Goal: Task Accomplishment & Management: Use online tool/utility

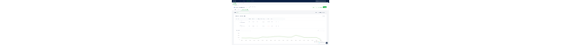
scroll to position [531, 0]
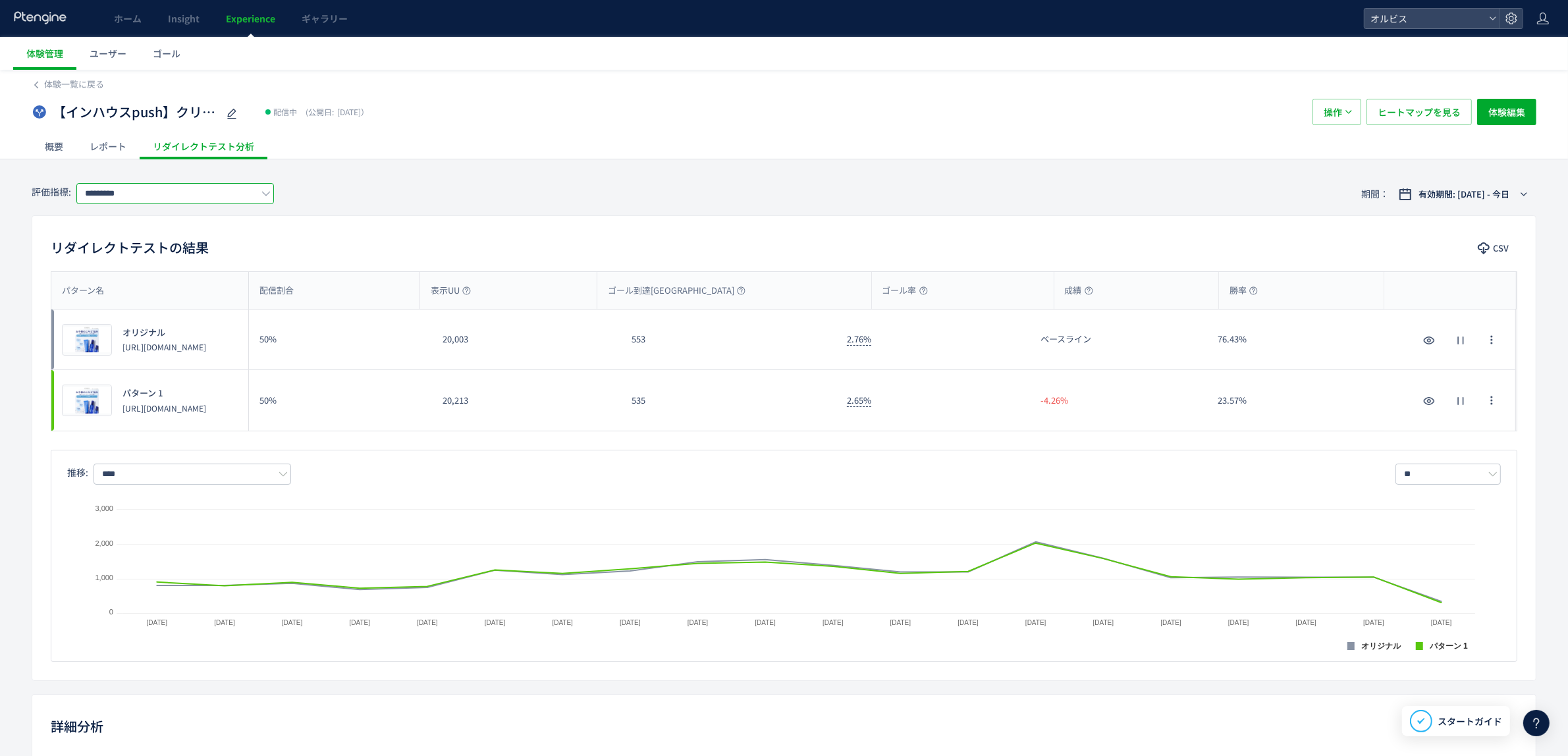
click at [241, 189] on input "*********" at bounding box center [174, 193] width 197 height 21
click at [206, 274] on span "購入" at bounding box center [177, 271] width 171 height 22
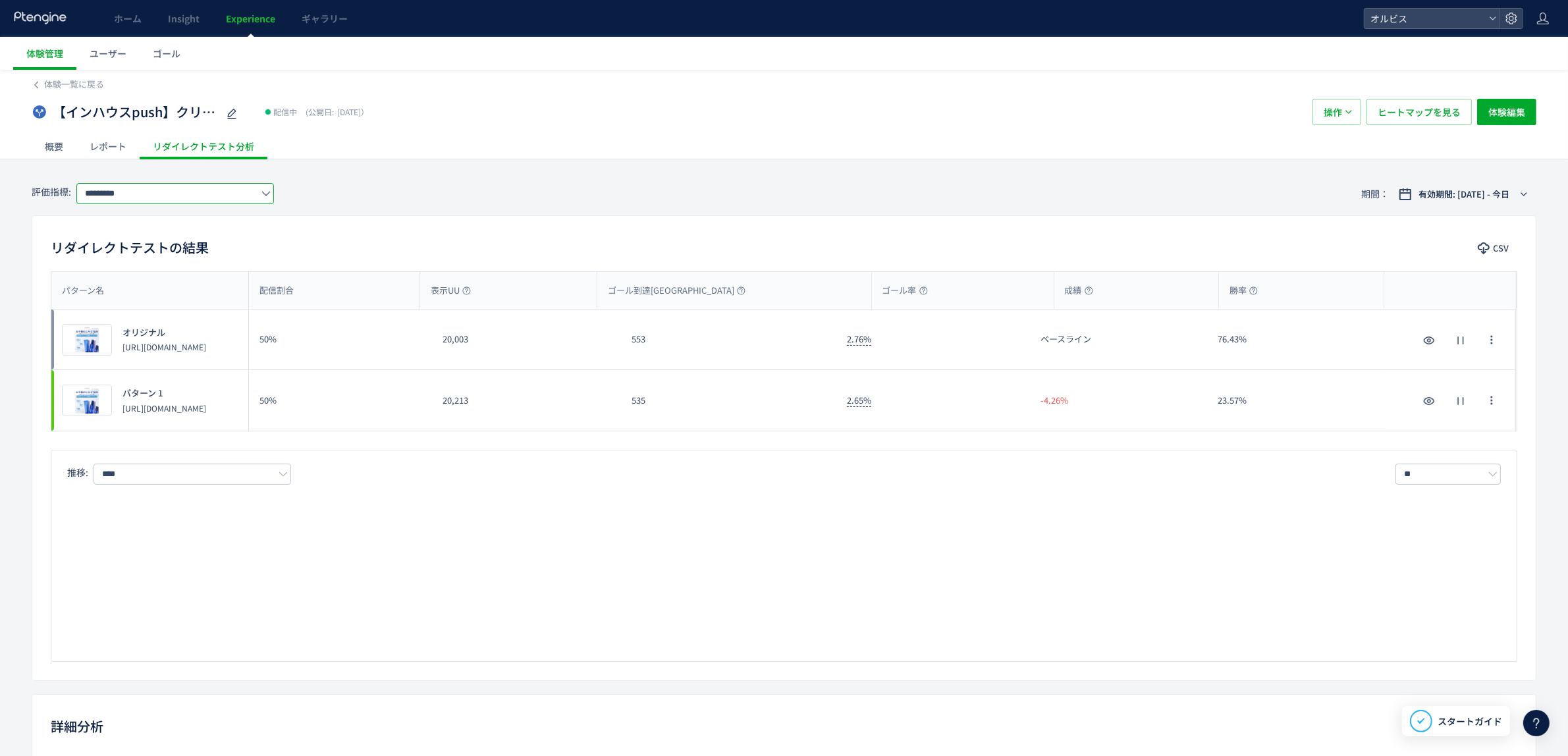
type input "**"
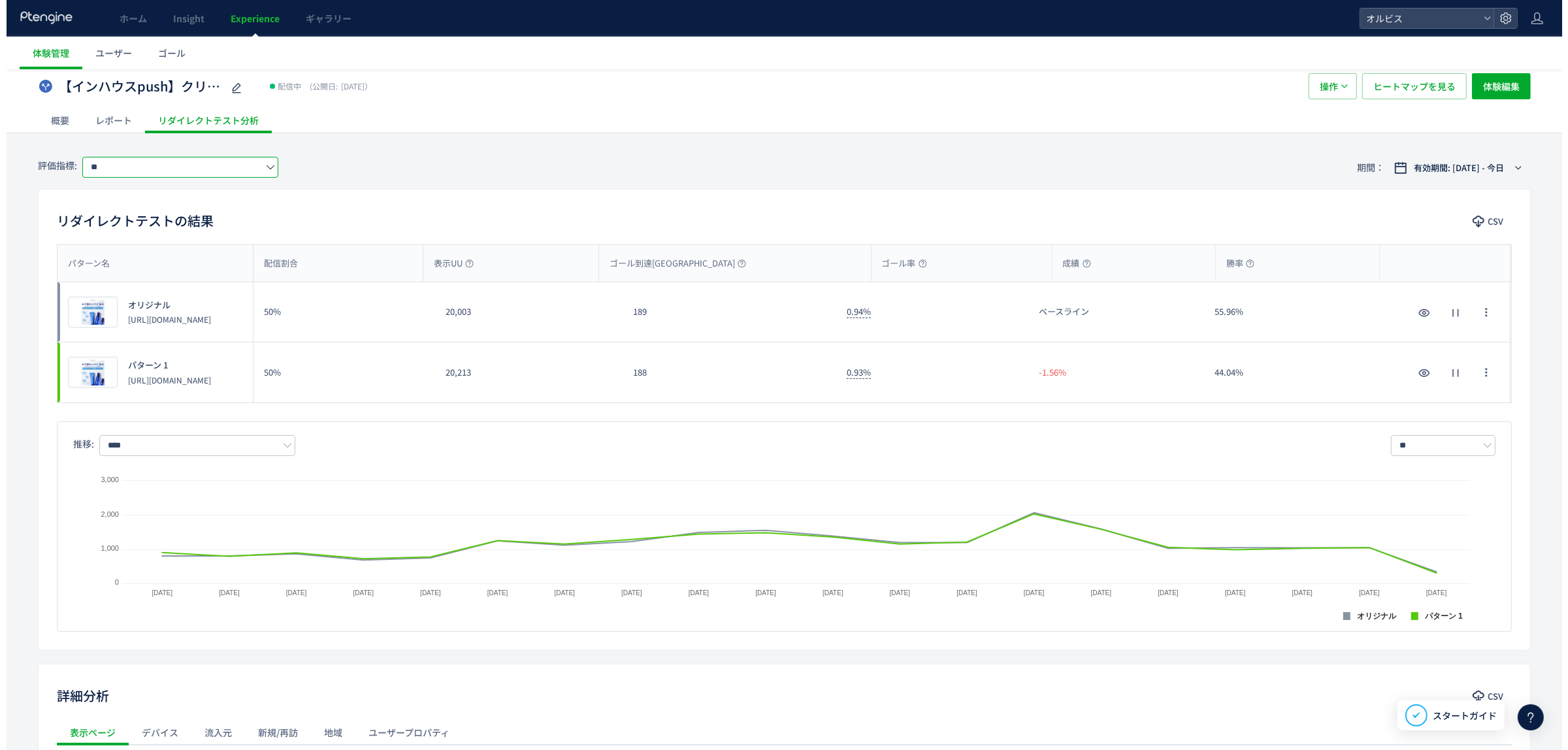
scroll to position [44, 0]
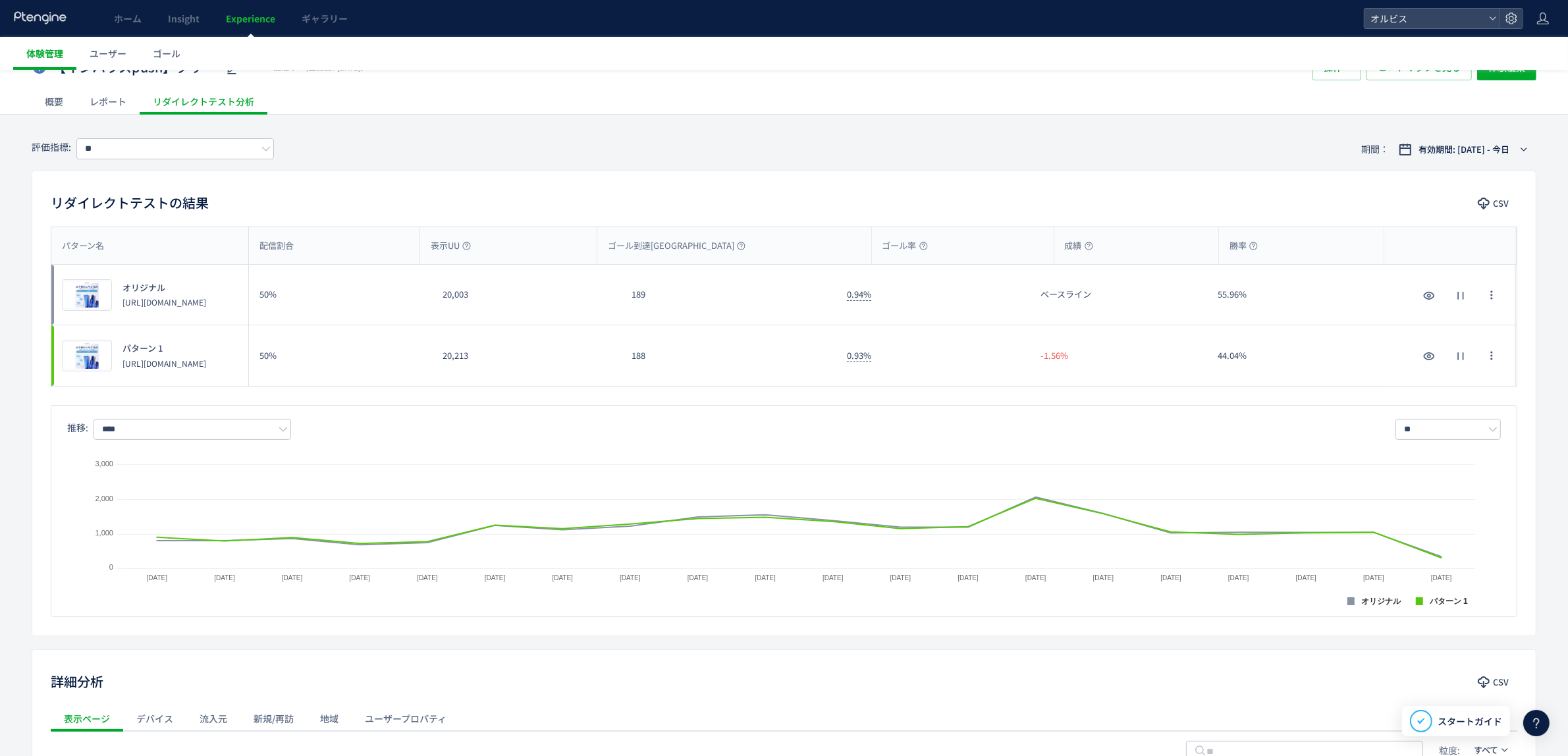
click at [37, 59] on span "体験管理" at bounding box center [44, 53] width 37 height 13
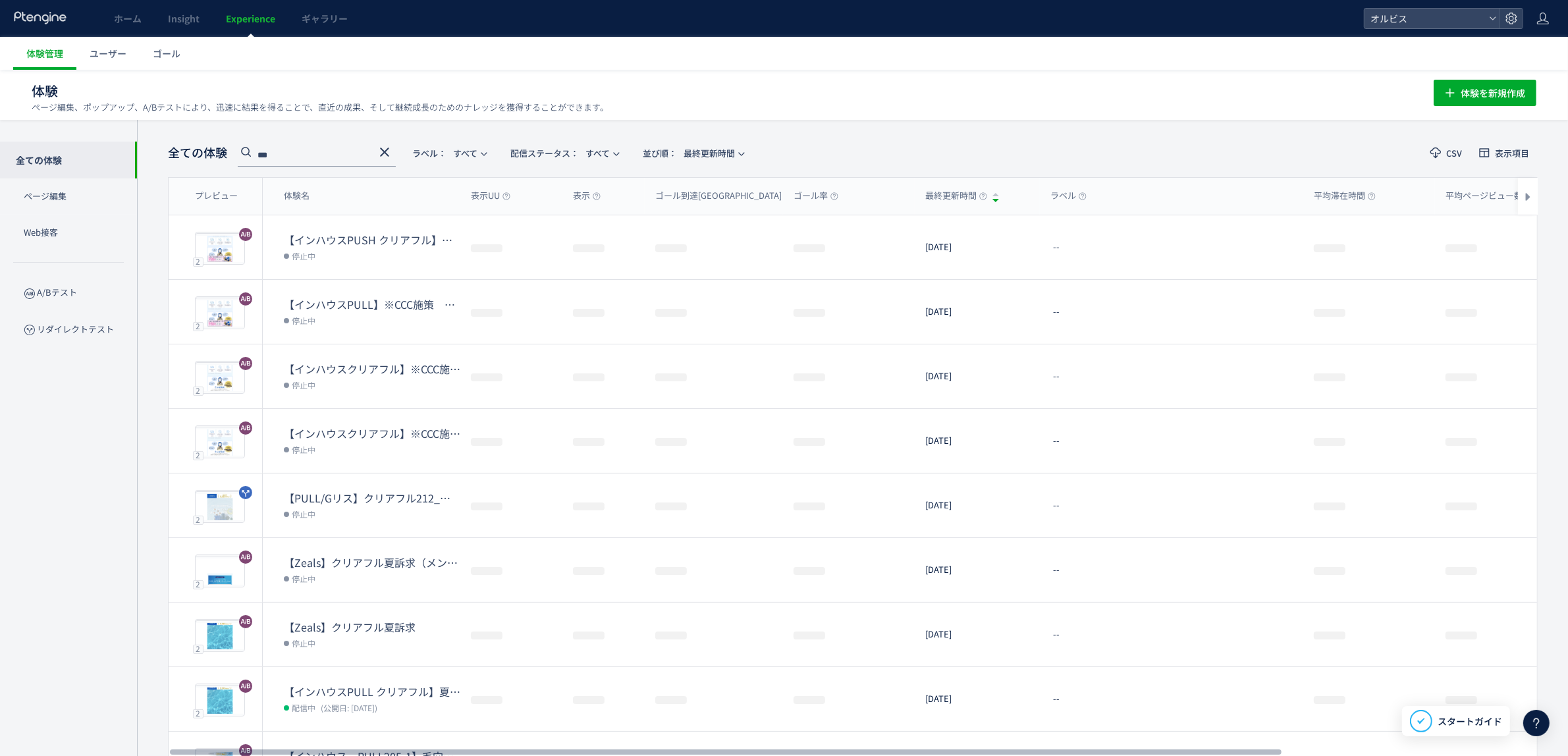
click at [382, 155] on use at bounding box center [385, 152] width 9 height 9
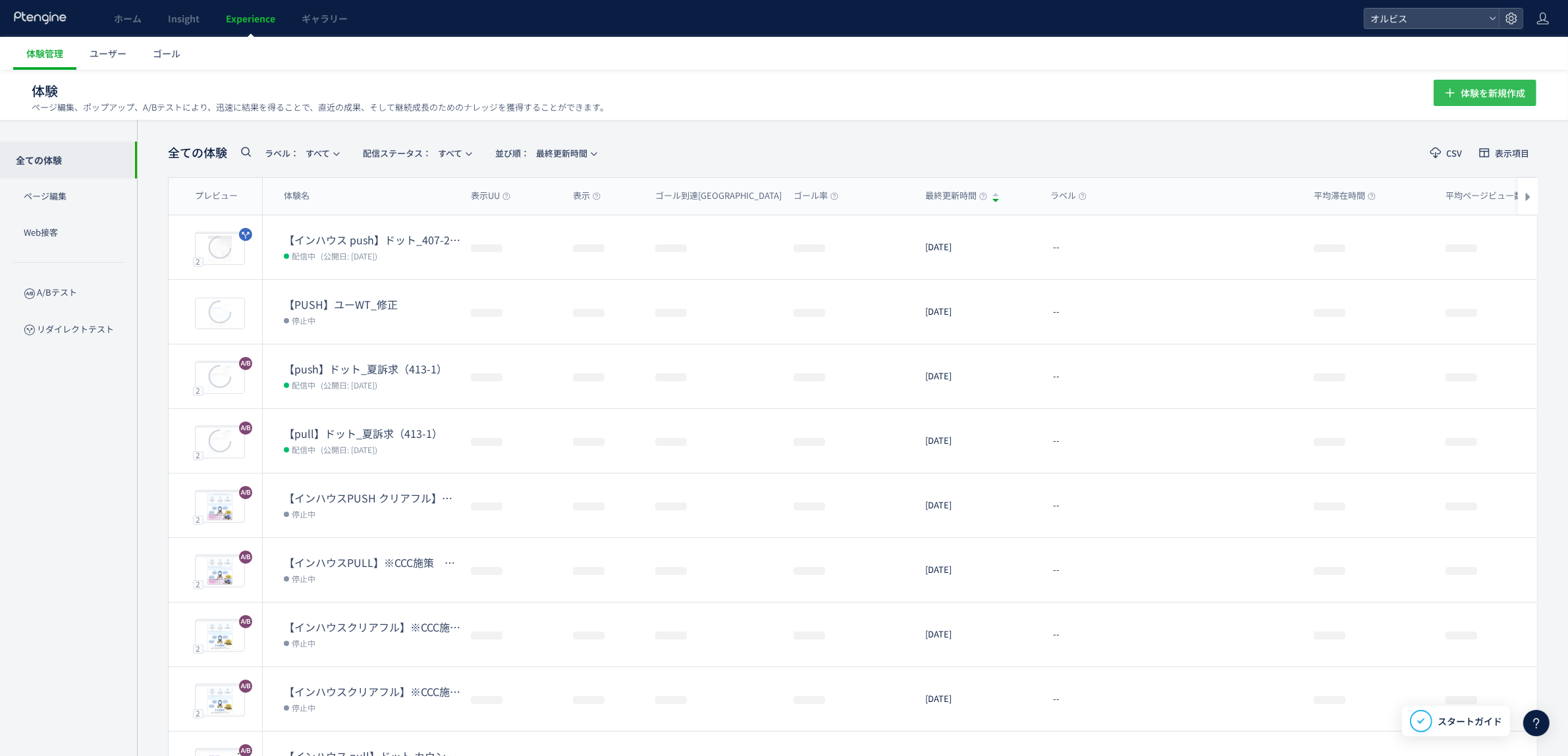
click at [1502, 90] on span "体験を新規作成" at bounding box center [1493, 93] width 65 height 26
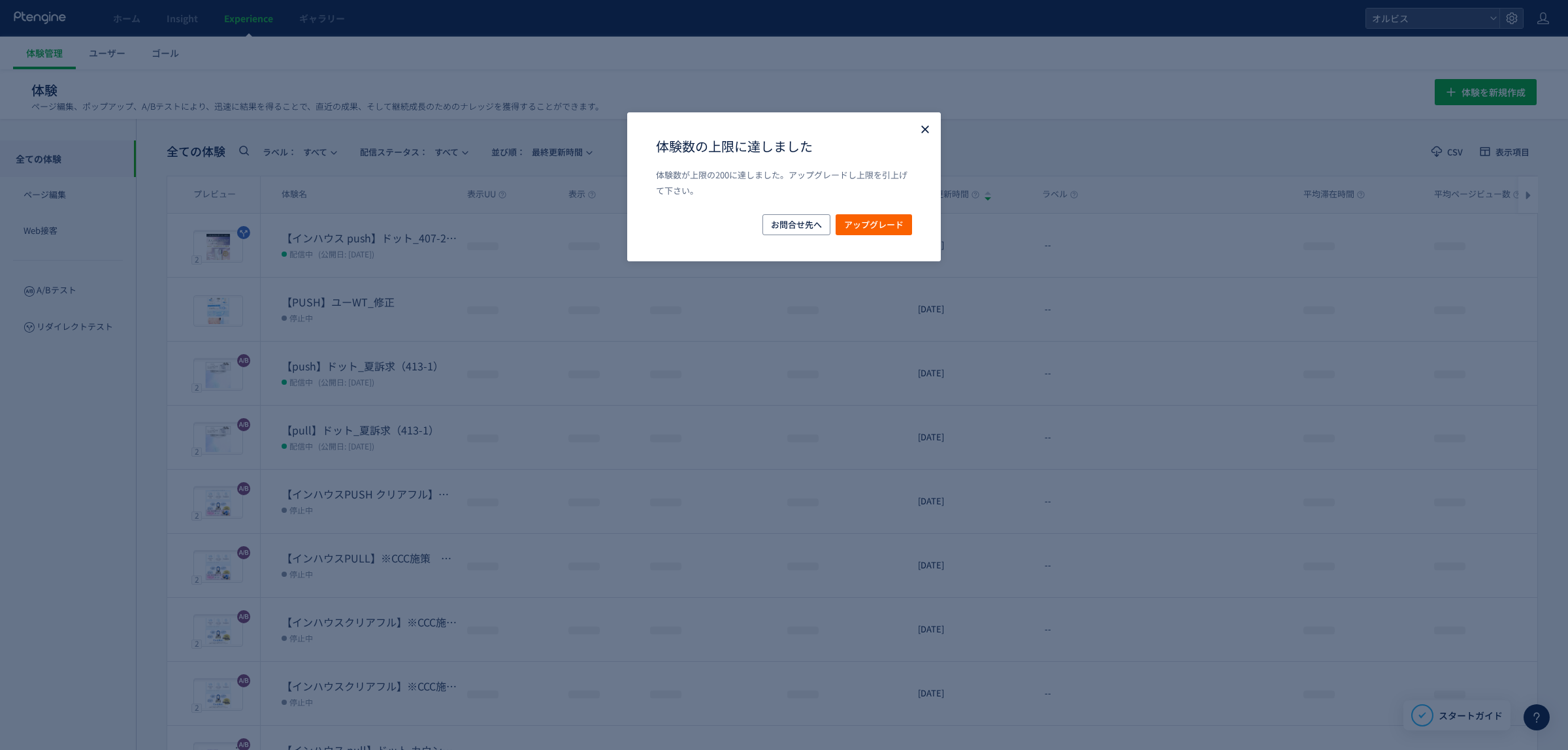
click at [919, 125] on icon "Close" at bounding box center [925, 130] width 13 height 13
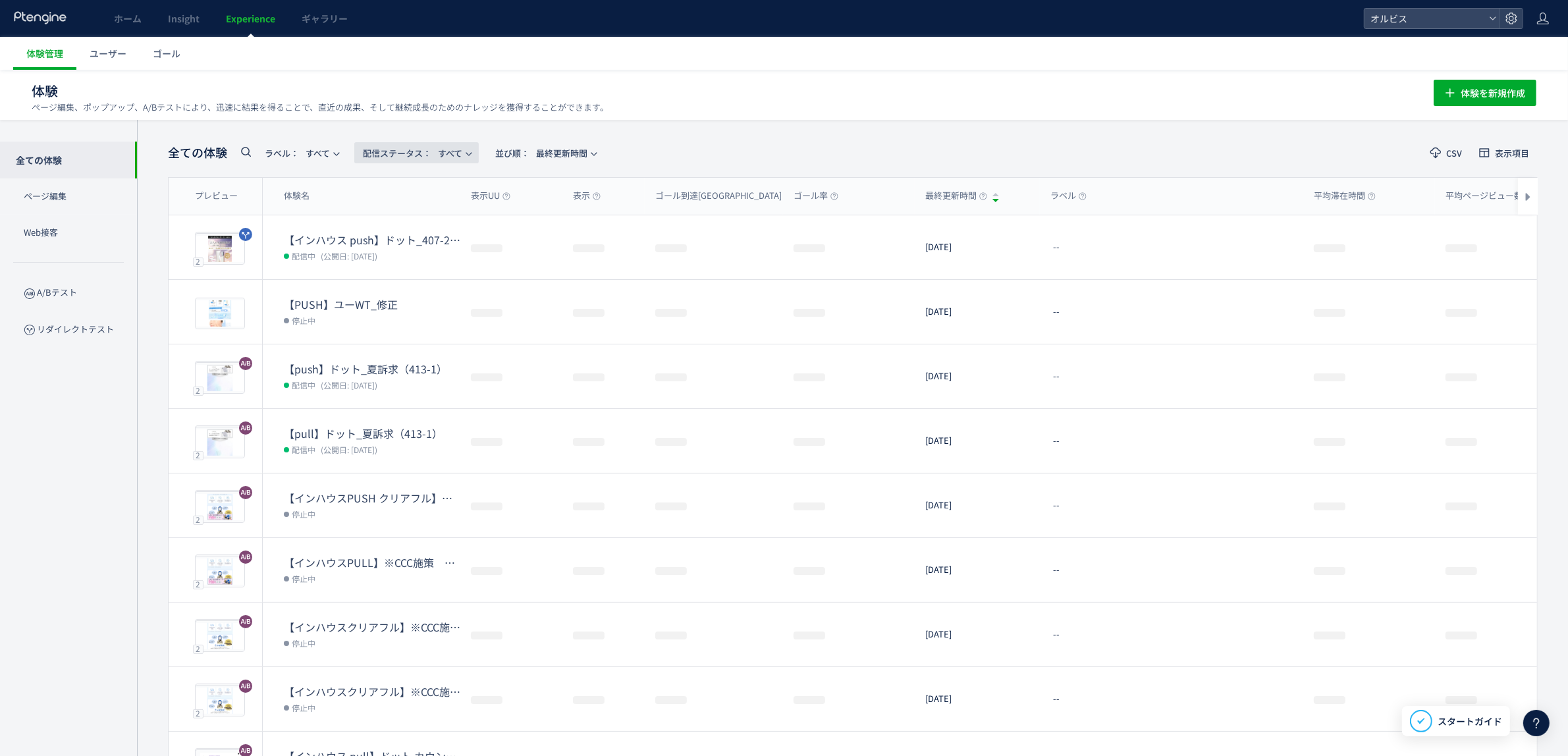
click at [456, 146] on span "配信ステータス​： すべて" at bounding box center [411, 152] width 99 height 21
click at [637, 132] on div "全ての体験 ラベル： すべて 配信ステータス​： すべて 並び順： 最終更新時間 CSV 表示項目 プレビュー 体験名 表示UU 表示 ゴール到達UU ゴール…" at bounding box center [853, 514] width 1431 height 790
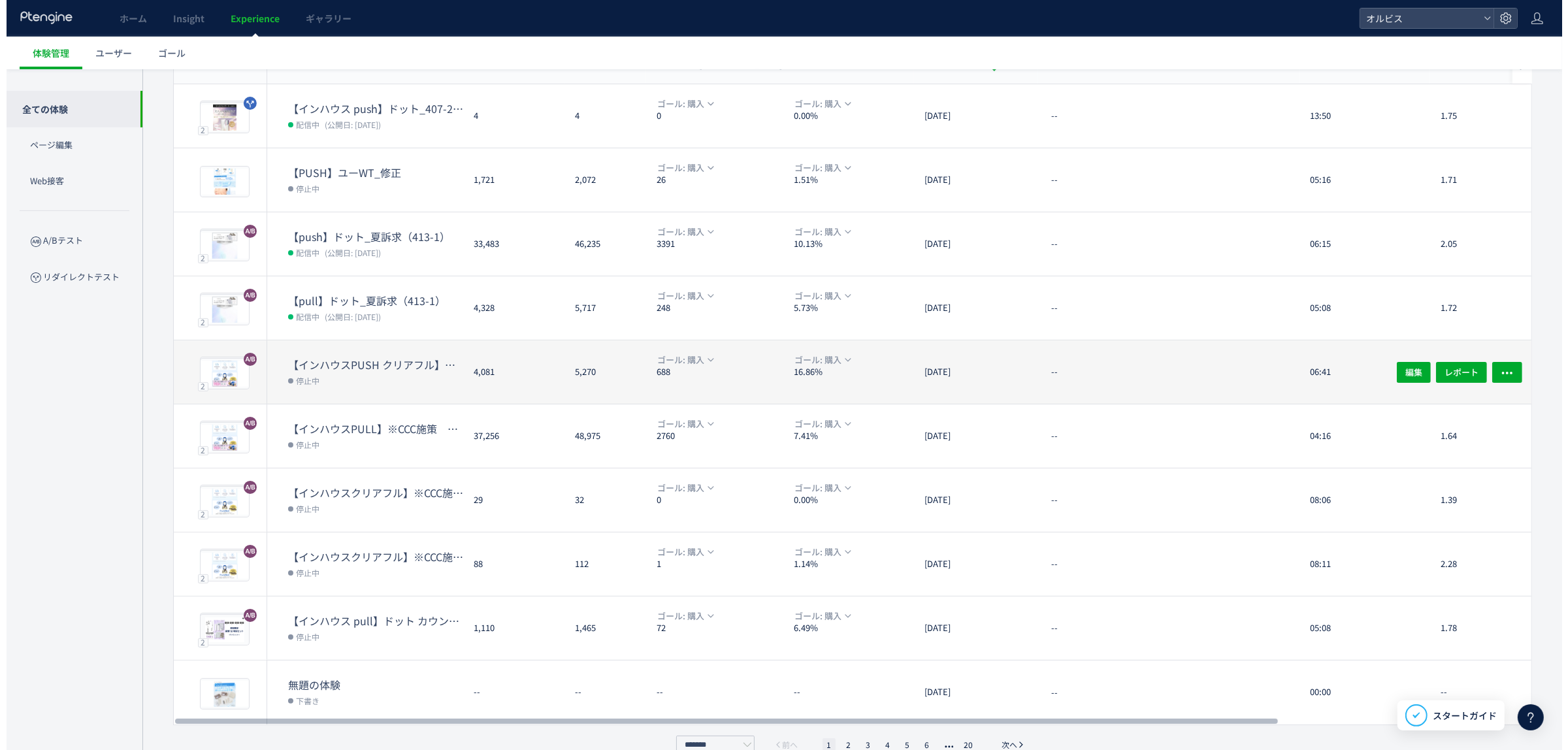
scroll to position [152, 0]
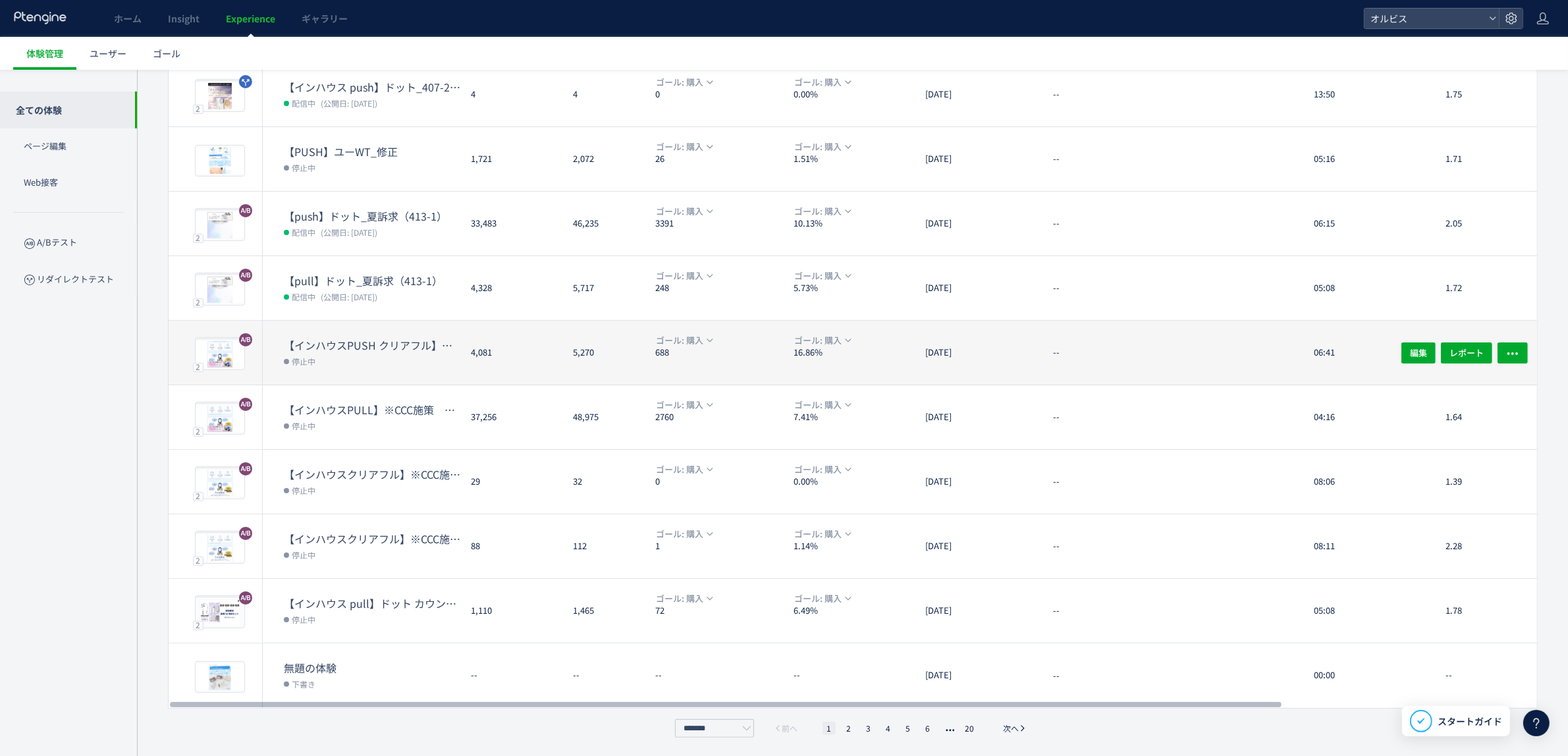
click at [428, 375] on dl "【インハウスPUSH クリアフル】※CCC施策　クリアフル211　コールセンター誘導 停止中" at bounding box center [372, 360] width 176 height 46
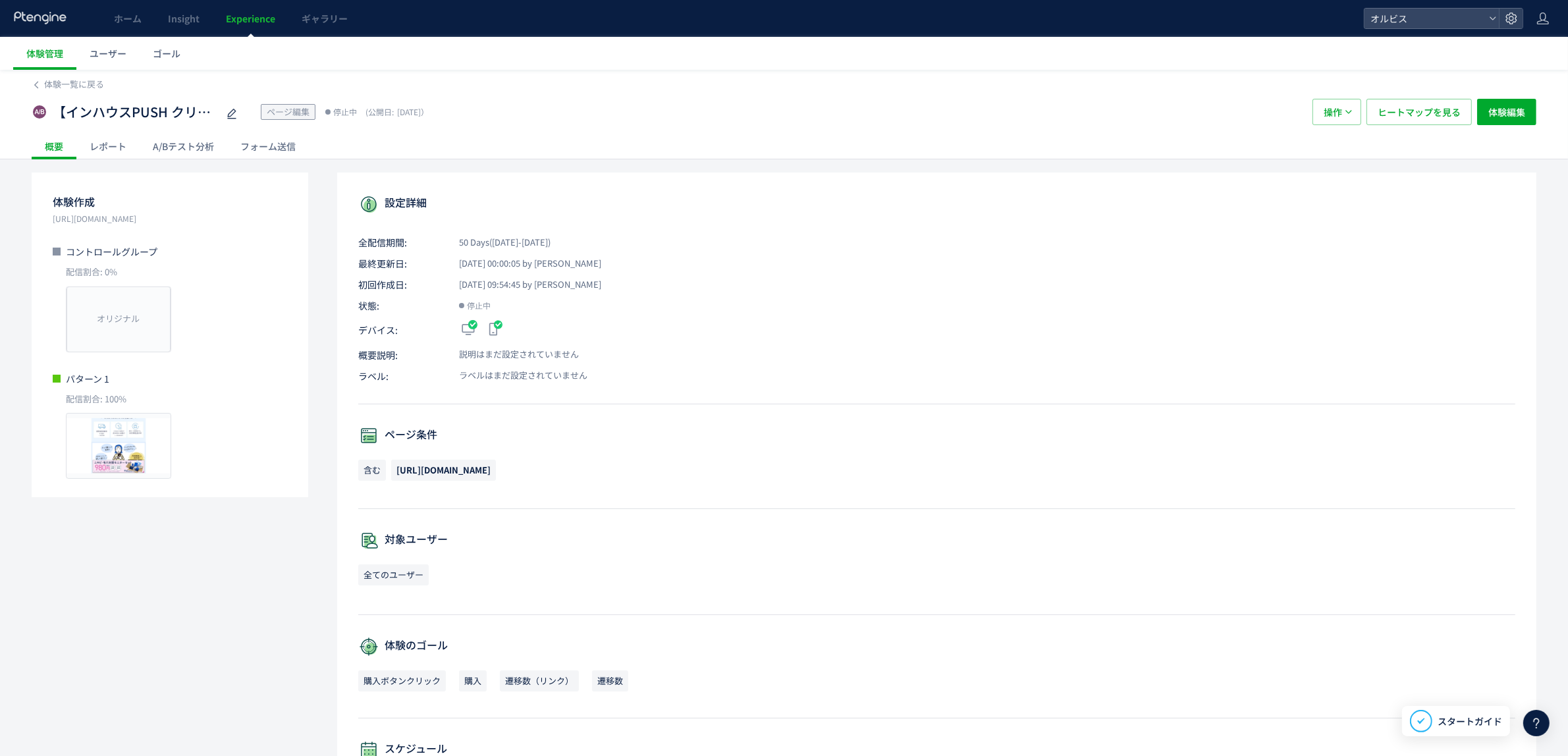
click at [192, 146] on div "A/Bテスト分析" at bounding box center [183, 146] width 87 height 26
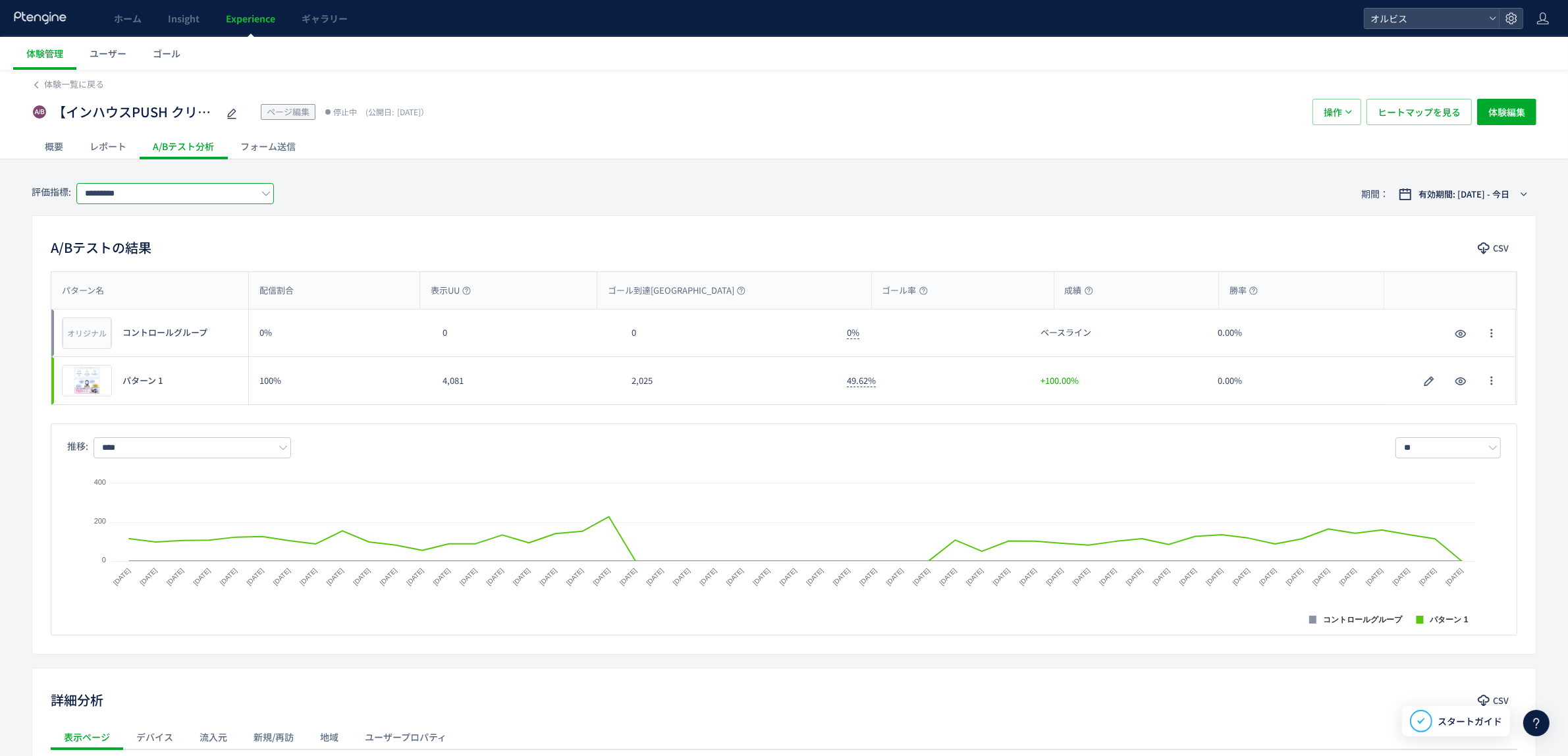
click at [191, 193] on input "*********" at bounding box center [174, 193] width 197 height 21
click at [186, 268] on span "購入" at bounding box center [177, 271] width 171 height 22
type input "**"
click at [54, 87] on span "体験一覧に戻る" at bounding box center [74, 83] width 60 height 12
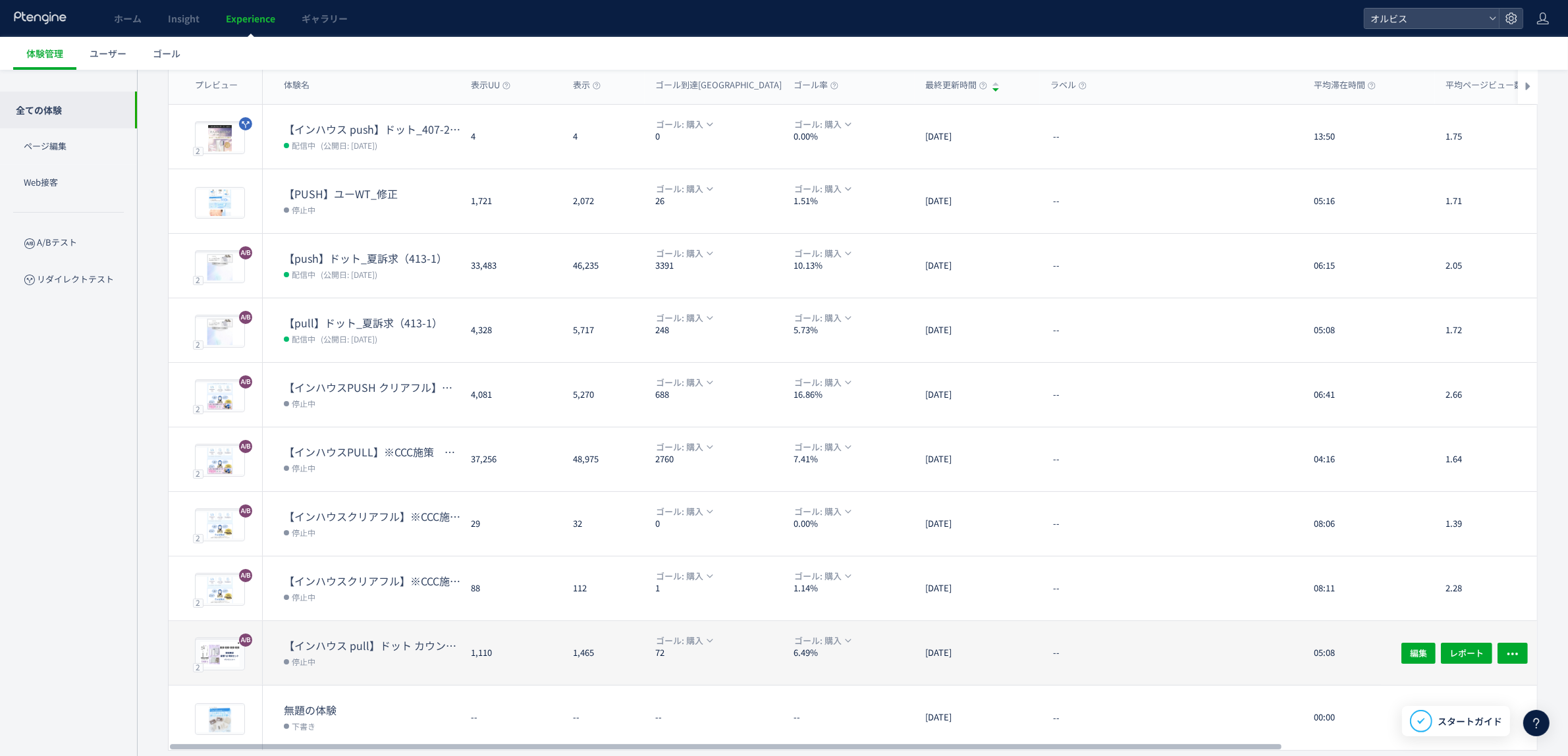
scroll to position [153, 0]
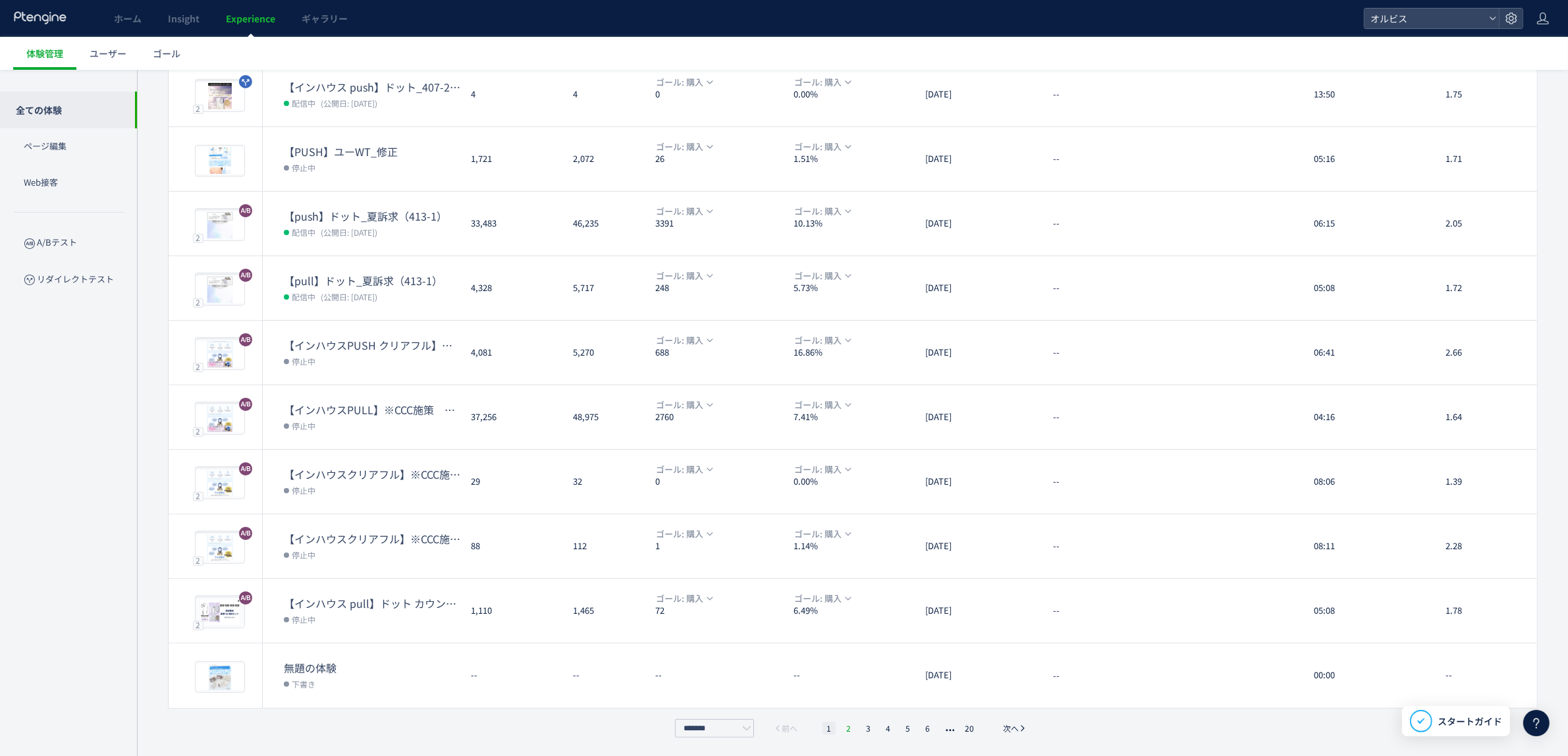
click at [862, 722] on li "2" at bounding box center [868, 728] width 13 height 13
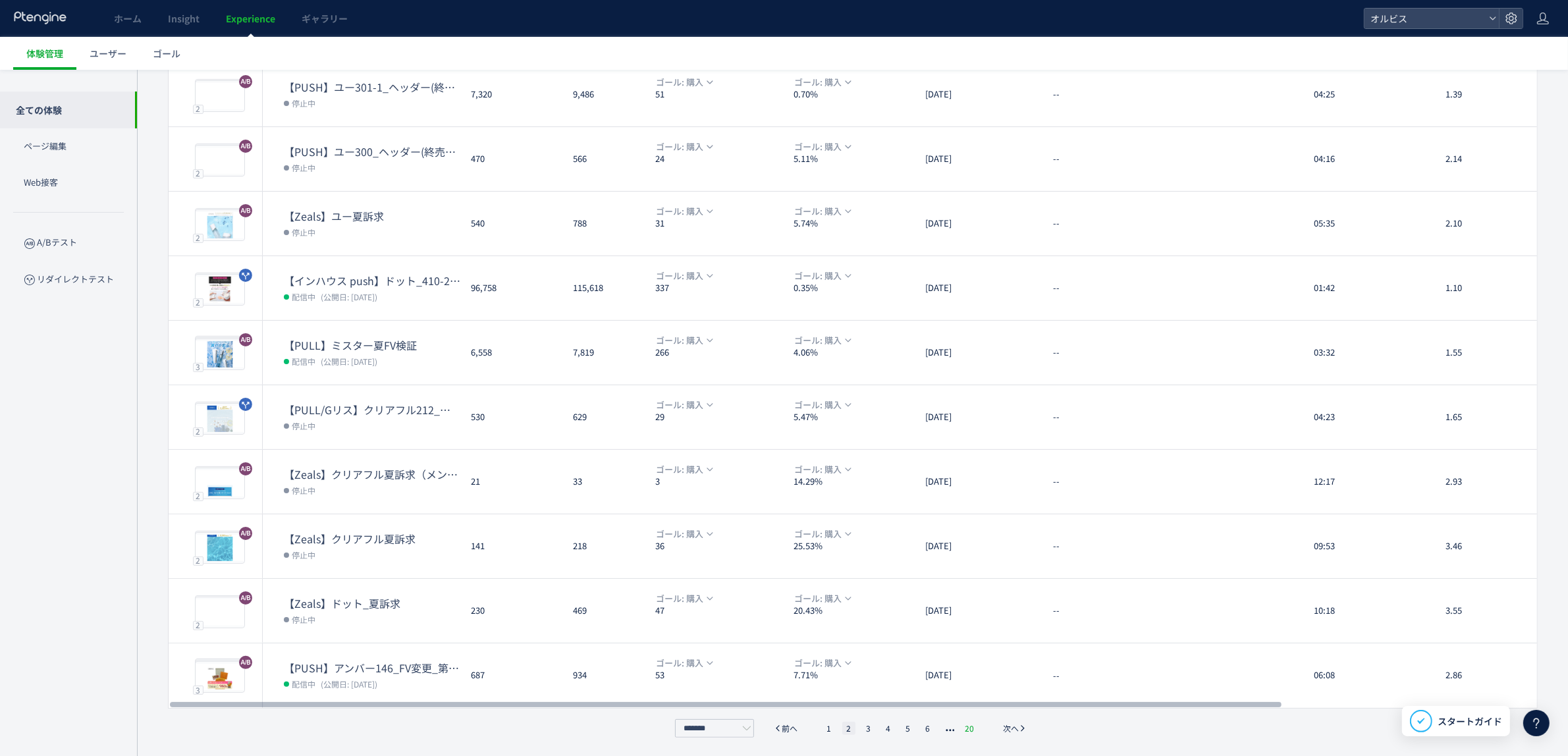
click at [976, 722] on li "20" at bounding box center [969, 728] width 17 height 13
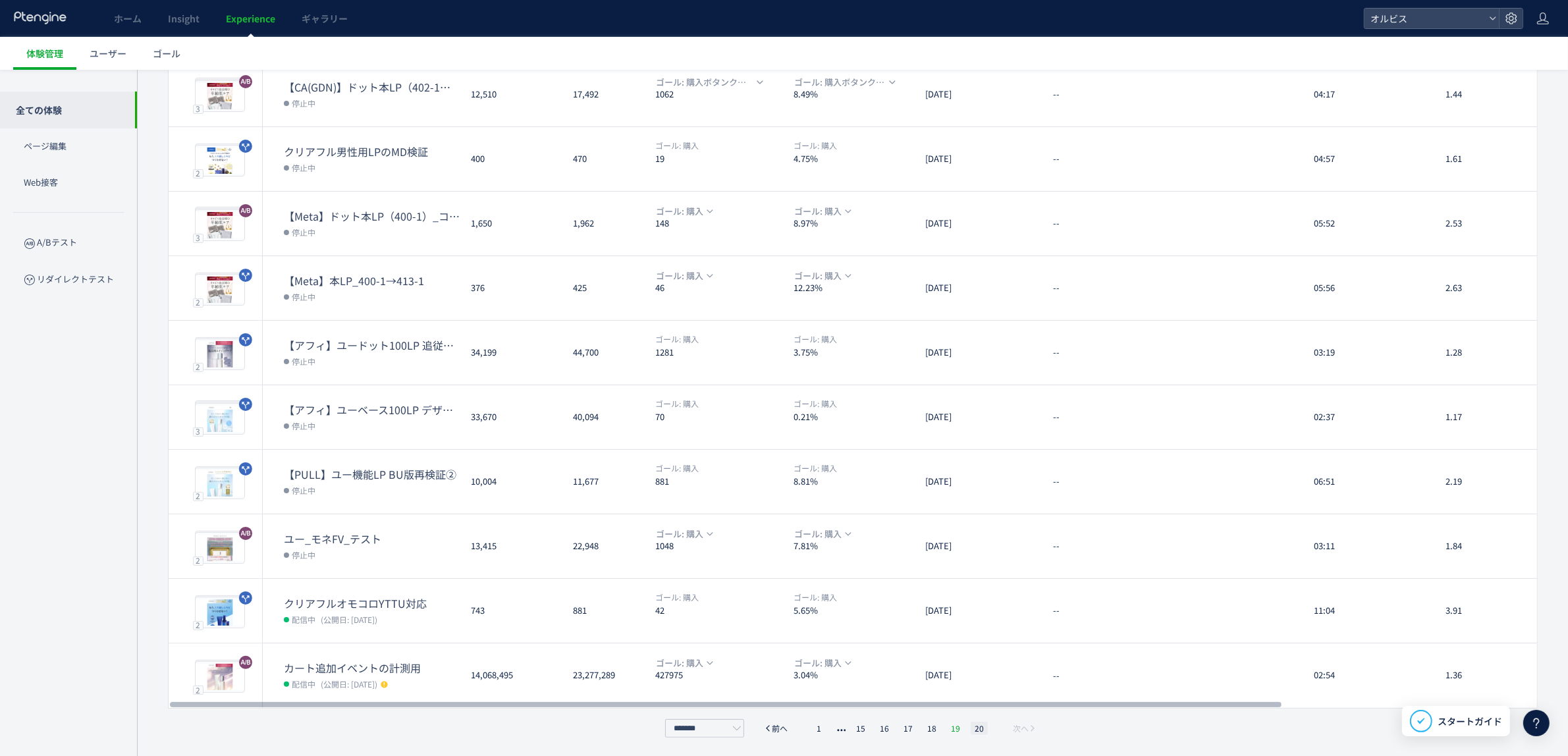
click at [970, 729] on li "19" at bounding box center [979, 728] width 17 height 13
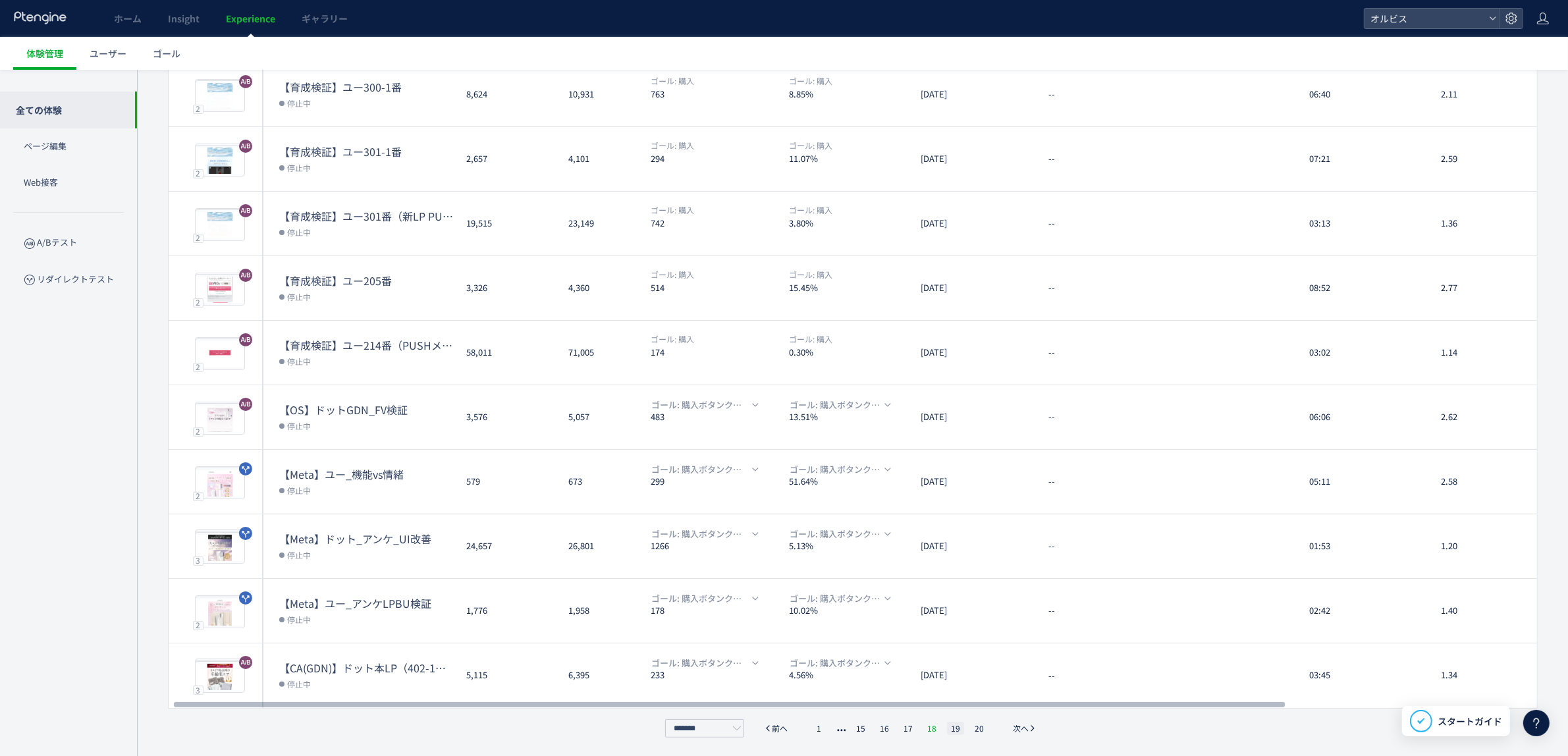
click at [947, 729] on li "18" at bounding box center [955, 728] width 17 height 13
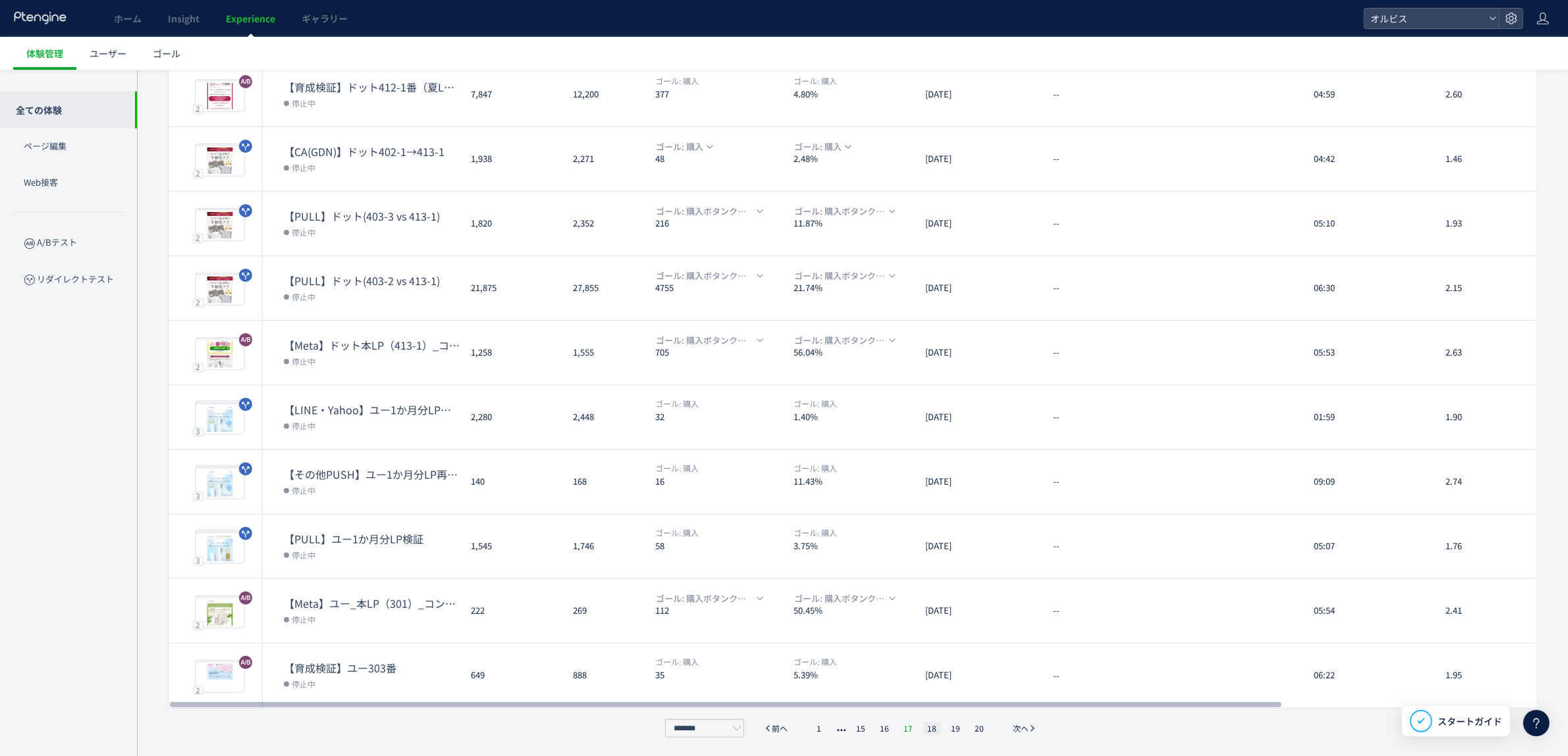
click at [923, 731] on li "17" at bounding box center [931, 728] width 17 height 13
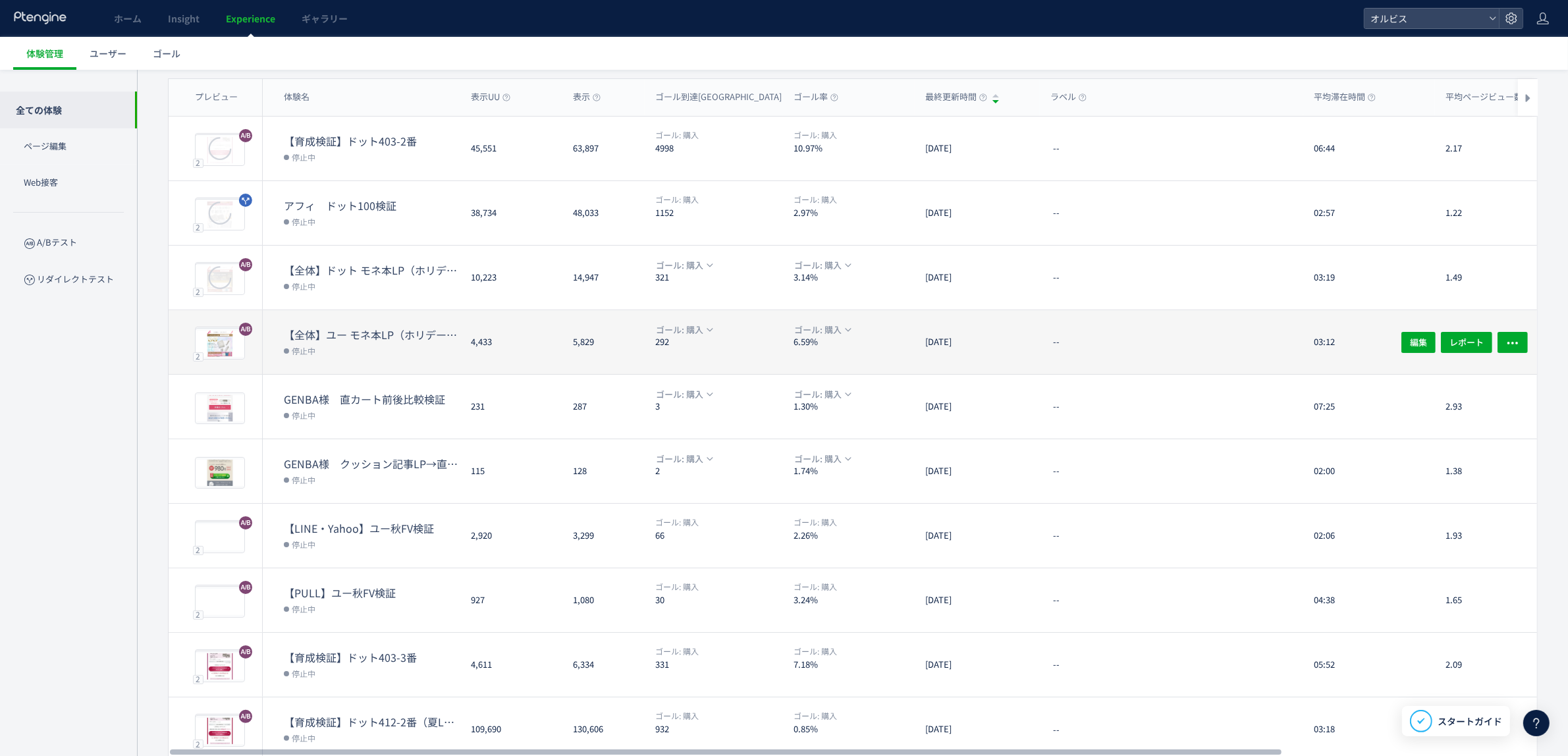
scroll to position [0, 0]
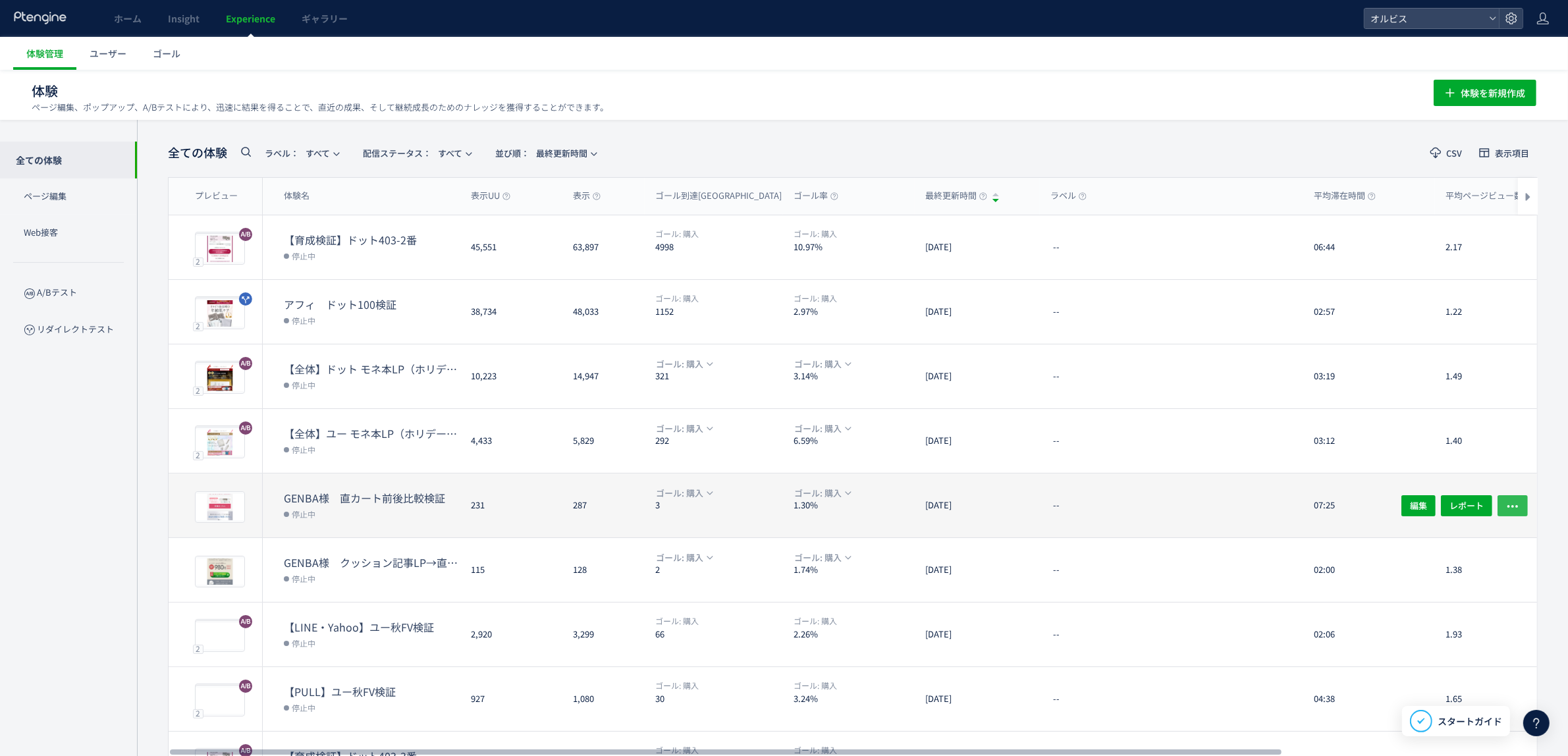
click at [1515, 505] on use "button" at bounding box center [1511, 506] width 10 height 3
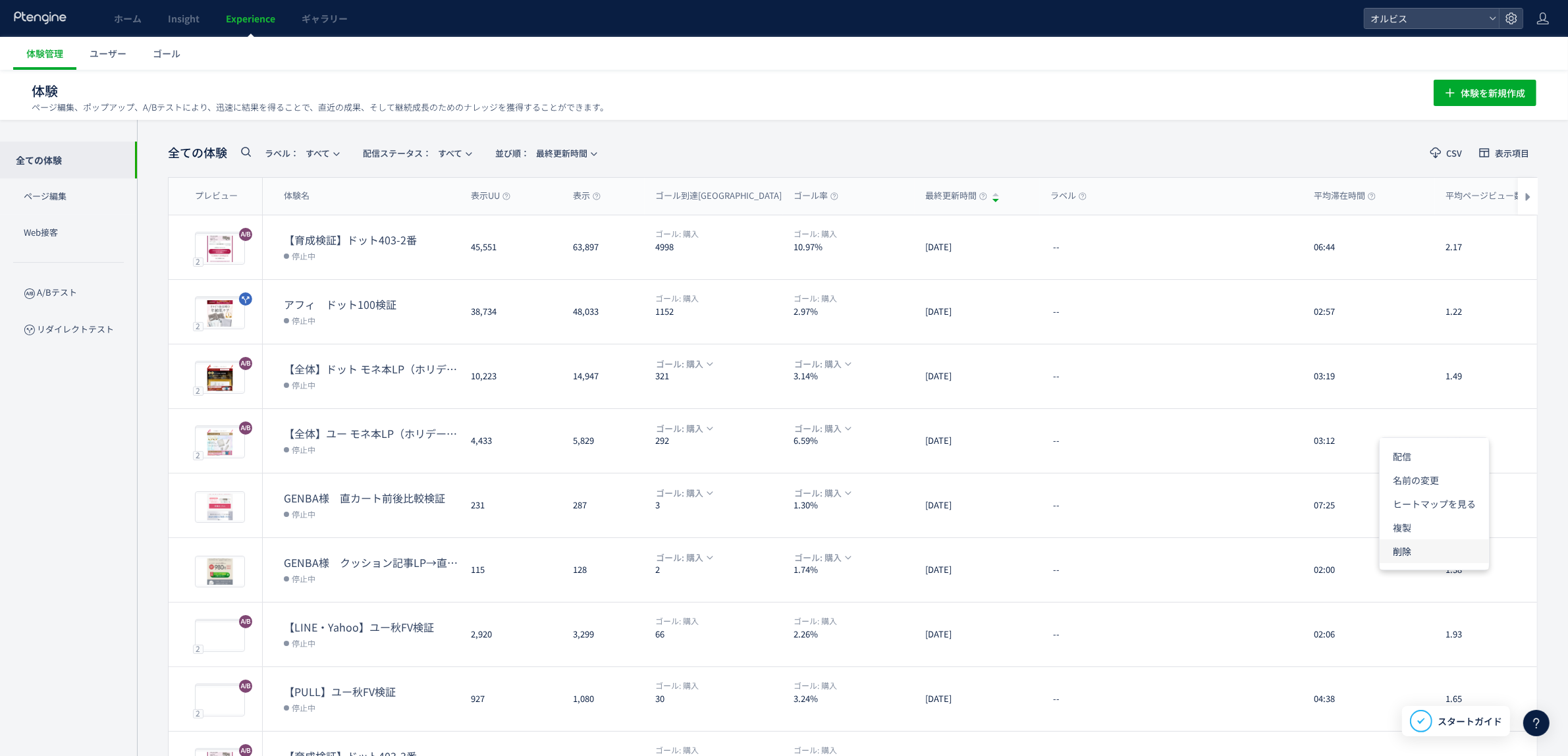
click at [1418, 543] on li "削除" at bounding box center [1434, 551] width 109 height 24
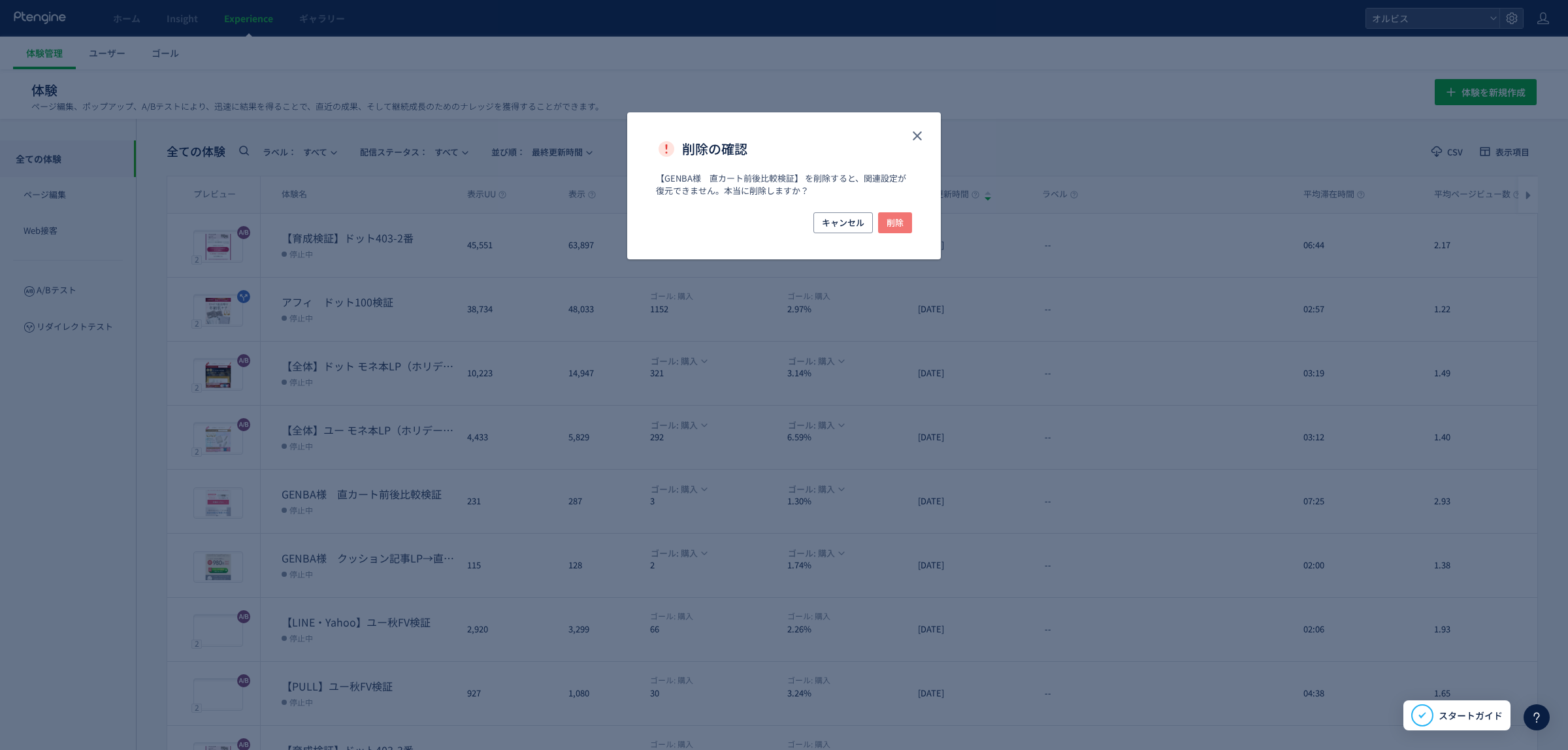
click at [890, 224] on span "削除" at bounding box center [895, 222] width 17 height 21
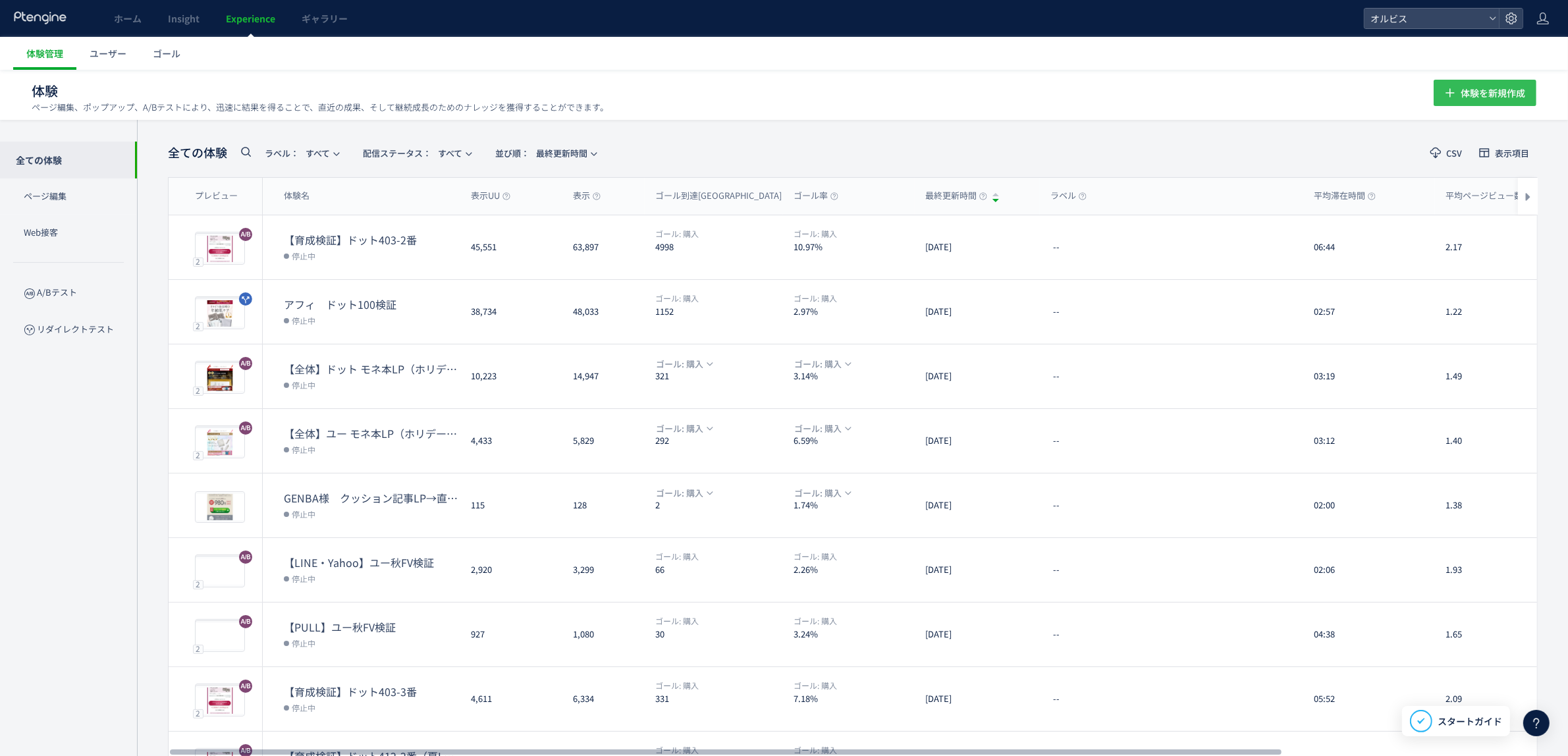
click at [1484, 104] on span "体験を新規作成" at bounding box center [1493, 93] width 65 height 26
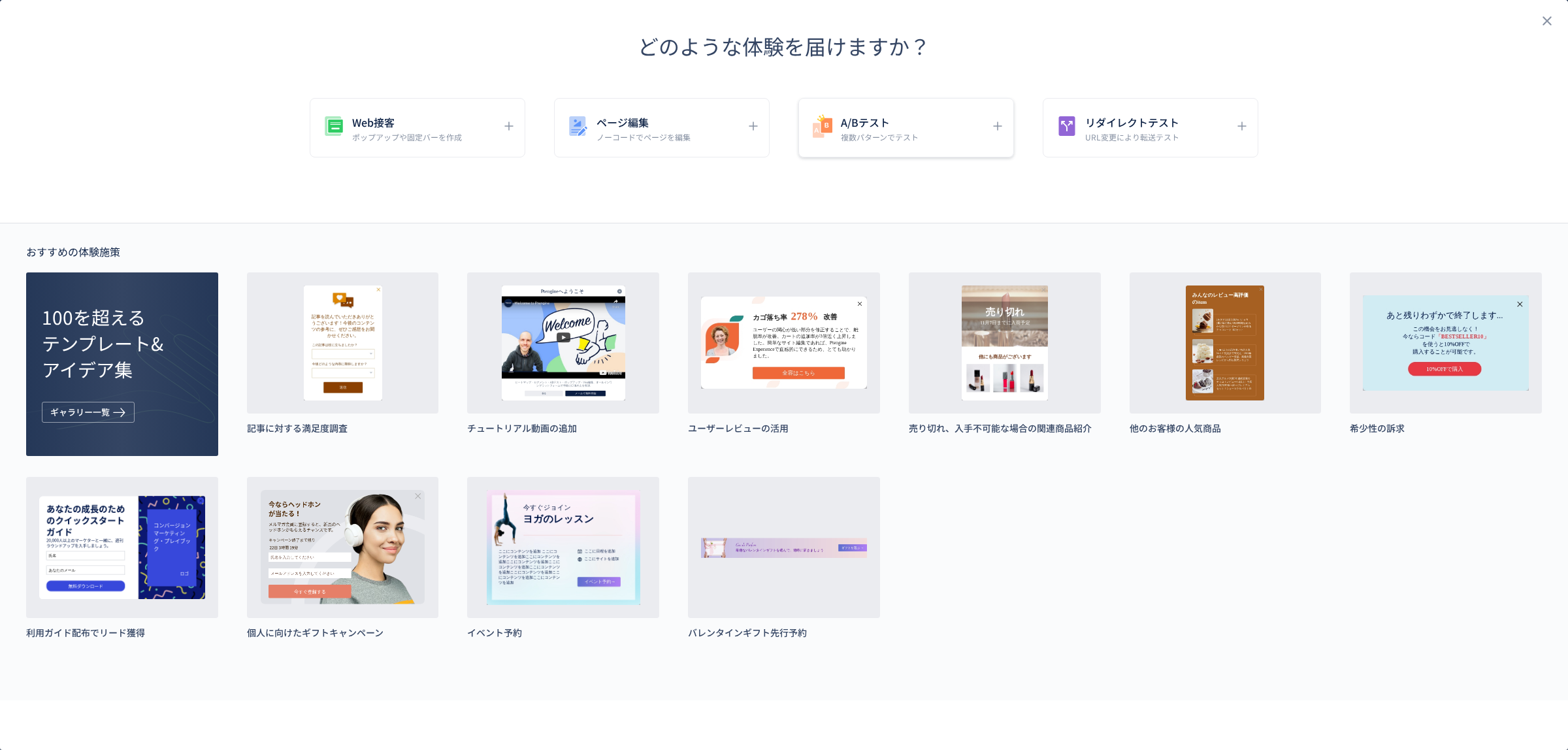
click at [1043, 102] on div "A/Bテスト 複数パターンでテスト" at bounding box center [1150, 128] width 215 height 60
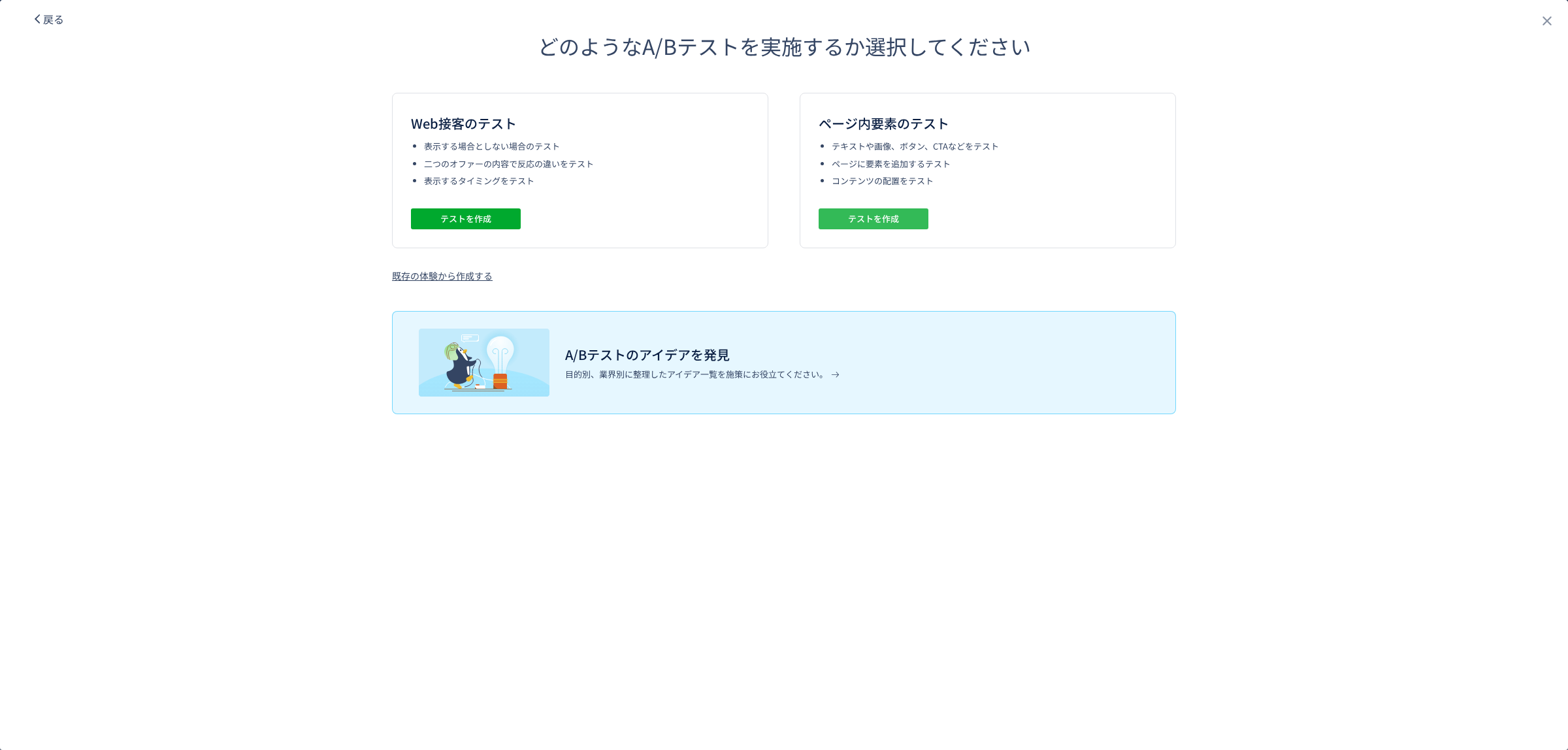
click at [887, 220] on span "テストを作成" at bounding box center [873, 219] width 51 height 21
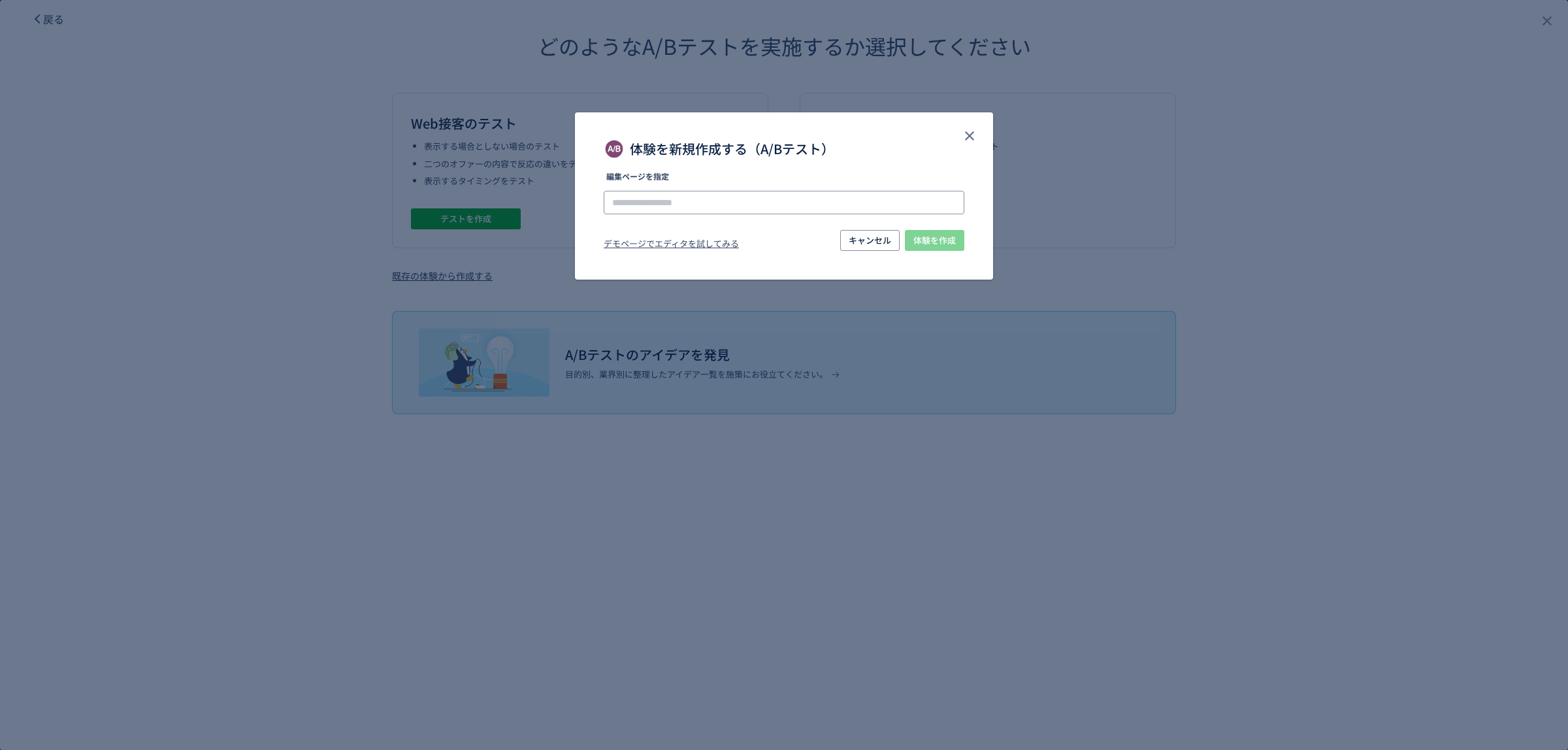
click at [724, 190] on input "体験を新規作成する（A/Bテスト）" at bounding box center [784, 202] width 361 height 24
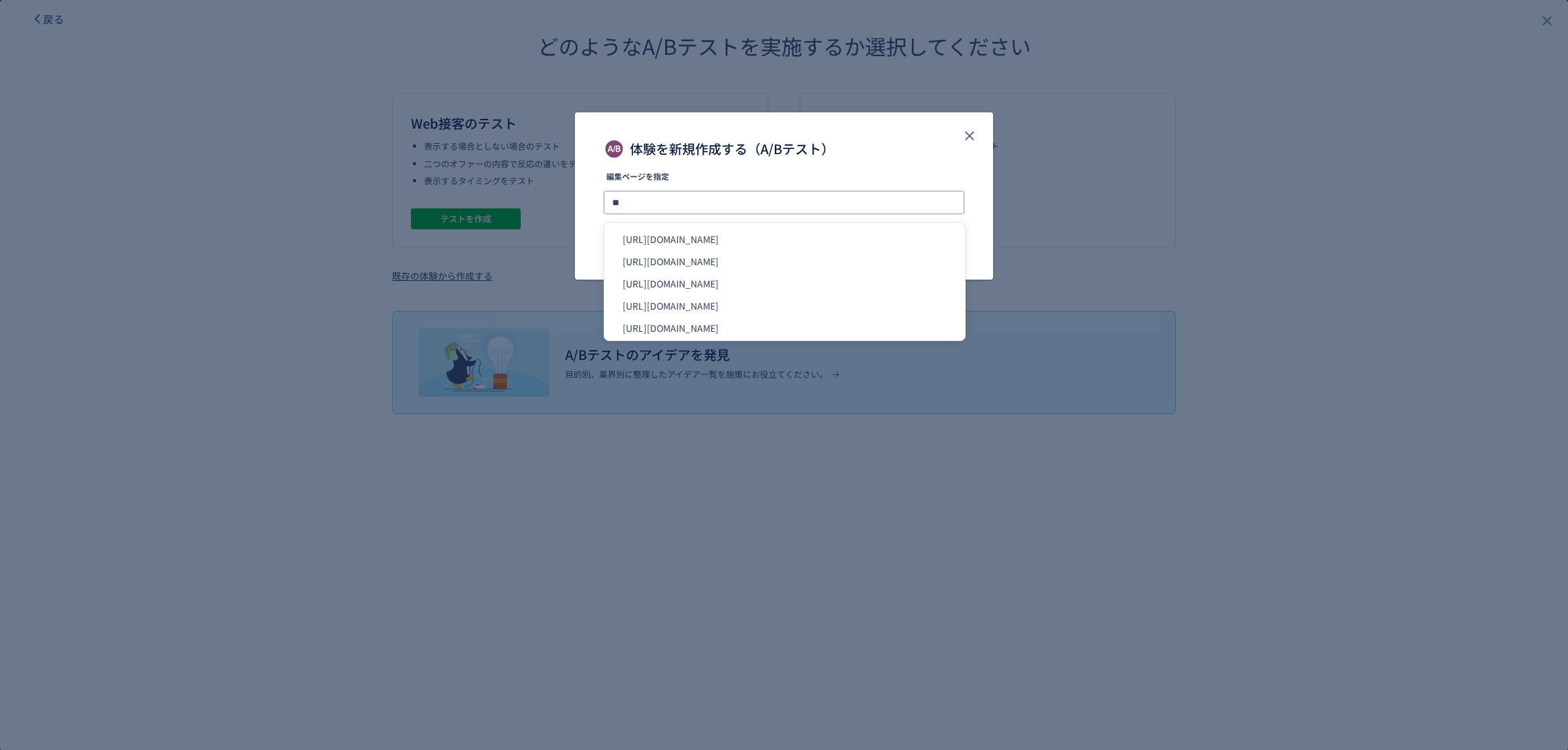
type input "*"
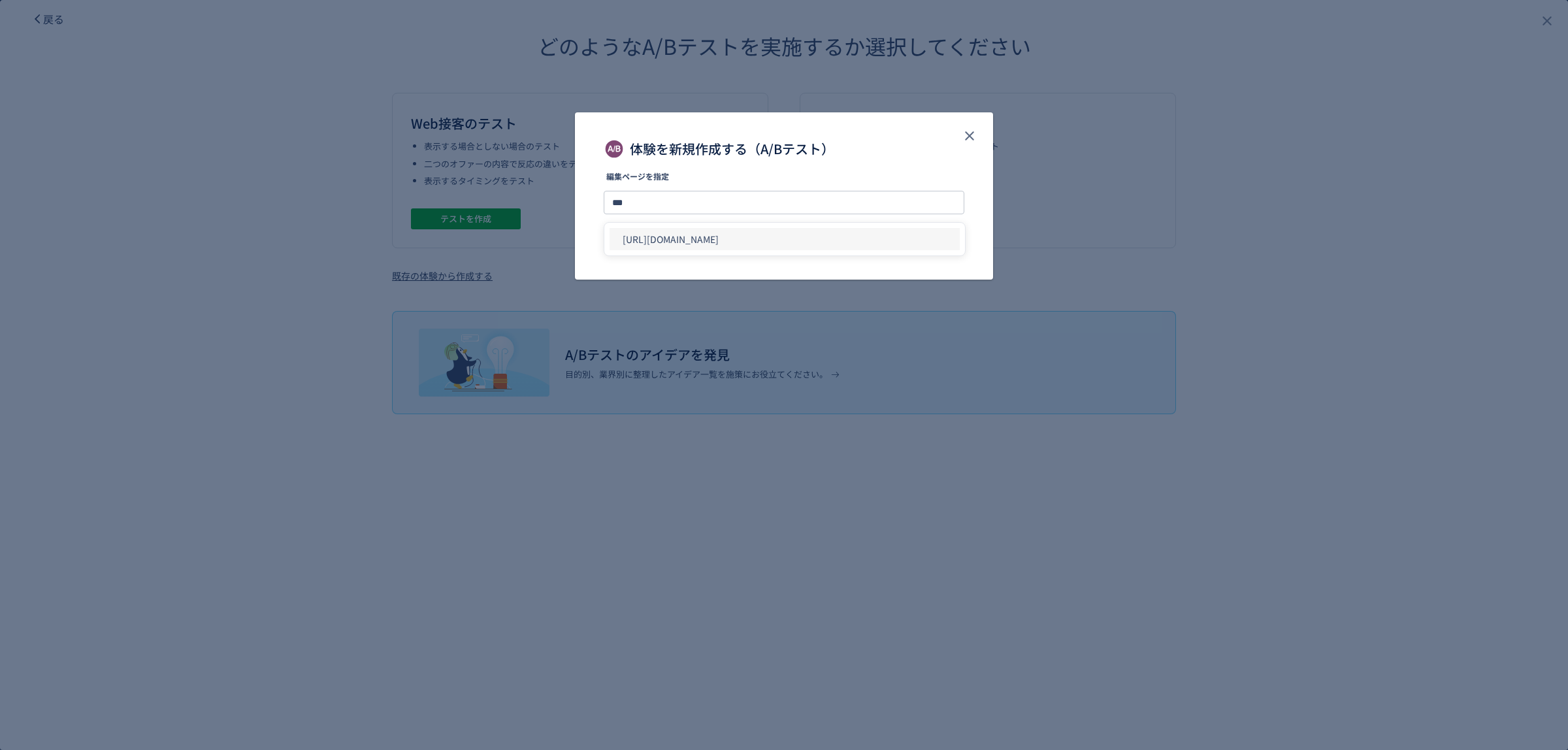
click at [751, 242] on li "https://pr.orbis.co.jp/cosmetics/clearful/211/" at bounding box center [784, 239] width 350 height 22
type input "**********"
click at [944, 246] on span "体験を作成" at bounding box center [934, 240] width 42 height 21
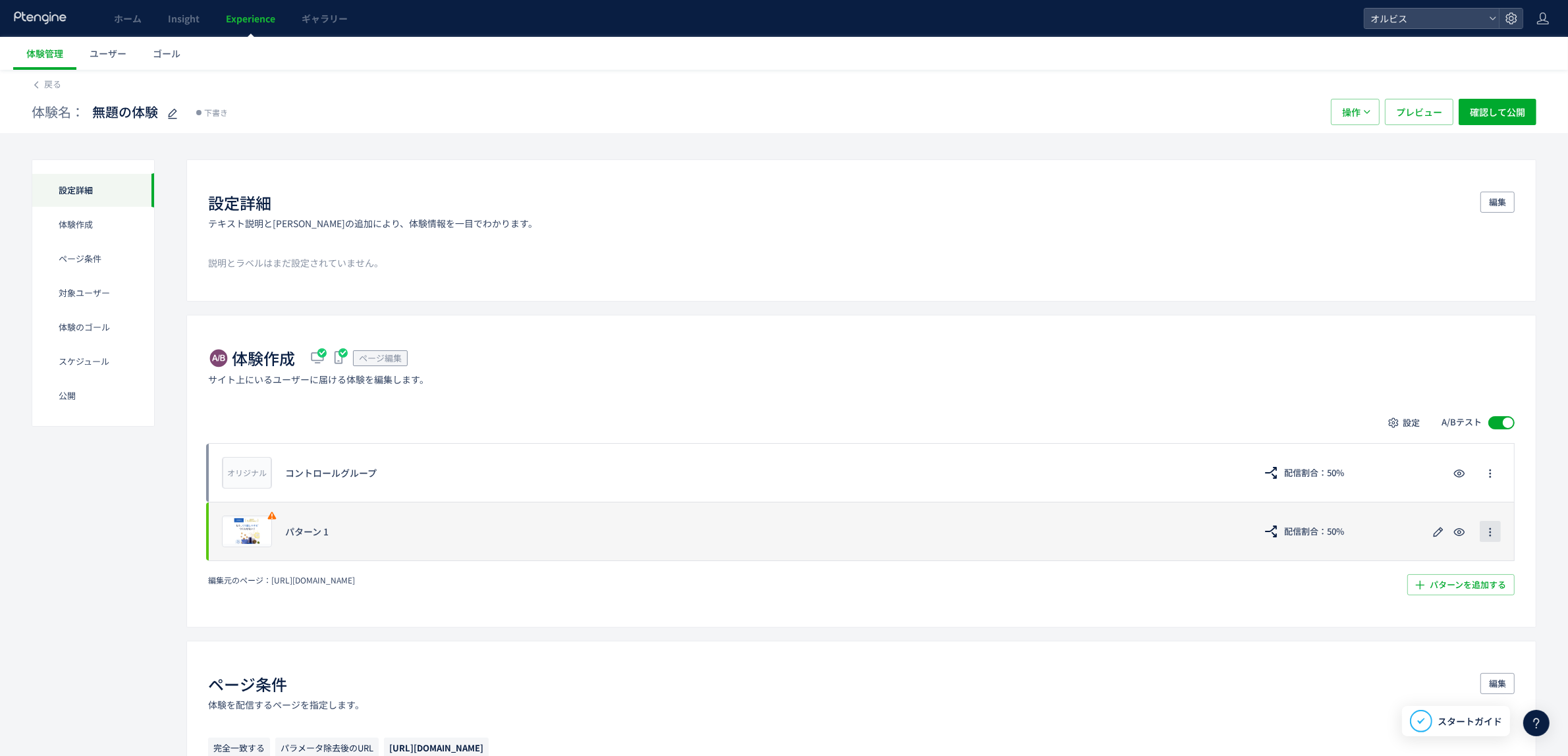
click at [1479, 532] on button "button" at bounding box center [1489, 531] width 21 height 21
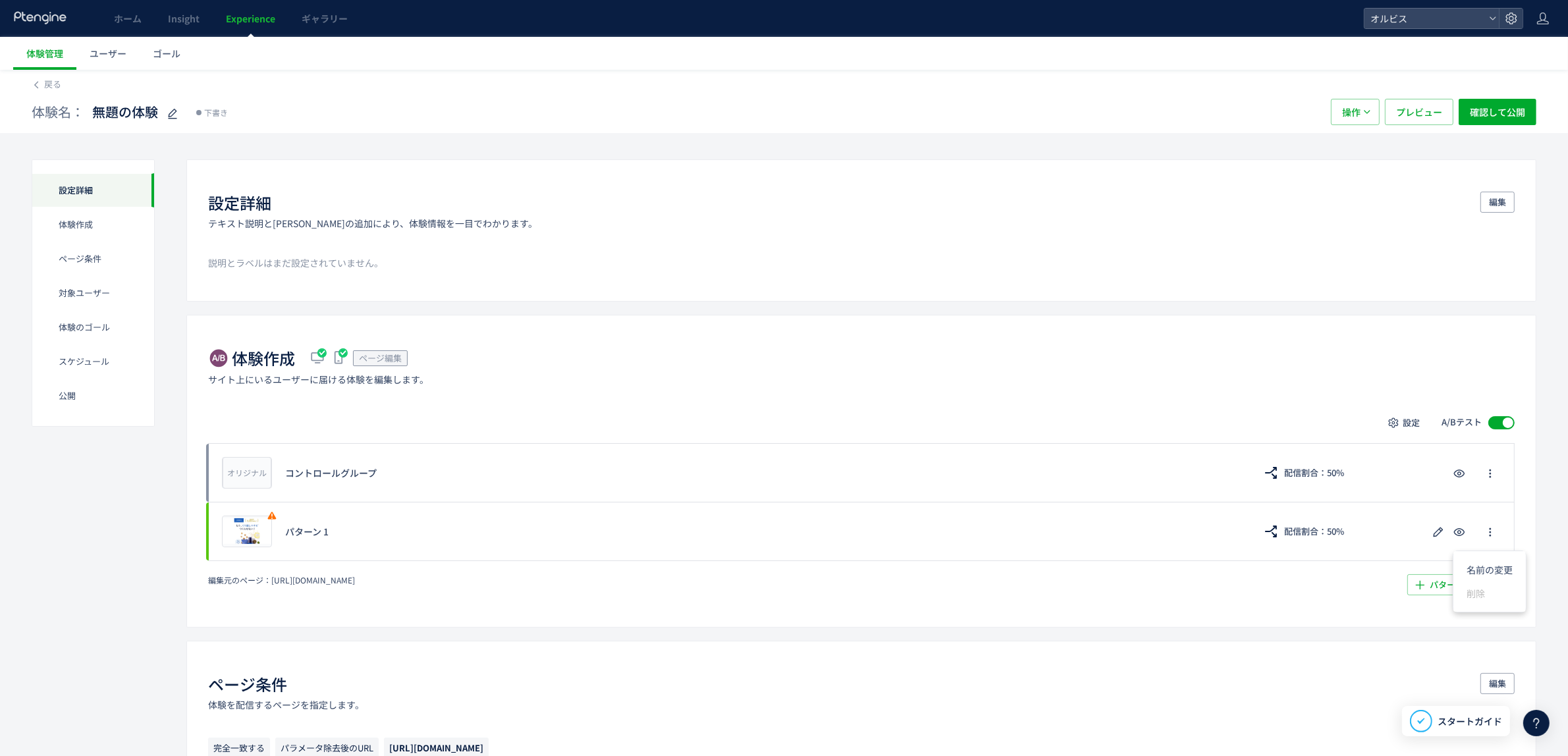
click at [1370, 577] on div "編集元のページ： https://pr.orbis.co.jp/cosmetics/clearful/211/ パターンを追加する​" at bounding box center [860, 584] width 1306 height 21
click at [1363, 117] on button "操作" at bounding box center [1355, 112] width 49 height 26
click at [1345, 176] on li "削除" at bounding box center [1355, 177] width 44 height 24
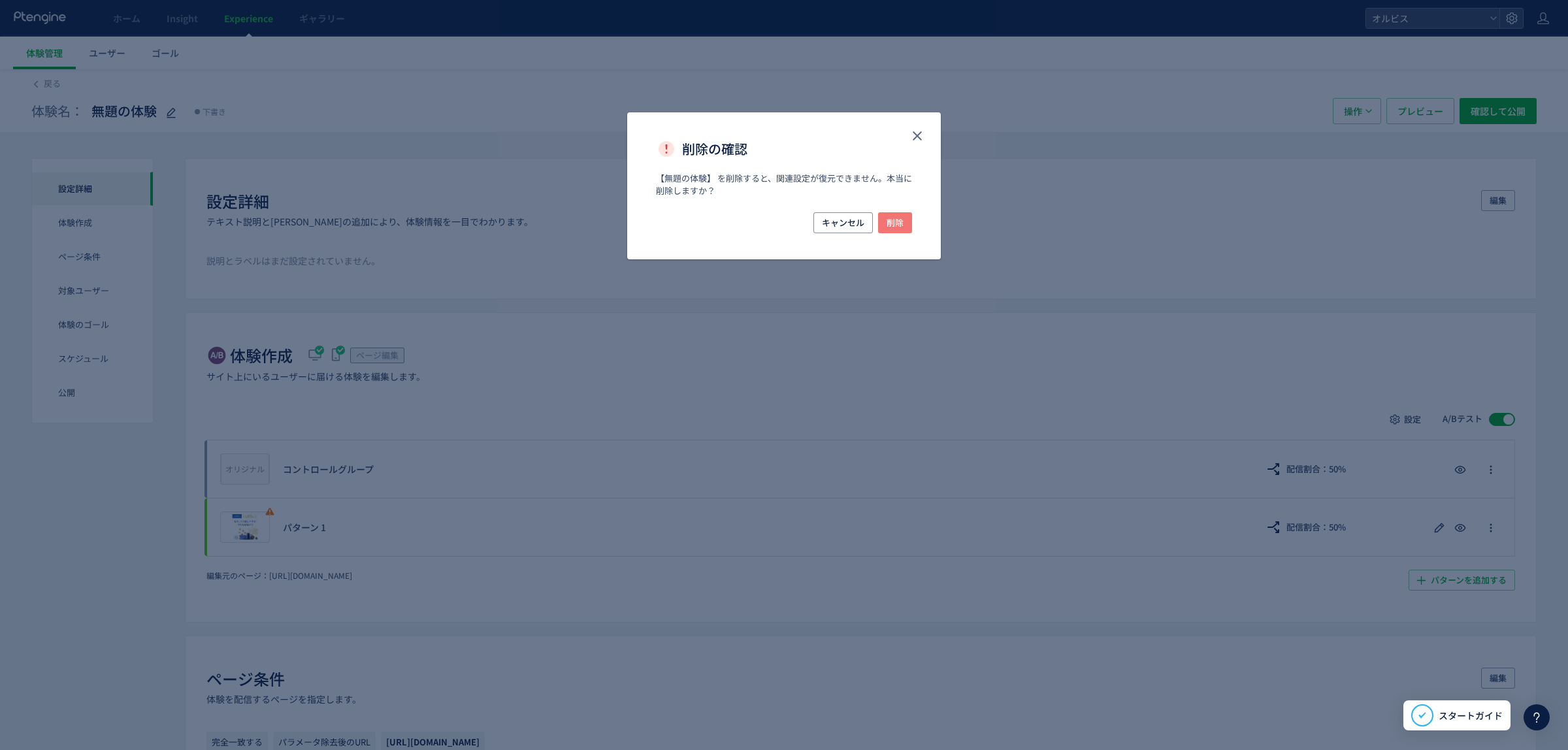
click at [899, 220] on span "削除" at bounding box center [895, 222] width 17 height 21
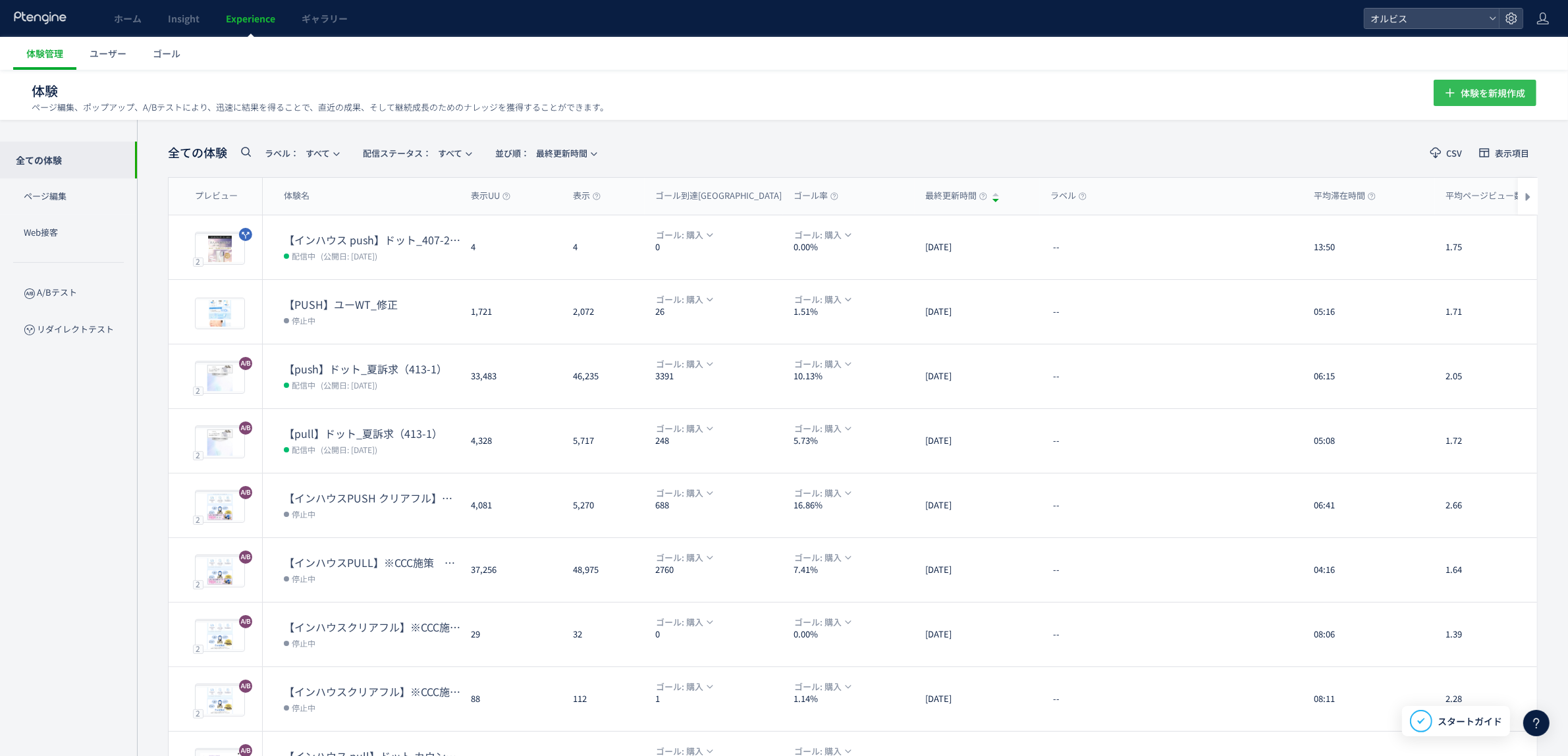
click at [1473, 101] on span "体験を新規作成" at bounding box center [1493, 93] width 65 height 26
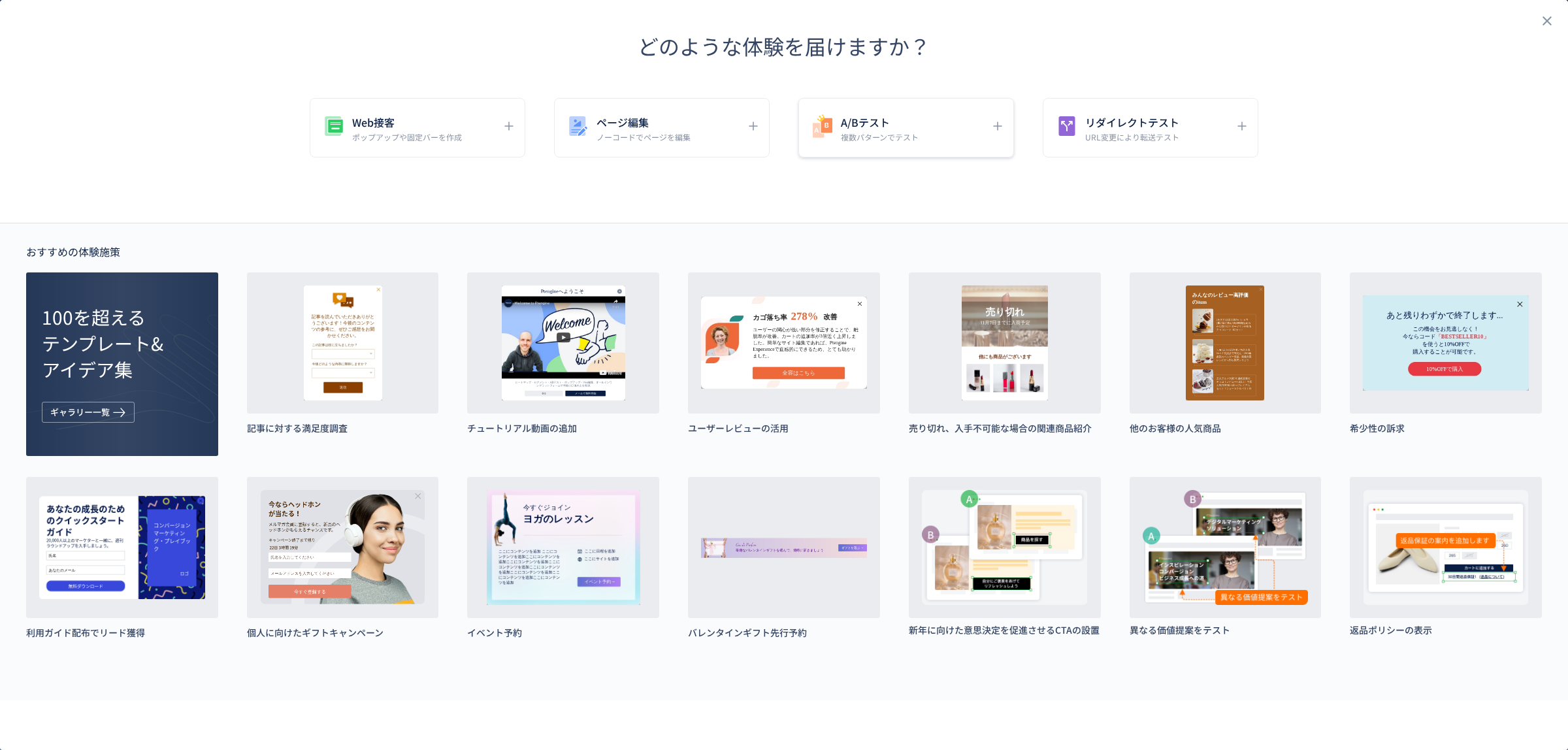
click at [906, 113] on h5 "A/Bテスト" at bounding box center [879, 122] width 78 height 18
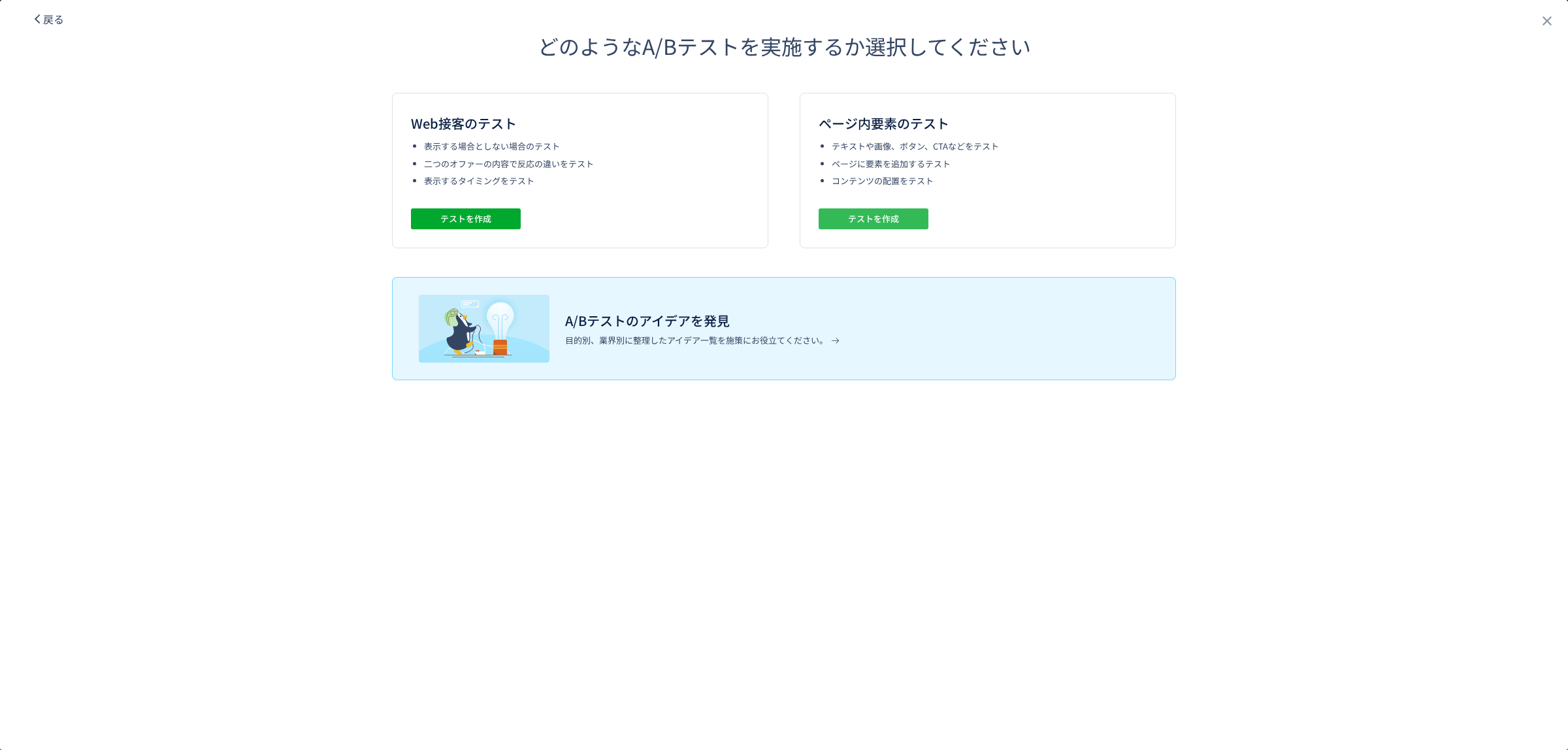
click at [838, 218] on button "テストを作成" at bounding box center [873, 219] width 109 height 21
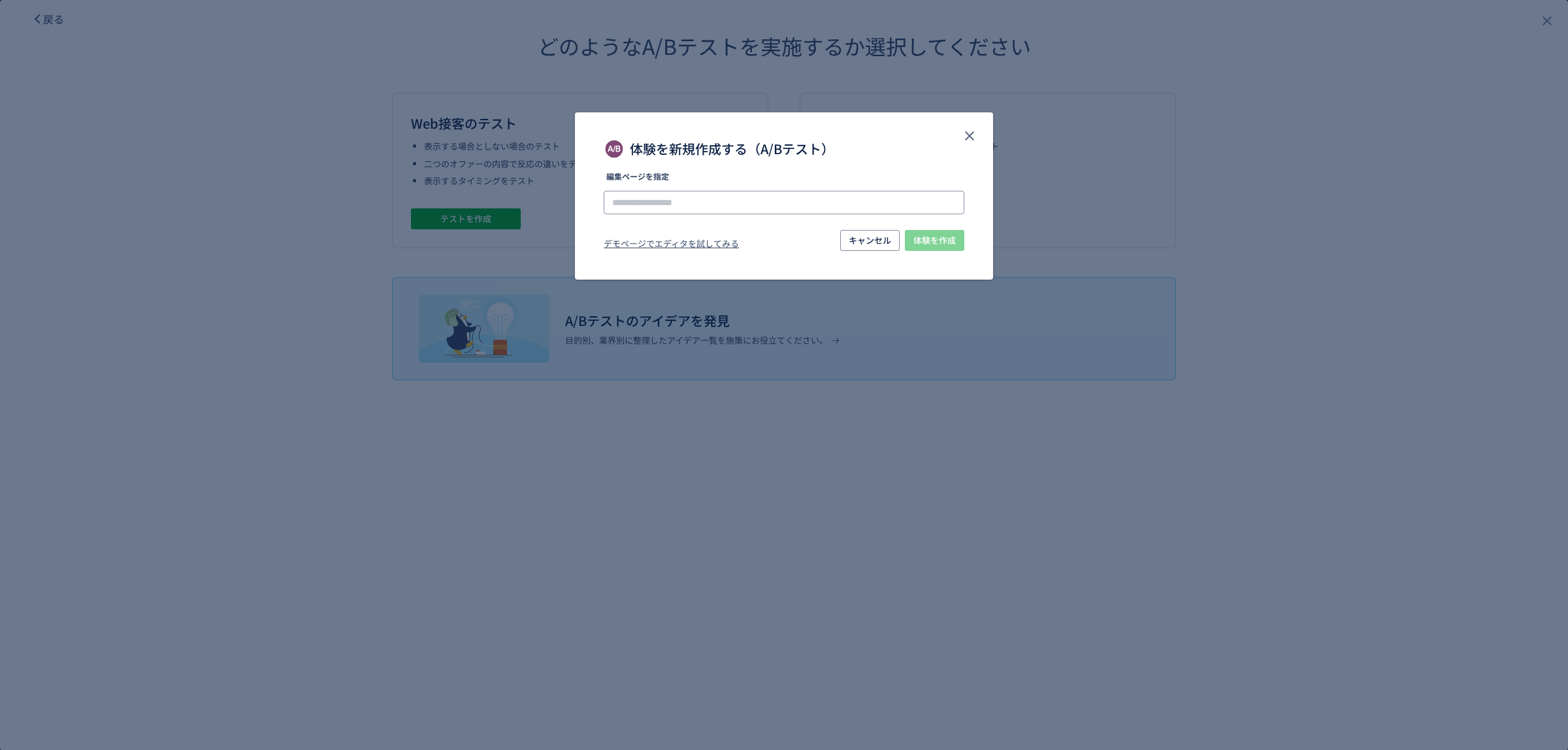
click at [681, 195] on input "体験を新規作成する（A/Bテスト）" at bounding box center [784, 202] width 361 height 24
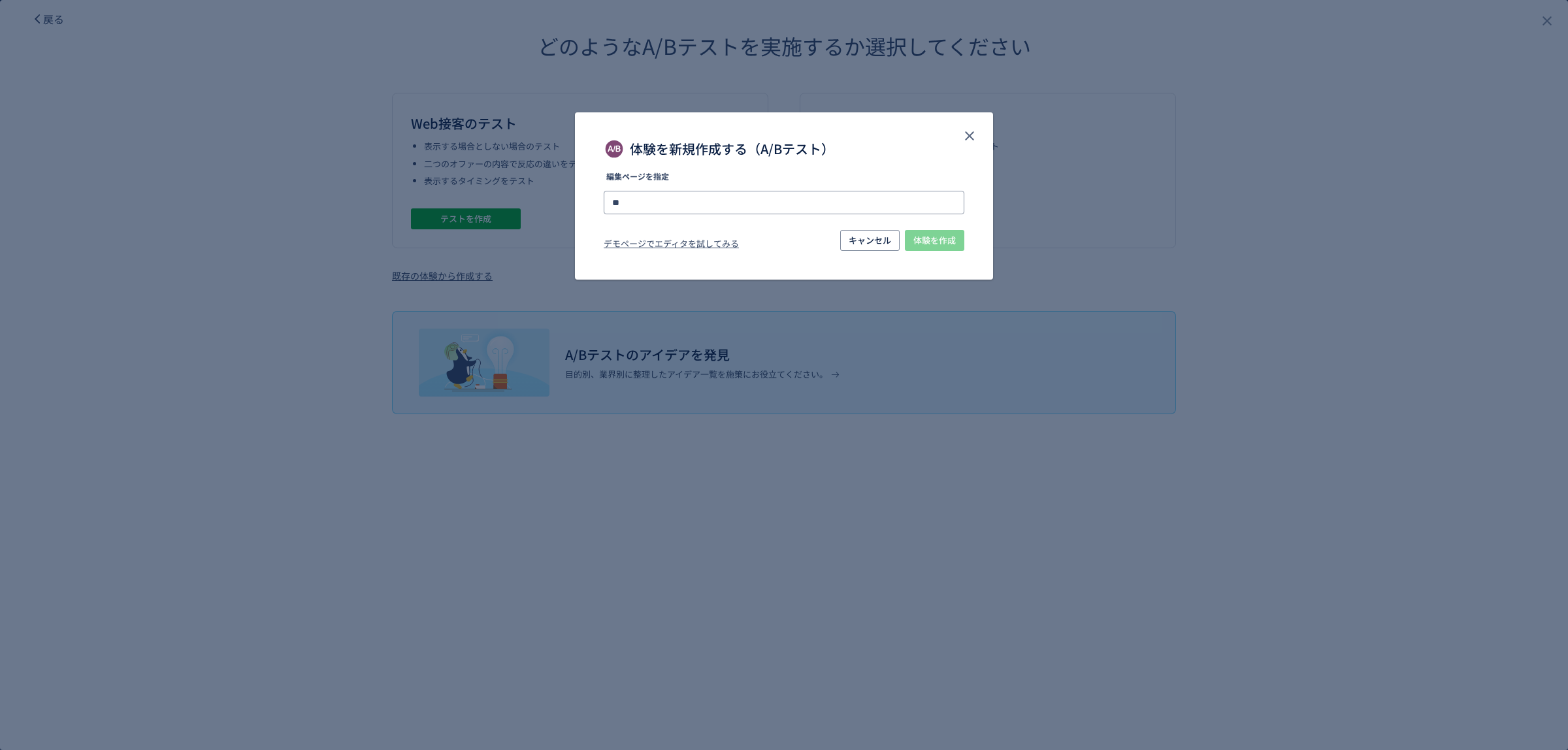
type input "*"
click at [775, 233] on li "https://pr.orbis.co.jp/cosmetics/clearful/331-1/" at bounding box center [784, 239] width 350 height 22
type input "**********"
click at [928, 239] on span "体験を作成" at bounding box center [934, 240] width 42 height 21
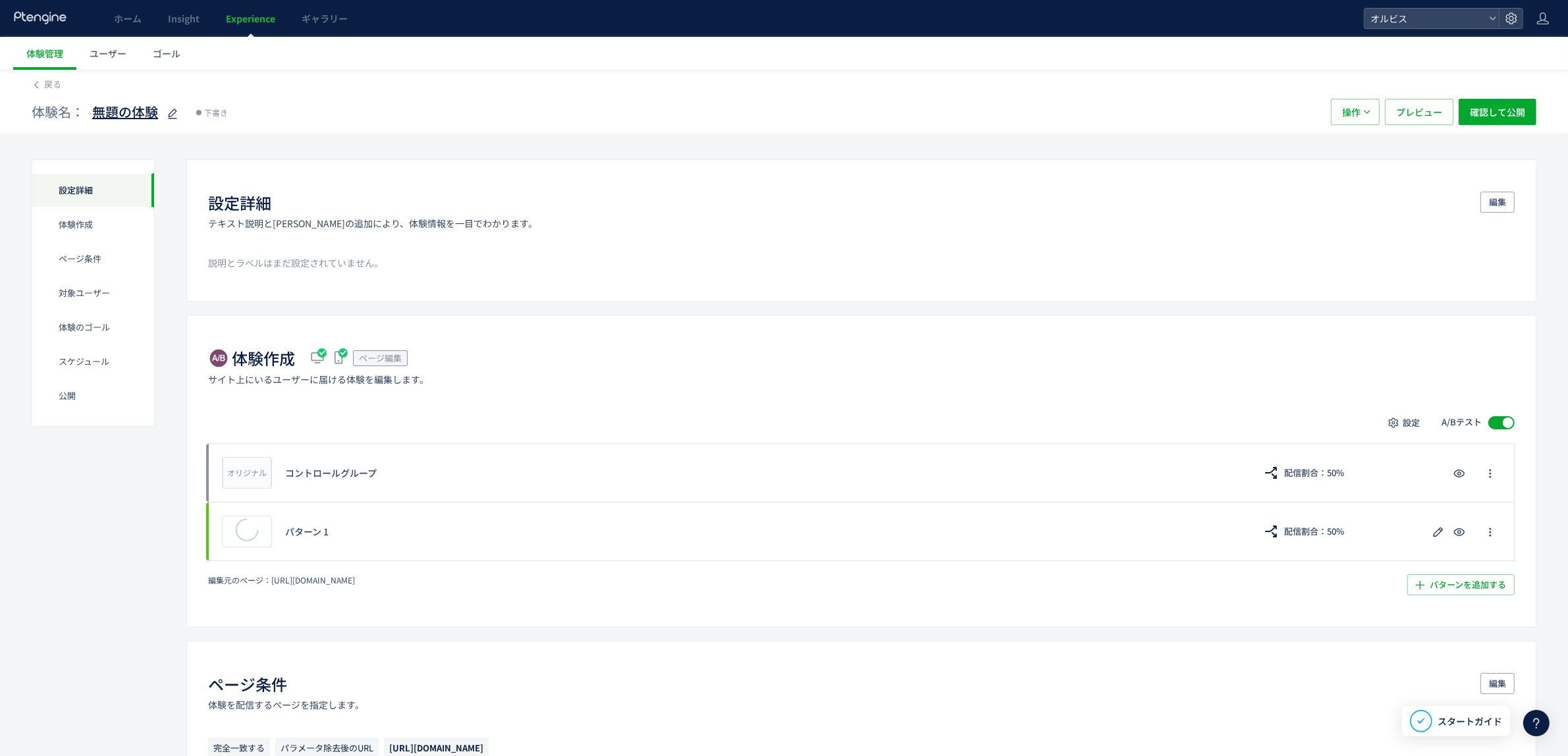
click at [180, 113] on icon at bounding box center [172, 113] width 16 height 16
type input "*"
click at [107, 121] on icon at bounding box center [111, 113] width 16 height 16
type input "**********"
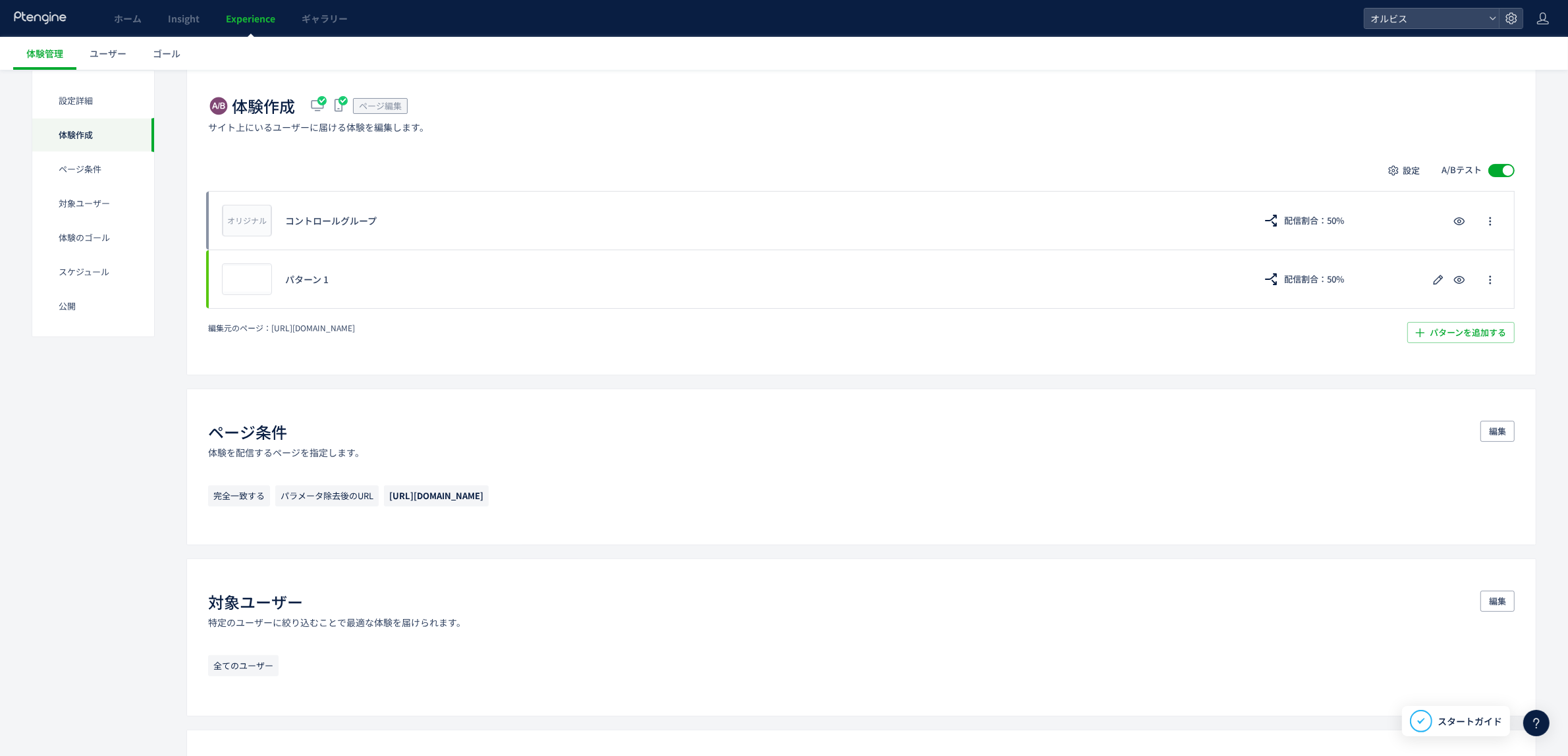
scroll to position [246, 0]
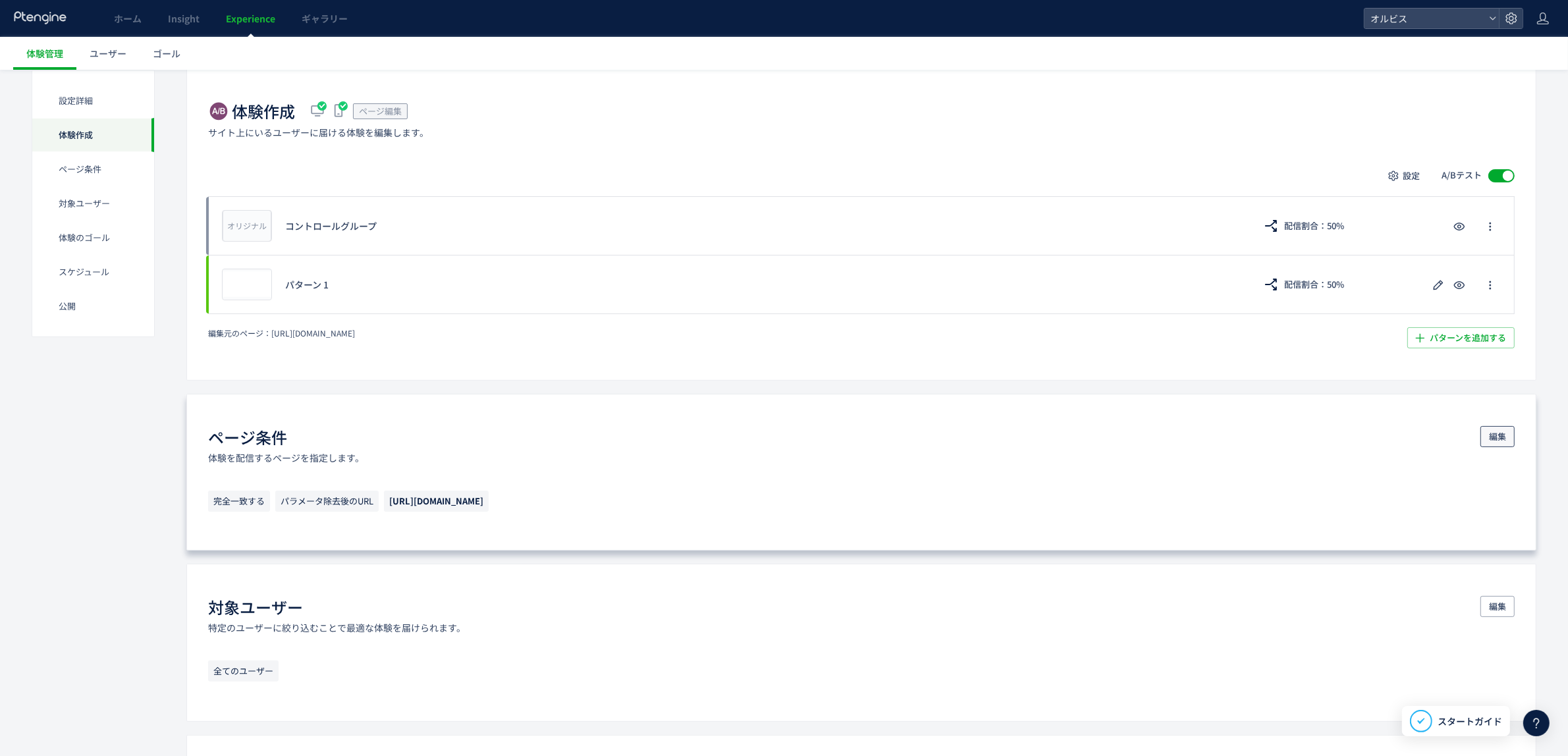
click at [1501, 445] on span "編集" at bounding box center [1497, 436] width 17 height 21
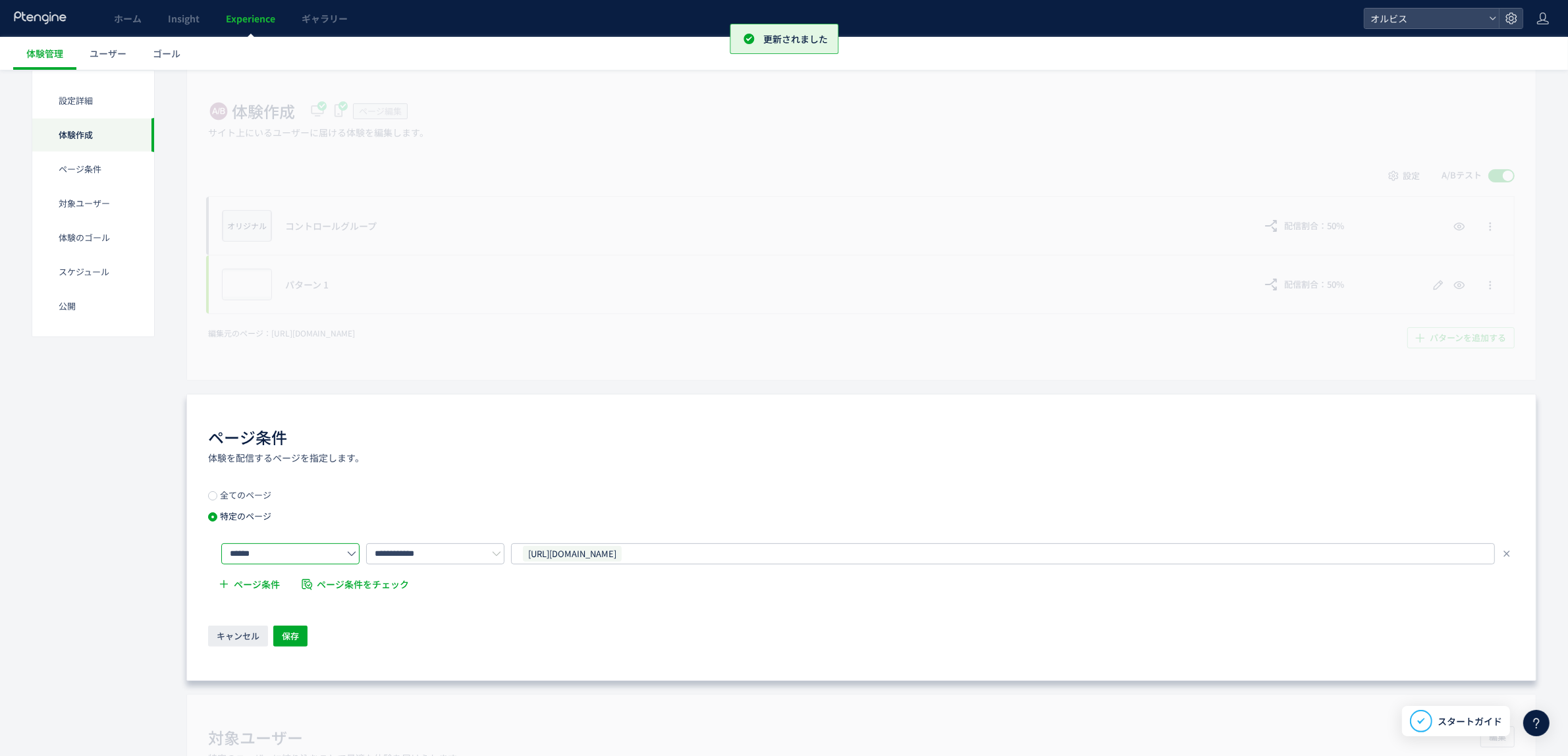
click at [357, 553] on input "******" at bounding box center [290, 553] width 138 height 21
click at [317, 645] on li "含む" at bounding box center [294, 656] width 145 height 22
type input "**"
click at [281, 642] on button "保存" at bounding box center [290, 636] width 34 height 21
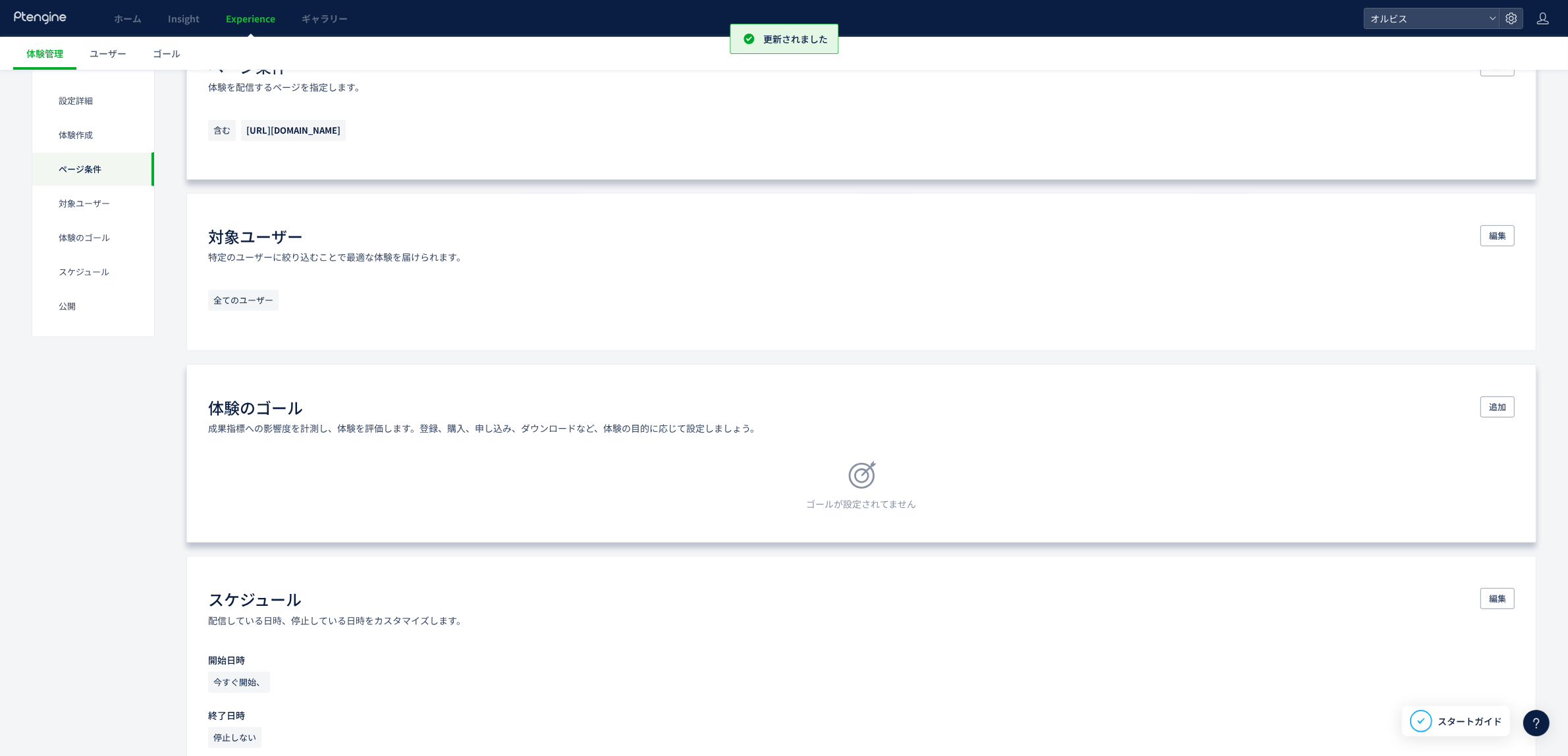
scroll to position [624, 0]
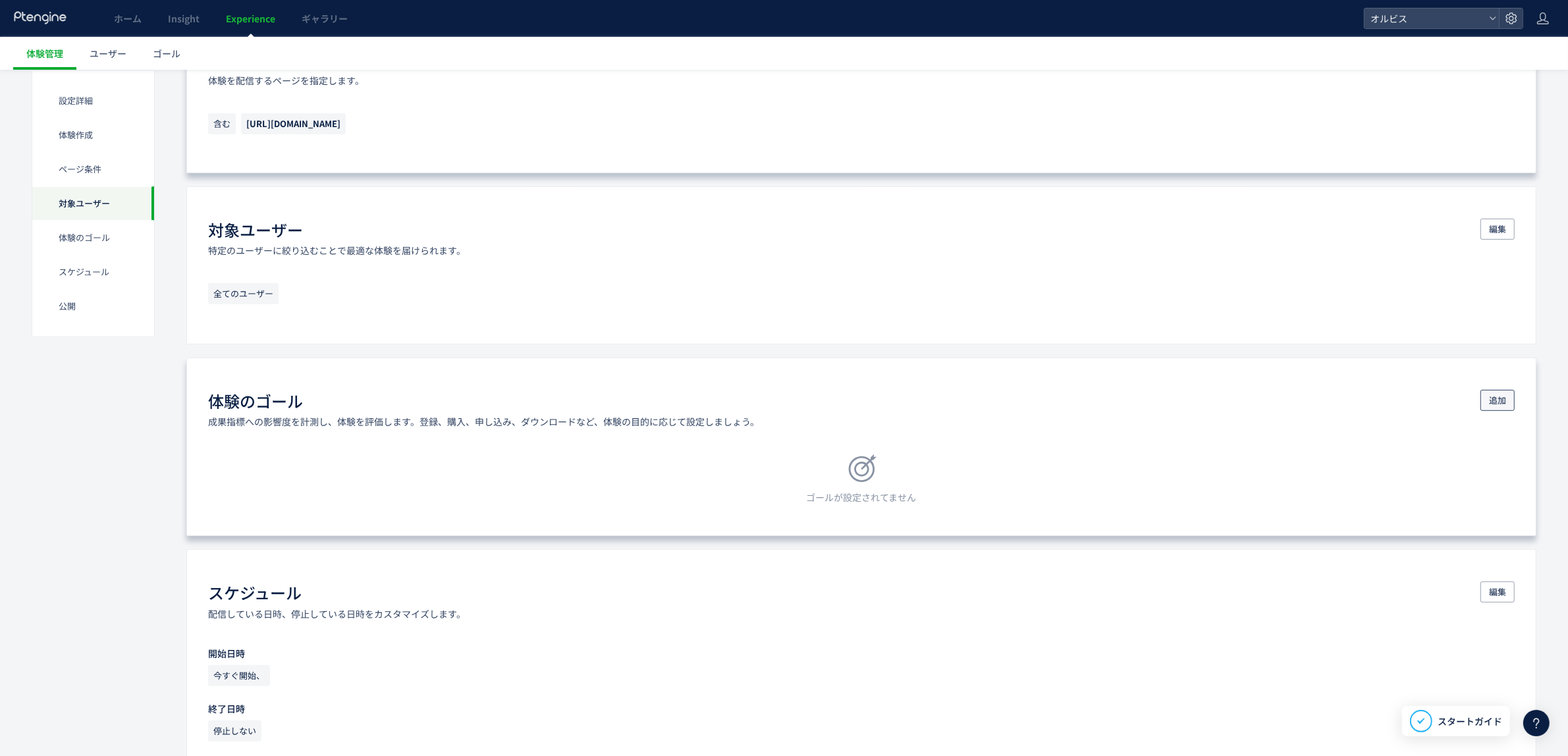
click at [1499, 405] on span "追加" at bounding box center [1497, 400] width 17 height 21
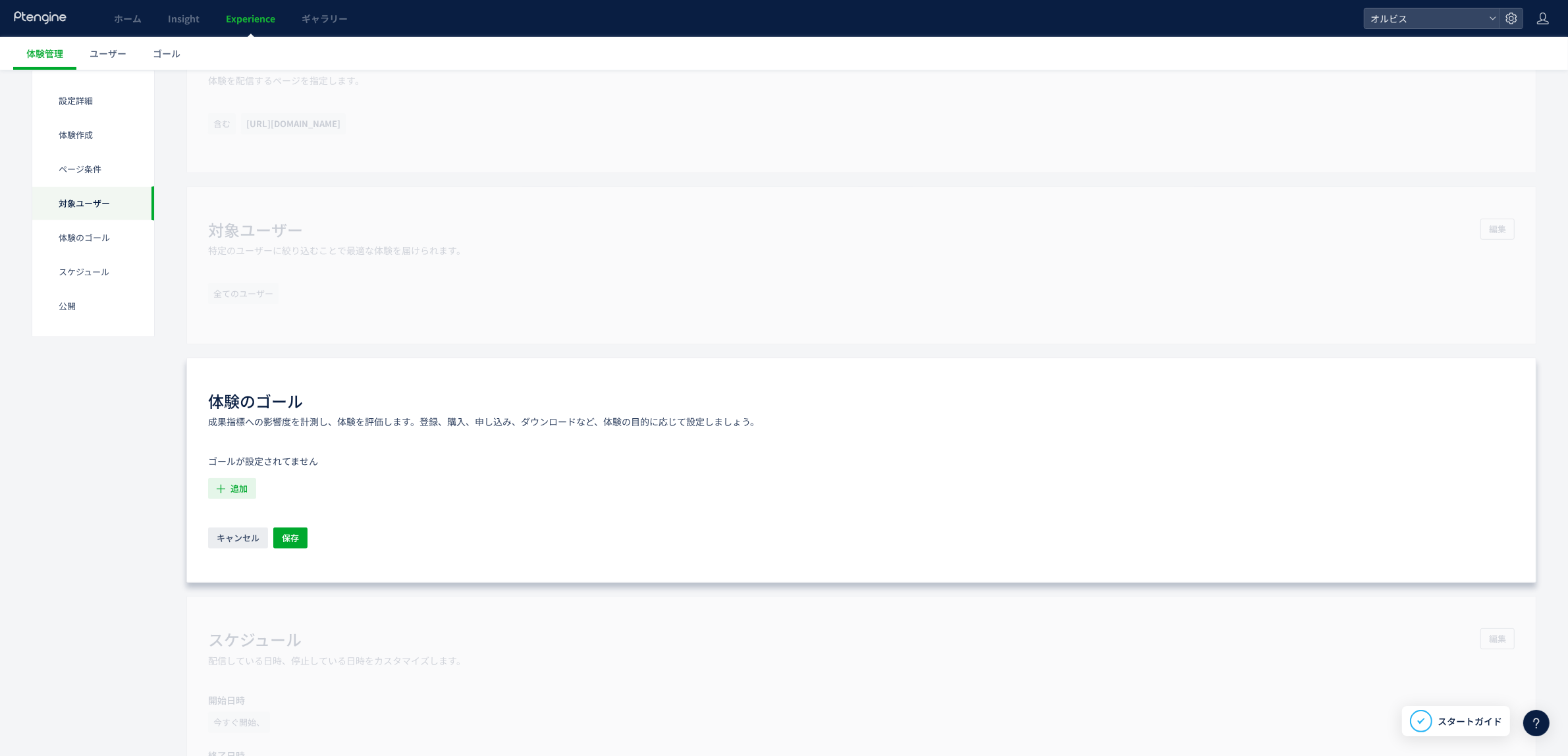
click at [242, 488] on span "追加" at bounding box center [239, 488] width 17 height 21
click at [248, 561] on icon "購入ボタンクリック" at bounding box center [261, 561] width 83 height 13
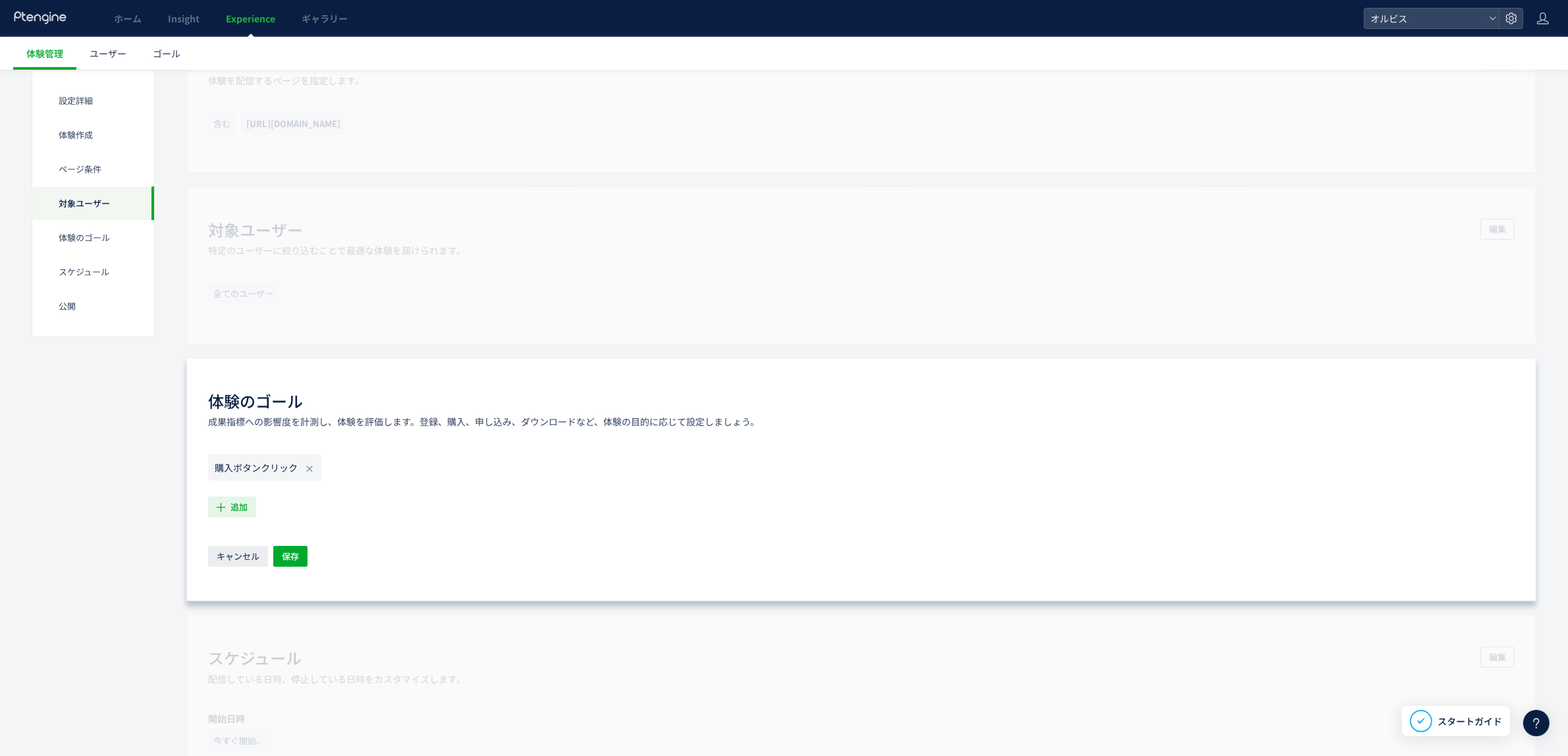
click at [240, 502] on span "追加" at bounding box center [239, 507] width 17 height 21
click at [235, 639] on icon "購入" at bounding box center [229, 642] width 19 height 13
click at [286, 570] on div "体験のゴール 成果指標への影響度を計測し、体験を評価します。登録、購入、申し込み、ダウンロードなど、体験の目的に応じて設定しましょう。 購入ボタンクリック 購…" at bounding box center [861, 479] width 1349 height 244
click at [286, 562] on span "保存" at bounding box center [290, 556] width 17 height 21
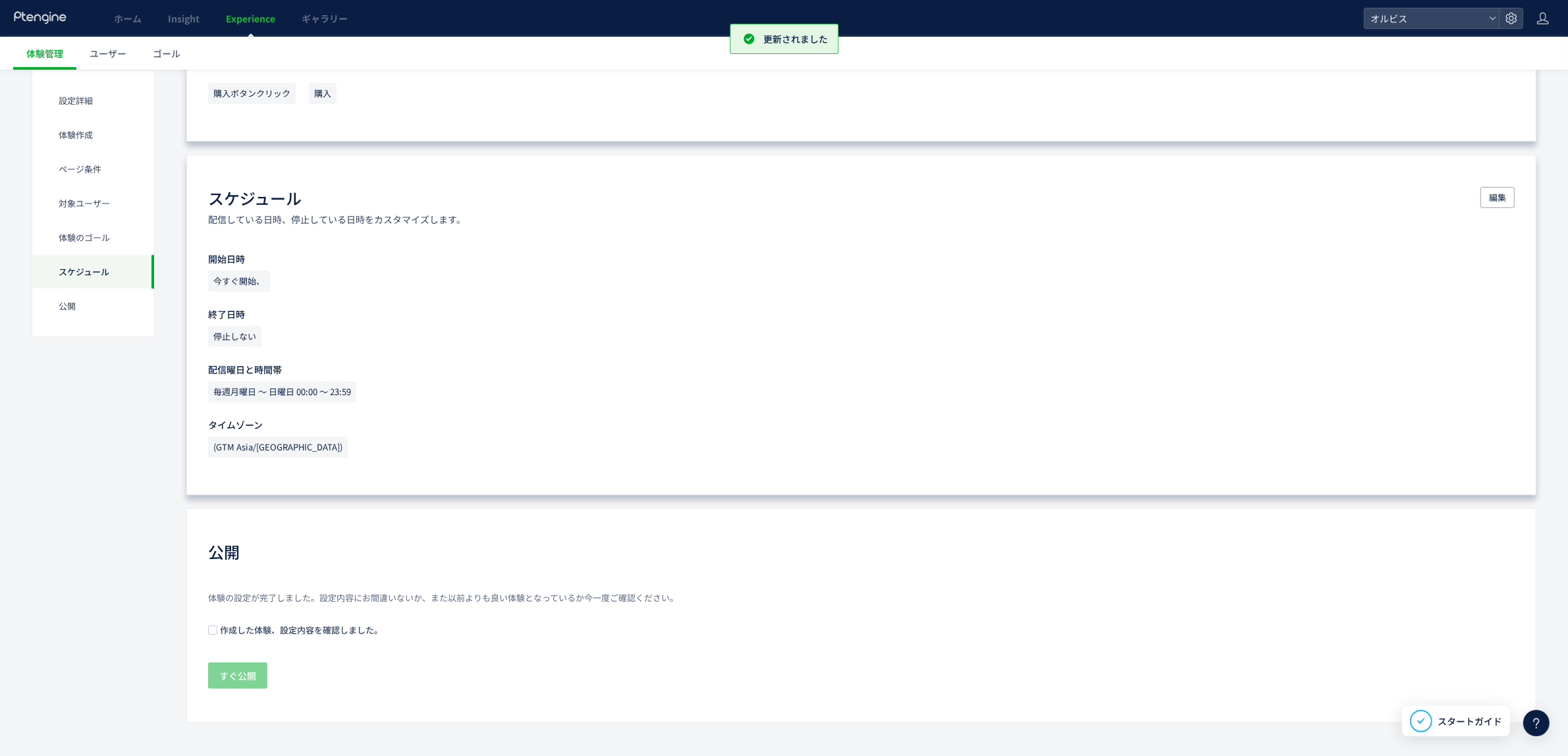
scroll to position [1003, 0]
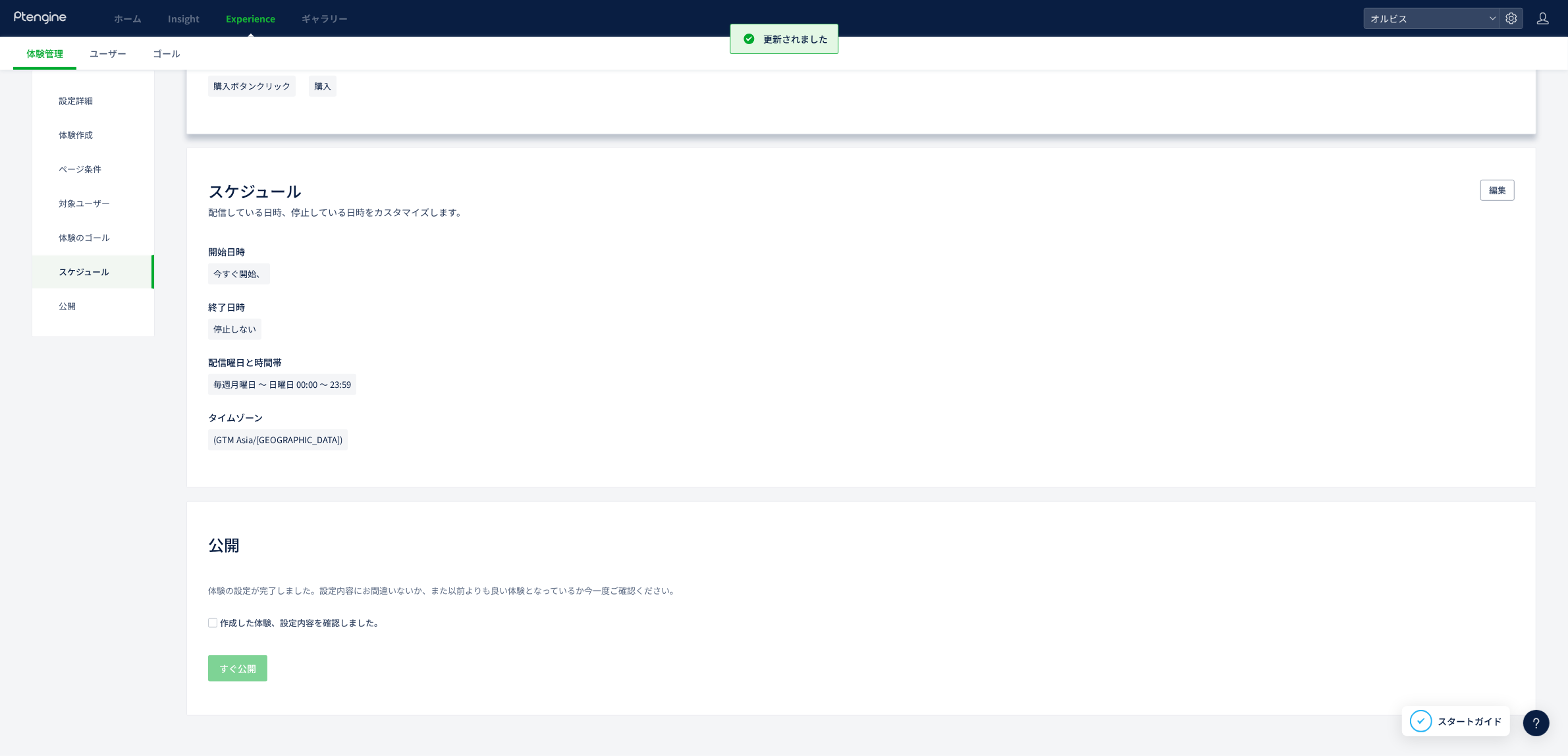
click at [235, 623] on span "作成した体験、設定内容を確認しました。" at bounding box center [299, 622] width 165 height 12
click at [231, 665] on span "すぐ公開" at bounding box center [238, 668] width 37 height 26
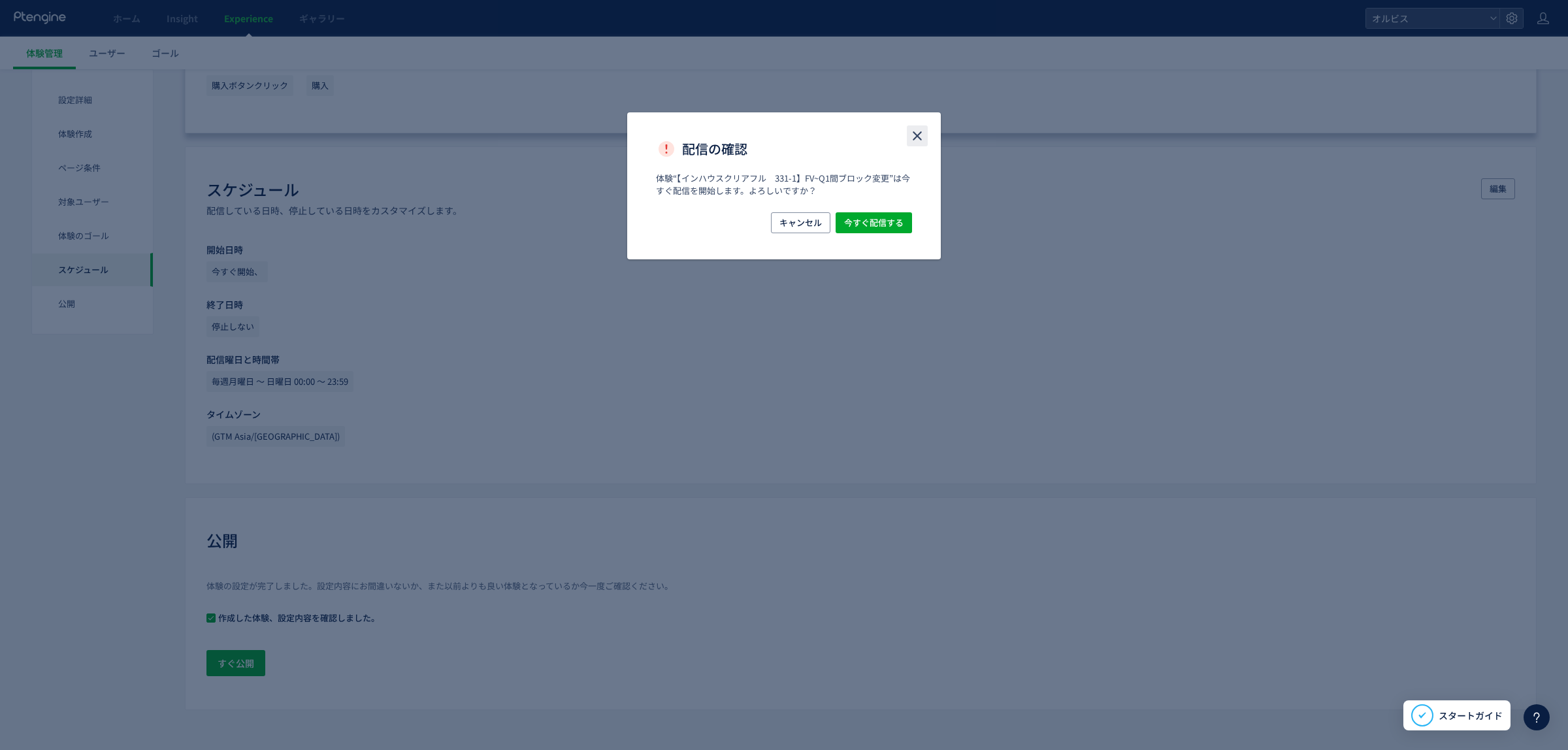
click at [921, 141] on icon "close" at bounding box center [917, 135] width 16 height 16
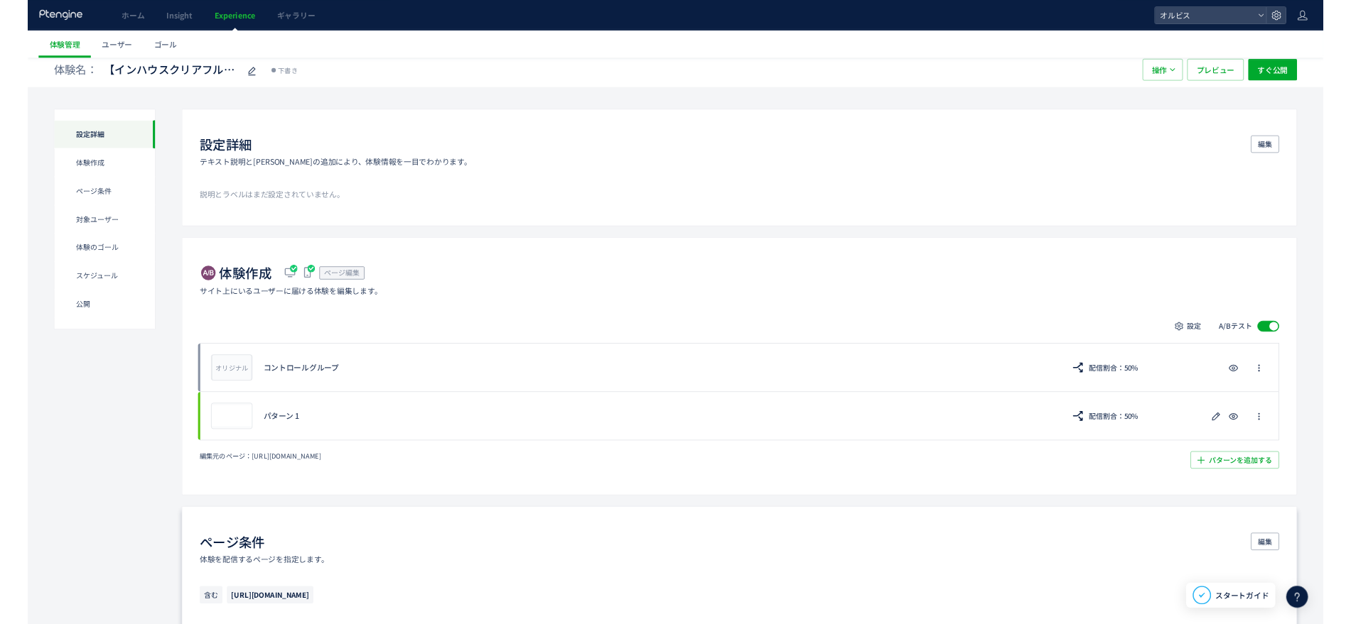
scroll to position [0, 0]
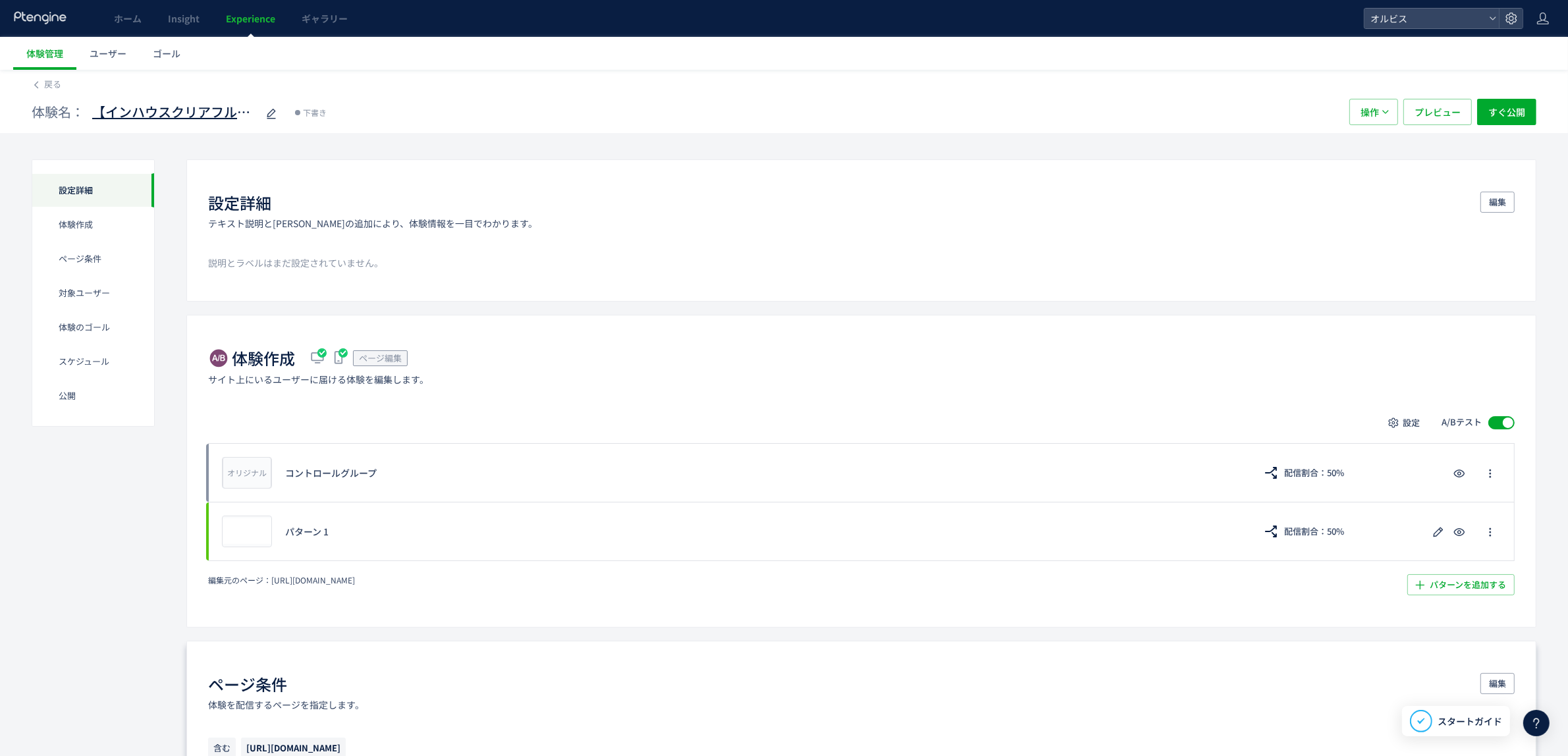
click at [246, 115] on span "【インハウスクリアフル　331-1】FV~Q1間ブロック変更" at bounding box center [174, 112] width 165 height 19
click at [57, 86] on span "戻る" at bounding box center [53, 83] width 17 height 12
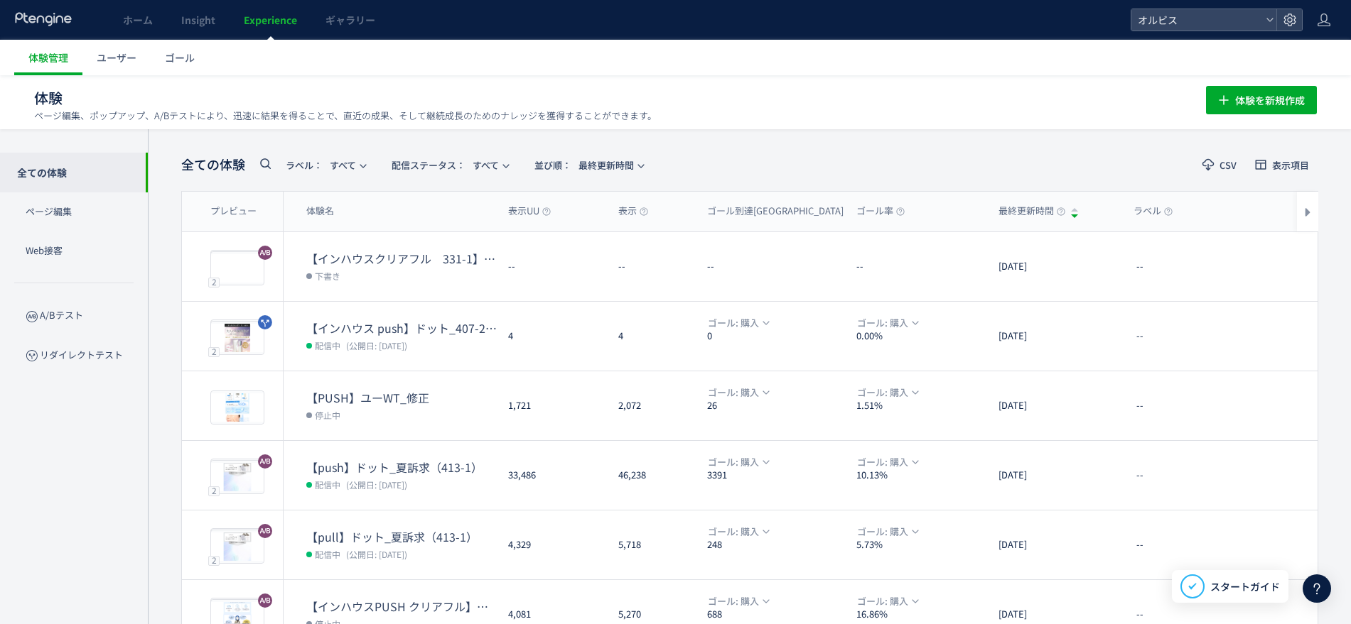
click at [788, 139] on div "全ての体験 ラベル： すべて 配信ステータス​： すべて 並び順： 最終更新時間 CSV 表示項目 プレビュー 体験名 表示UU 表示 ゴール到達UU ゴール…" at bounding box center [749, 555] width 1203 height 853
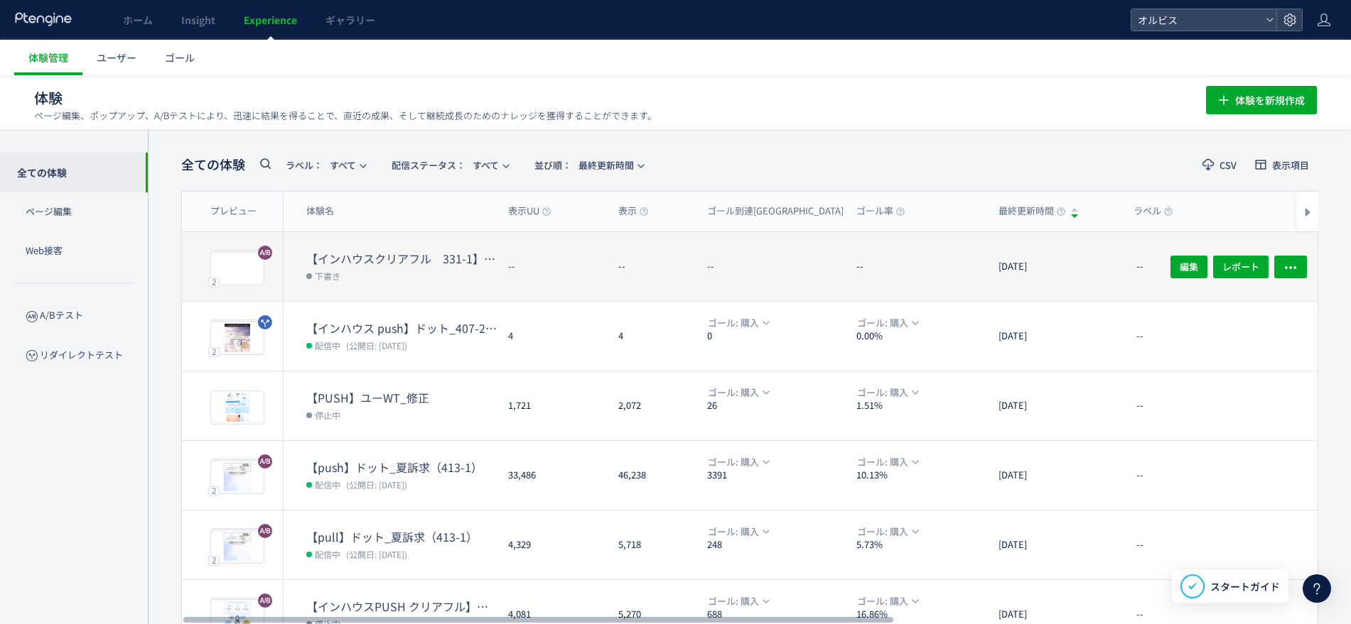
click at [435, 259] on dt "【インハウスクリアフル　331-1】FV~Q1間ブロック変更" at bounding box center [401, 259] width 190 height 16
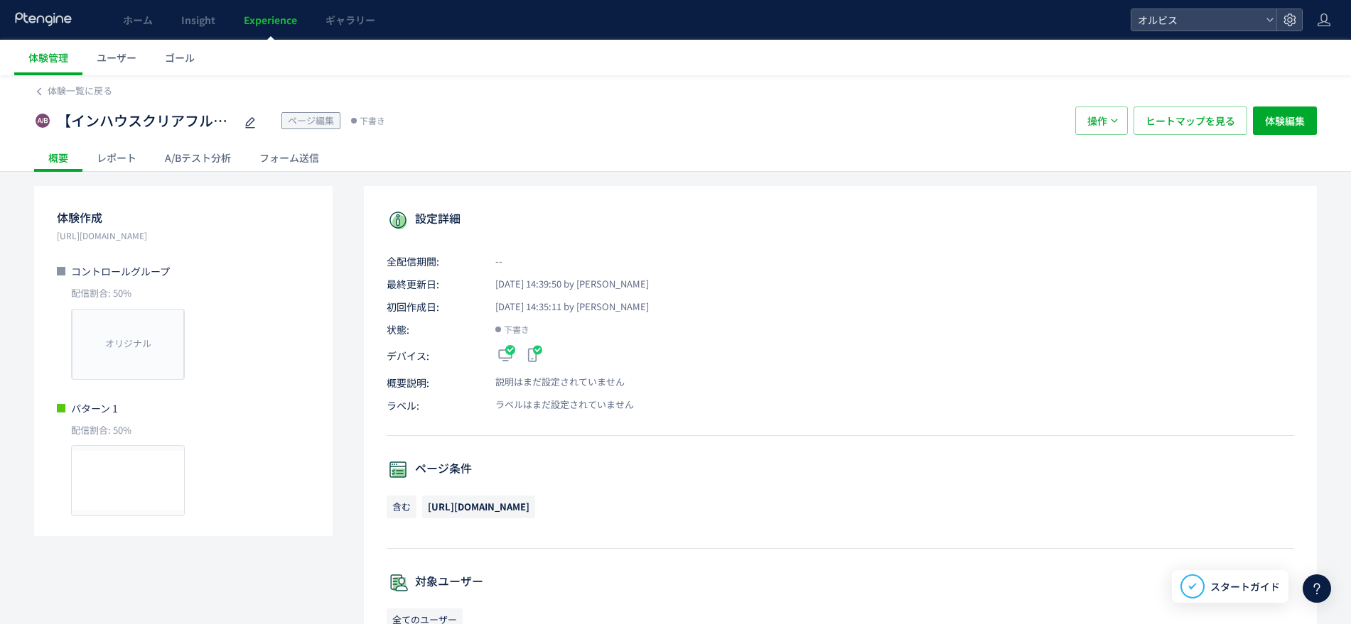
click at [199, 151] on div "A/Bテスト分析" at bounding box center [198, 158] width 94 height 28
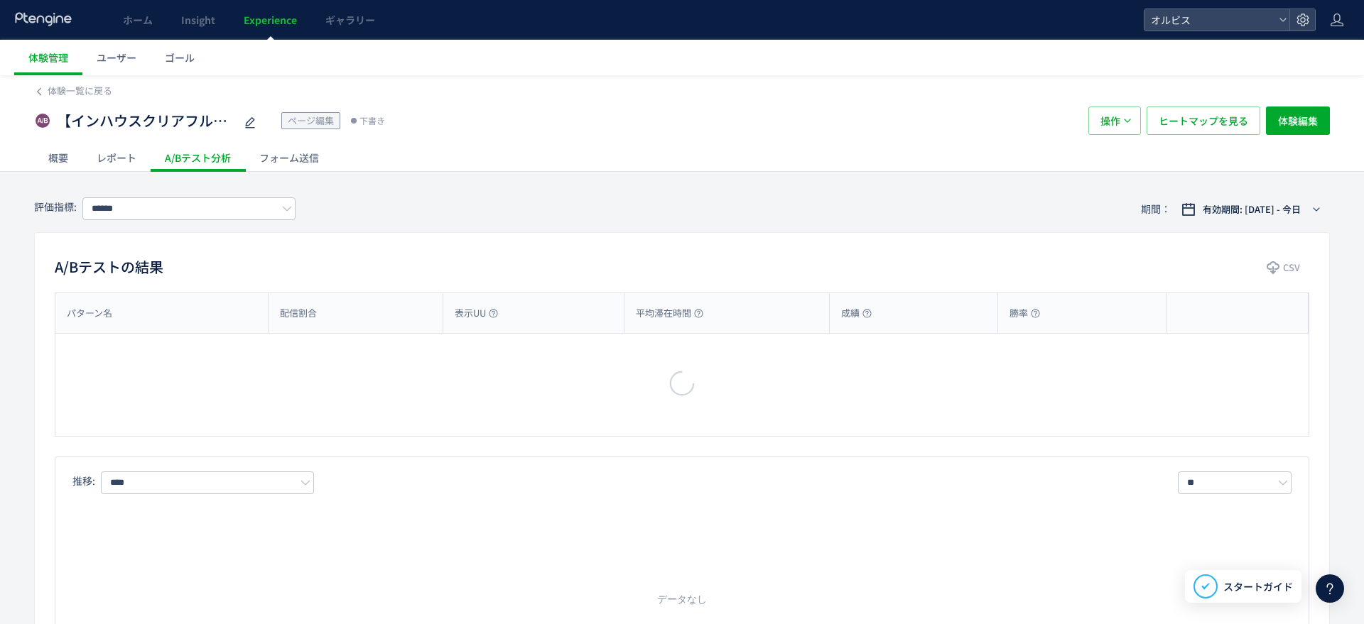
type input "*********"
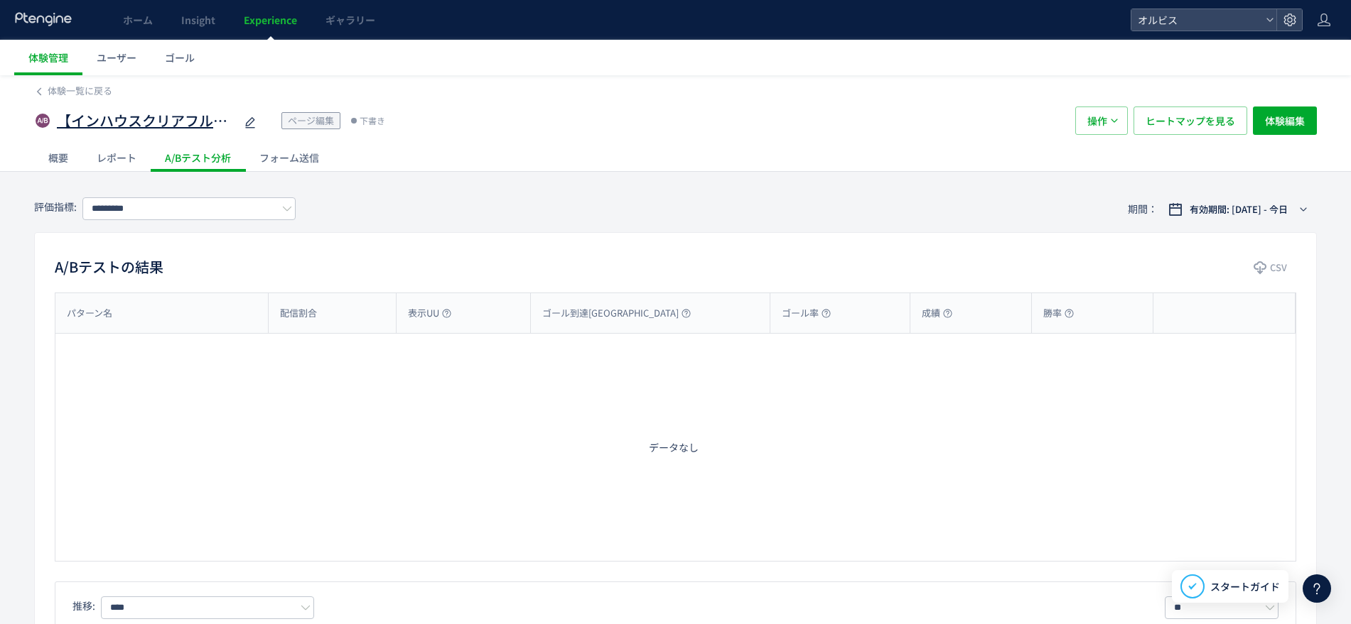
click at [222, 120] on span "【インハウスクリアフル　331-1】FV~Q1間ブロック変更" at bounding box center [146, 121] width 178 height 21
click at [53, 148] on div "概要" at bounding box center [58, 158] width 48 height 28
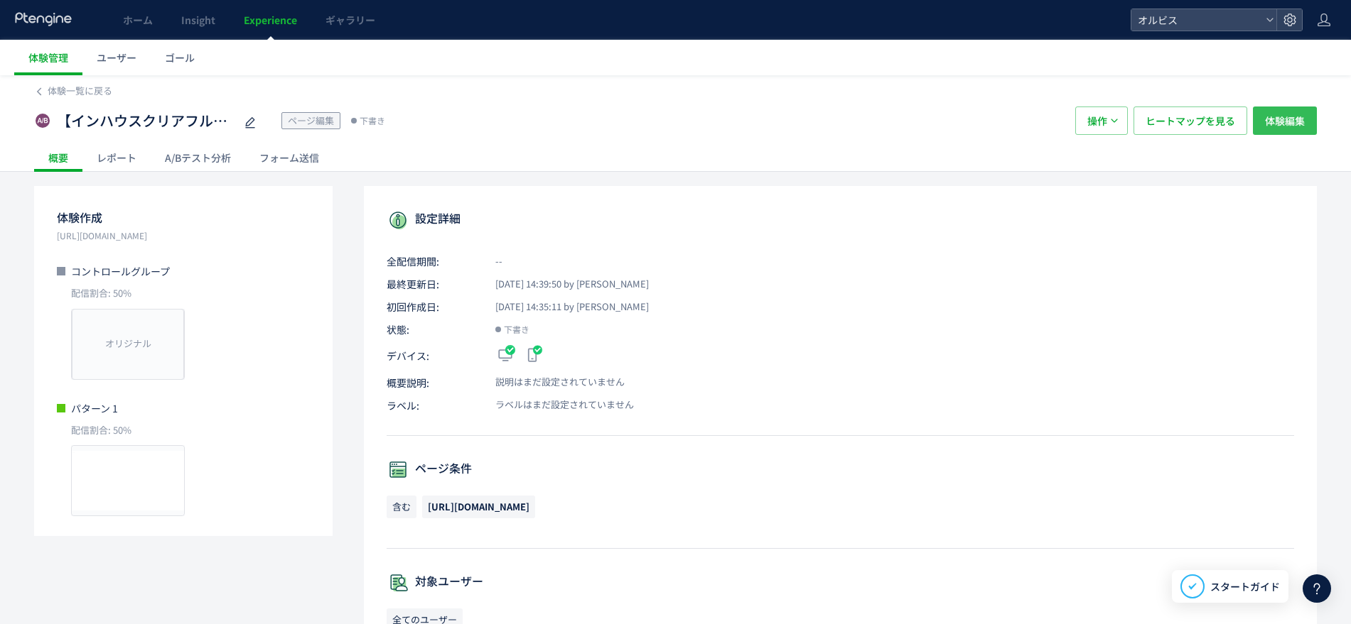
click at [1275, 123] on span "体験編集" at bounding box center [1285, 121] width 40 height 28
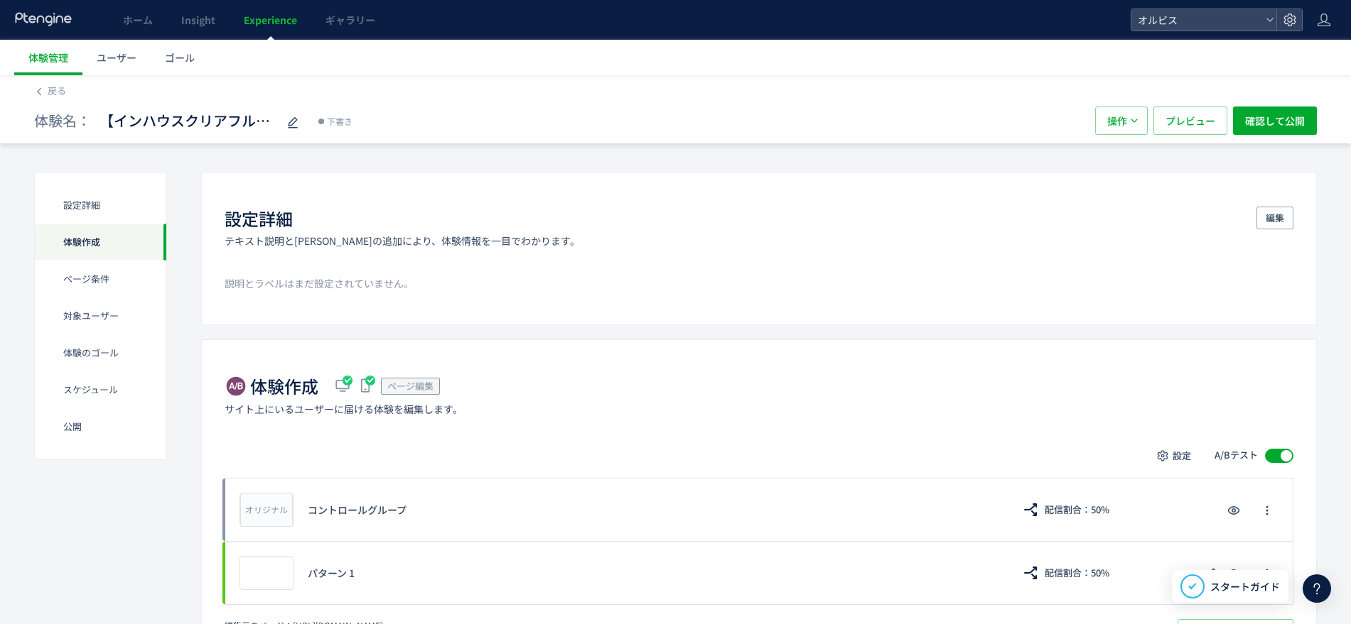
scroll to position [234, 0]
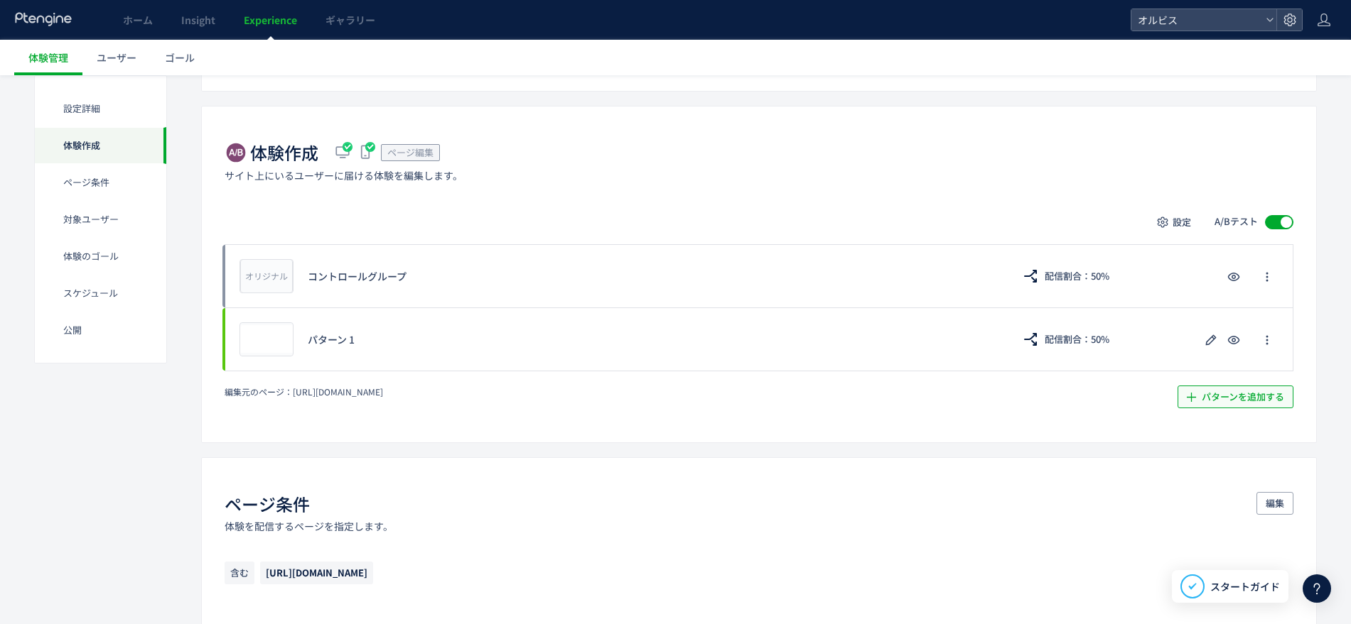
click at [1228, 391] on span "パターンを追加する​" at bounding box center [1242, 397] width 82 height 23
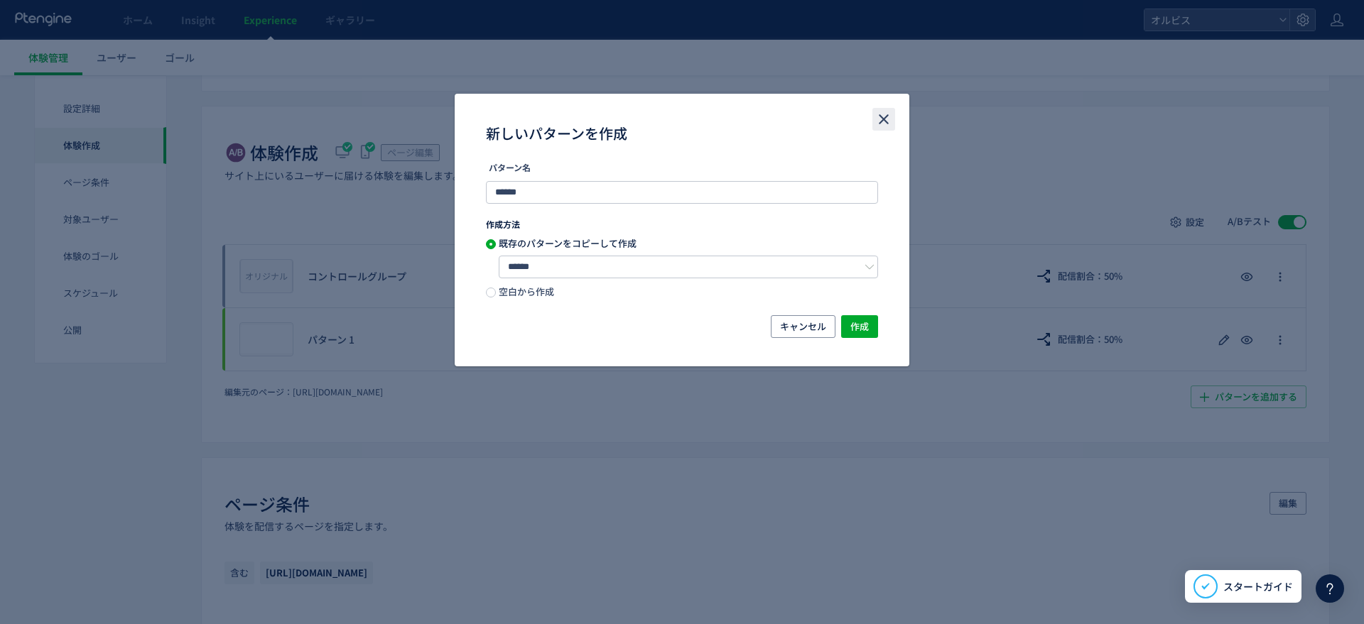
click at [882, 113] on icon "close" at bounding box center [883, 119] width 17 height 17
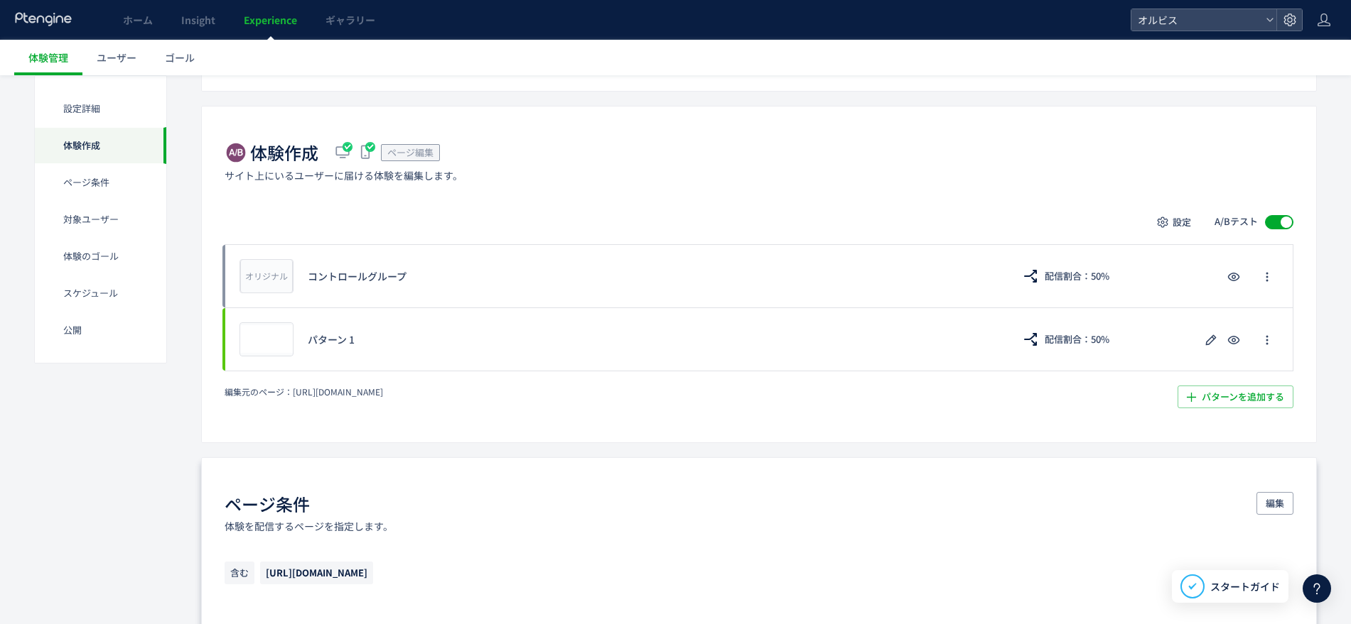
scroll to position [0, 0]
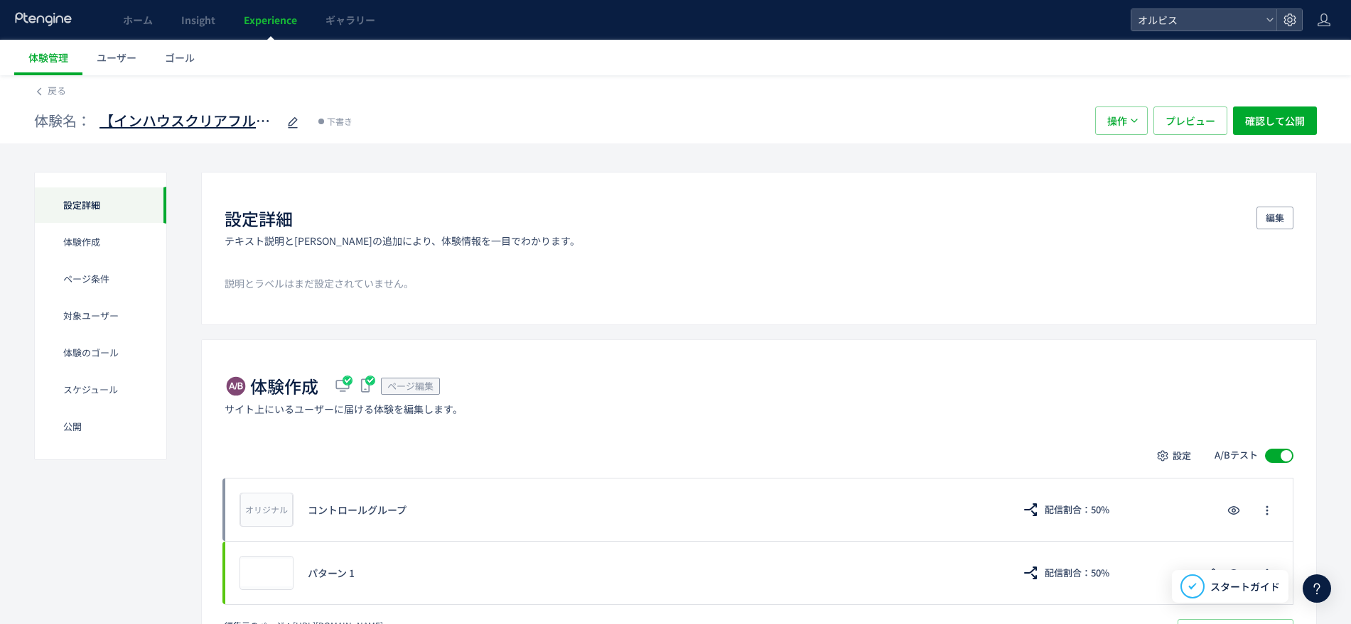
click at [228, 122] on span "【インハウスクリアフル　331-1】FV~Q1間ブロック変更" at bounding box center [188, 121] width 178 height 21
click at [241, 119] on input "**********" at bounding box center [188, 121] width 178 height 28
click at [265, 121] on input "**********" at bounding box center [188, 121] width 178 height 28
type input "**********"
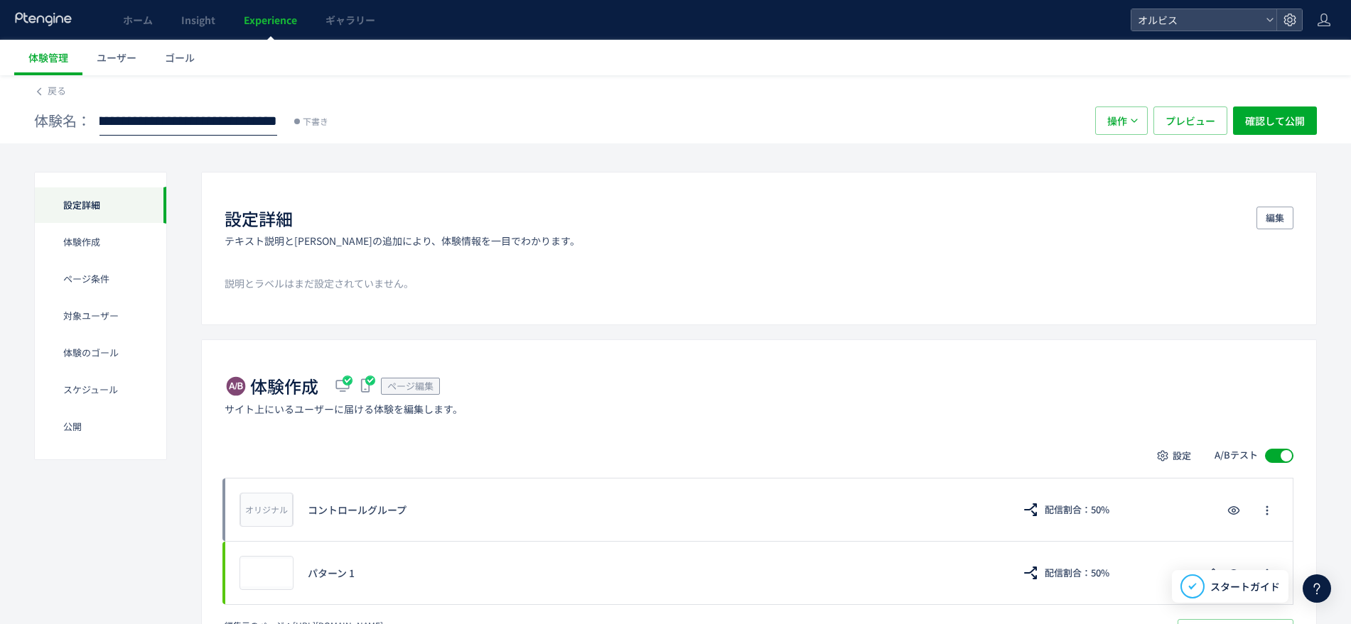
scroll to position [0, 0]
drag, startPoint x: 271, startPoint y: 119, endPoint x: 57, endPoint y: 104, distance: 215.1
click at [57, 104] on div "**********" at bounding box center [675, 120] width 1282 height 45
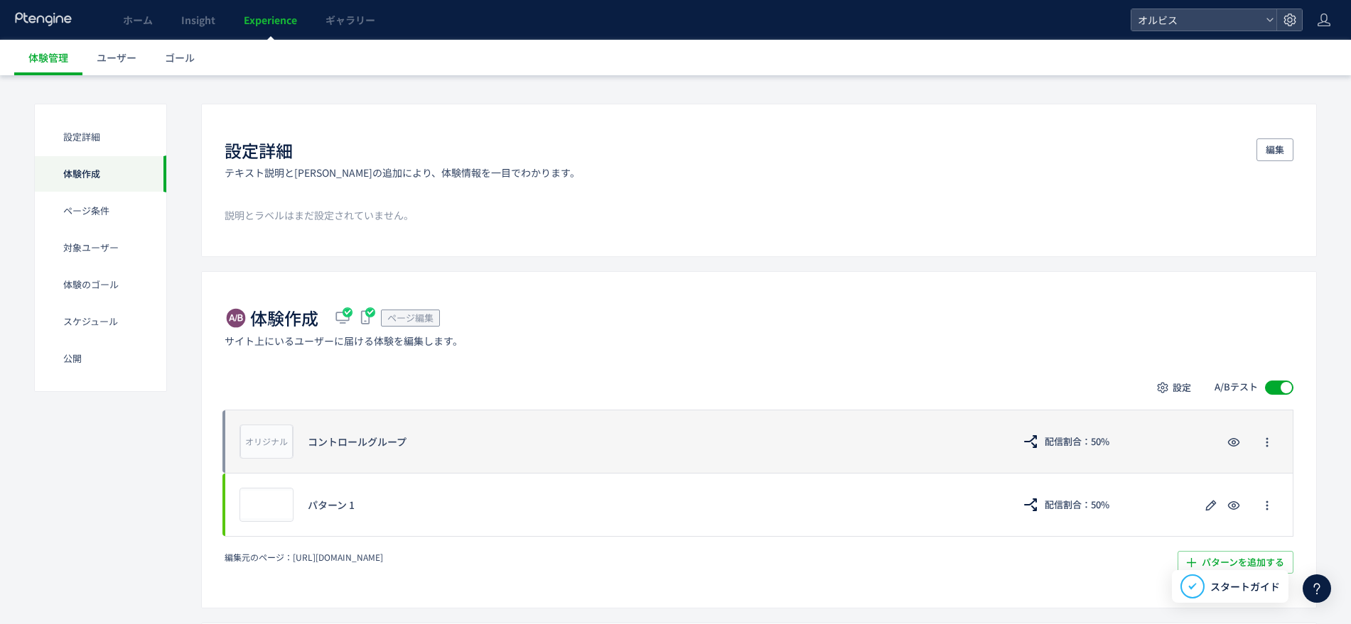
scroll to position [70, 0]
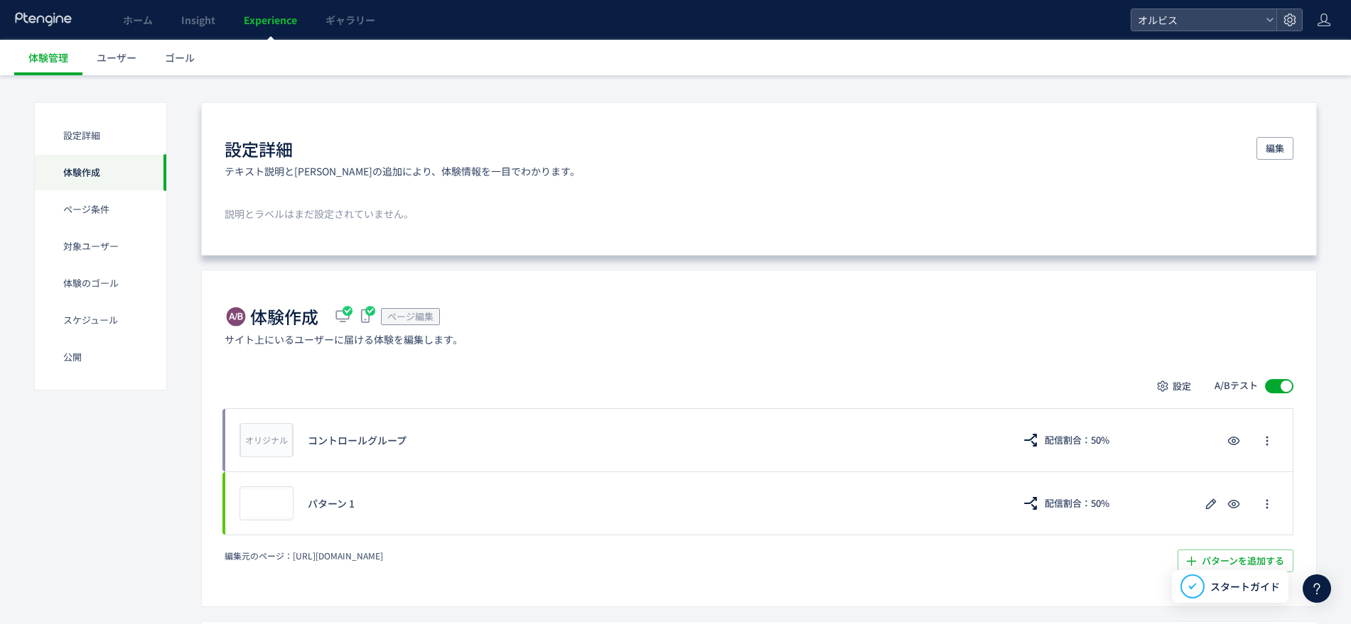
click at [790, 217] on p "説明とラベルはまだ設定されていません。" at bounding box center [758, 214] width 1068 height 14
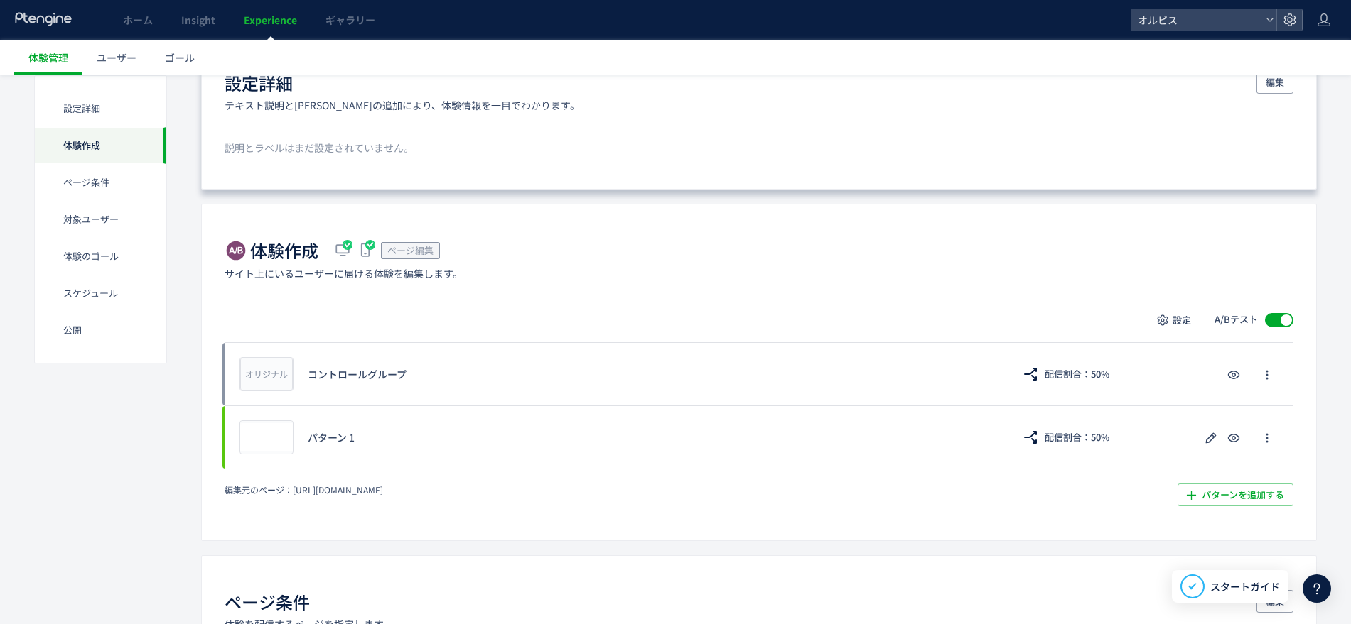
scroll to position [0, 0]
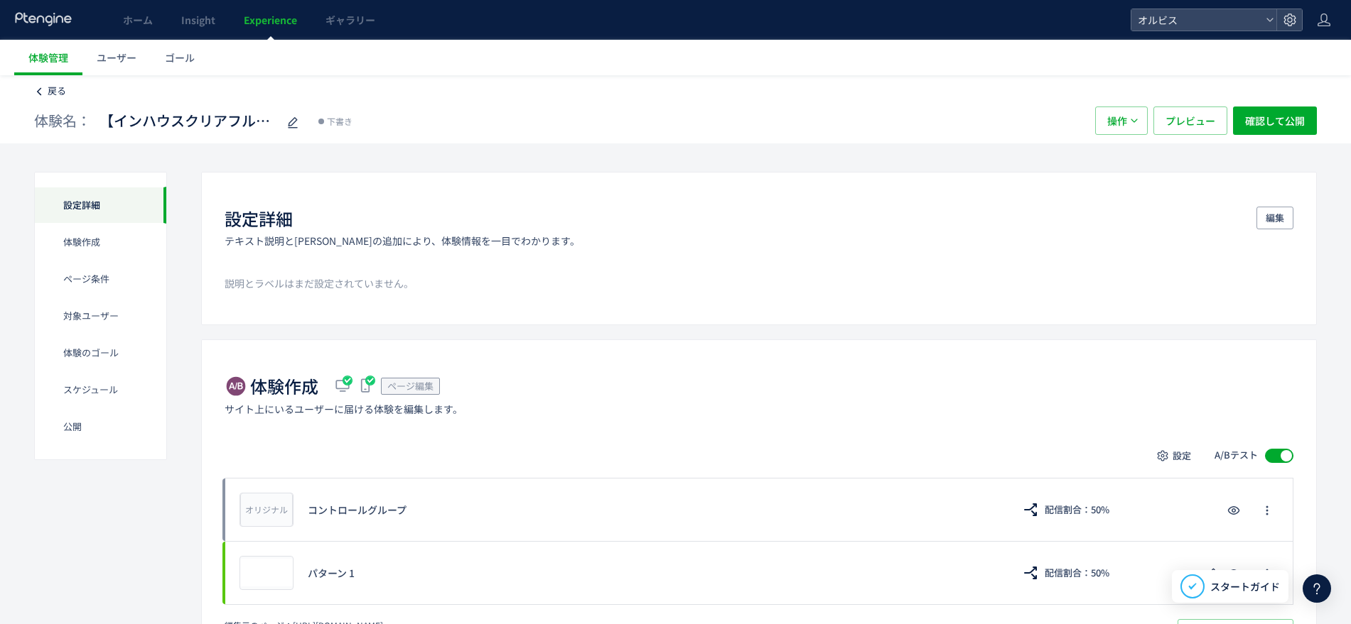
click at [50, 87] on span "戻る" at bounding box center [57, 90] width 18 height 13
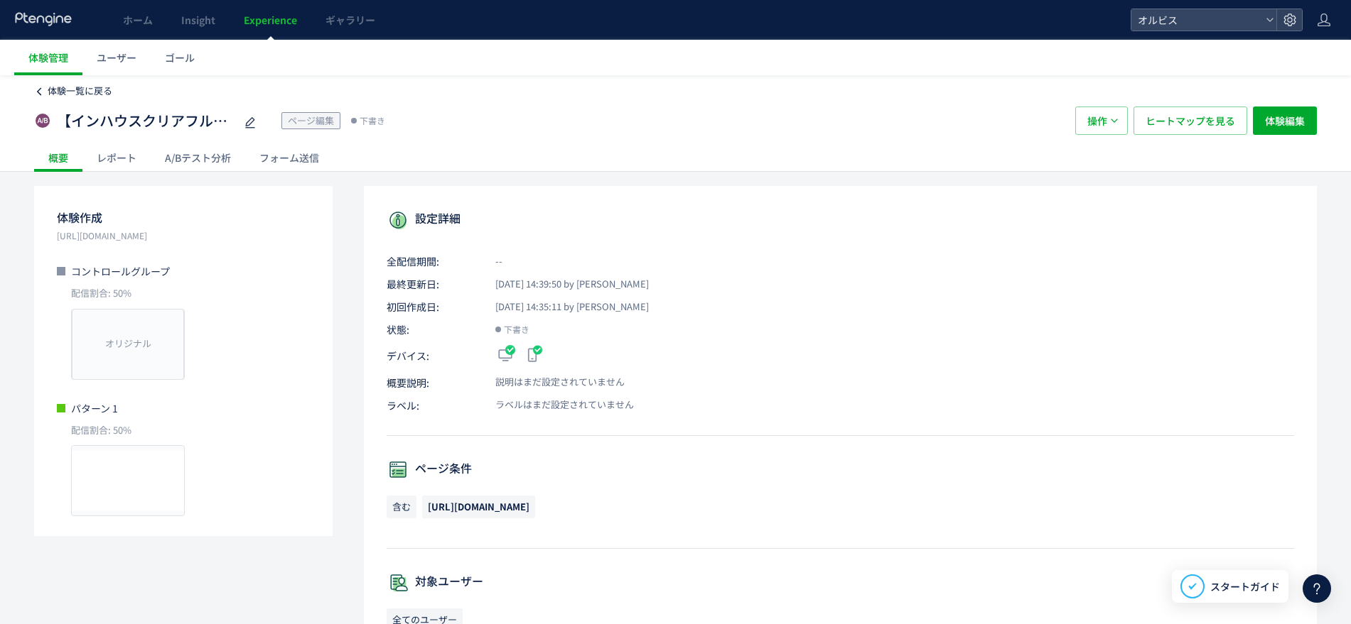
click at [62, 92] on span "体験一覧に戻る" at bounding box center [80, 90] width 65 height 13
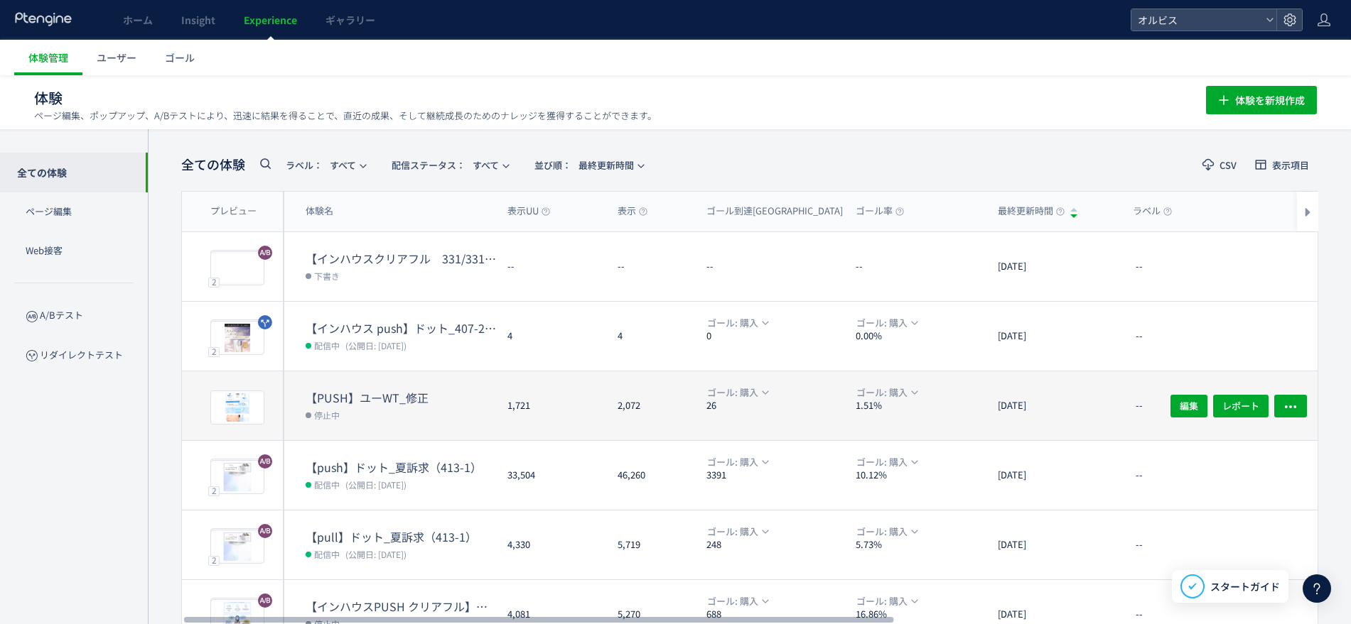
click at [262, 161] on icon at bounding box center [264, 163] width 17 height 17
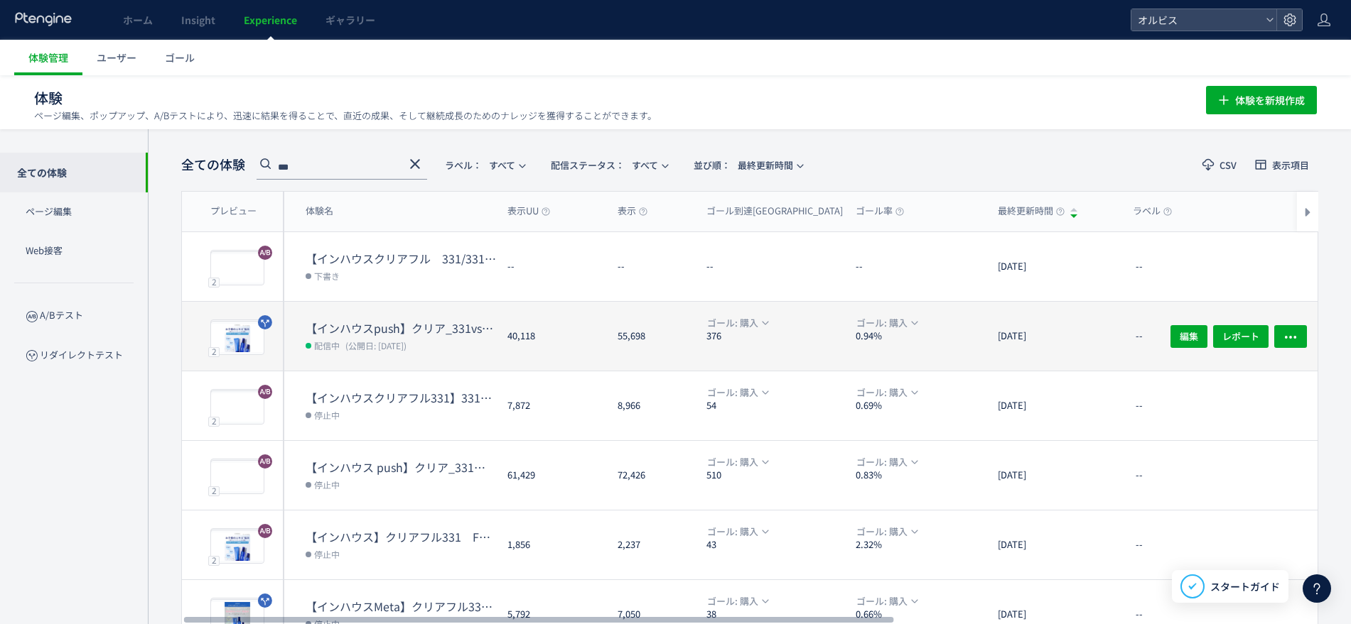
type input "***"
click at [483, 346] on dd "配信中 (公開日: 2025/08/01)" at bounding box center [400, 345] width 190 height 18
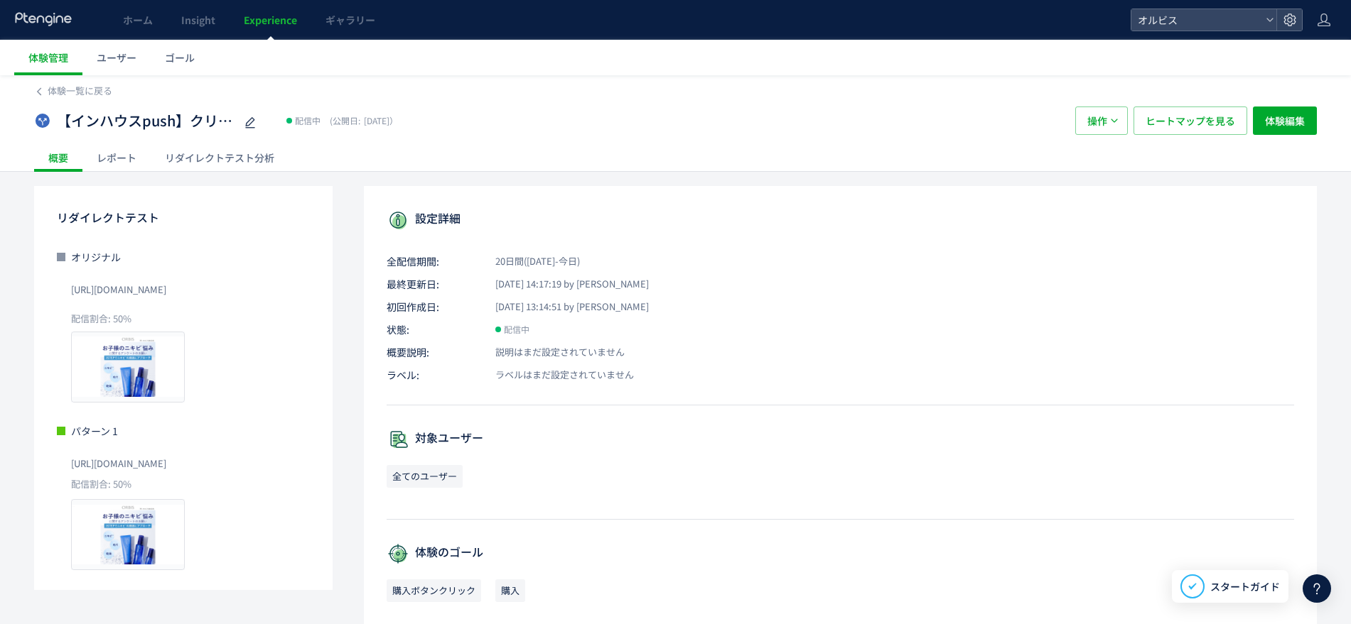
click at [224, 159] on div "リダイレクトテスト分析" at bounding box center [220, 158] width 138 height 28
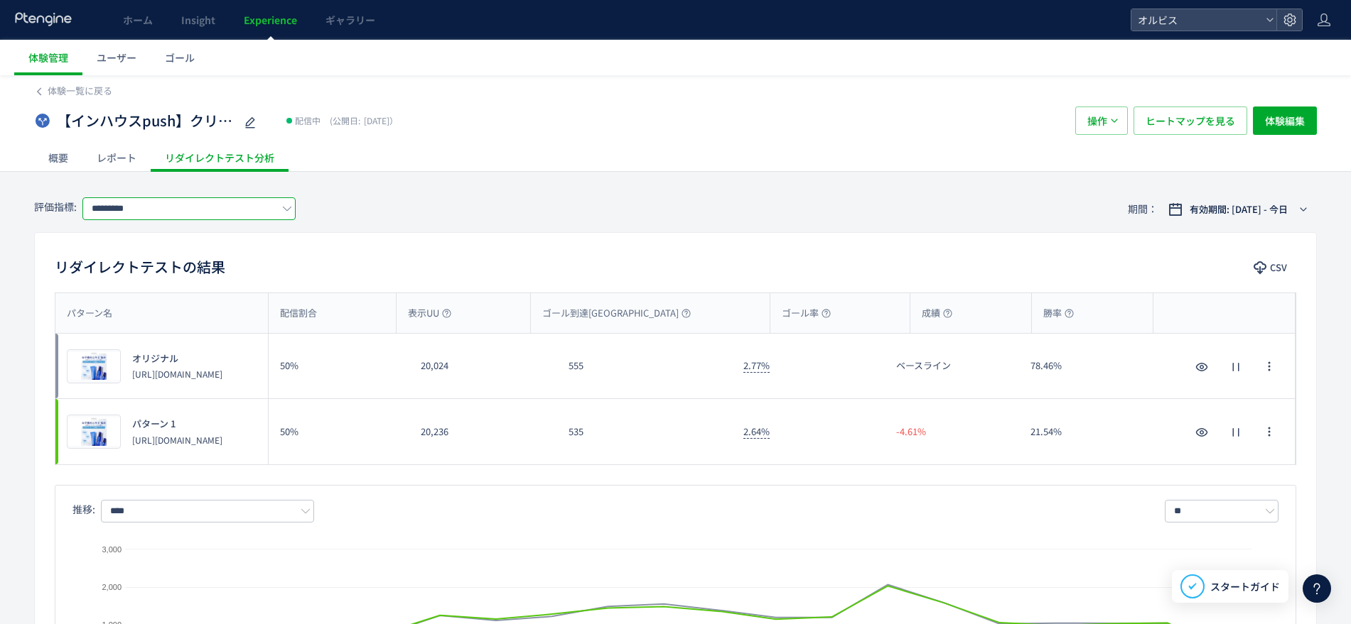
click at [219, 213] on input "*********" at bounding box center [188, 208] width 213 height 23
click at [217, 291] on span "購入" at bounding box center [191, 291] width 185 height 24
type input "**"
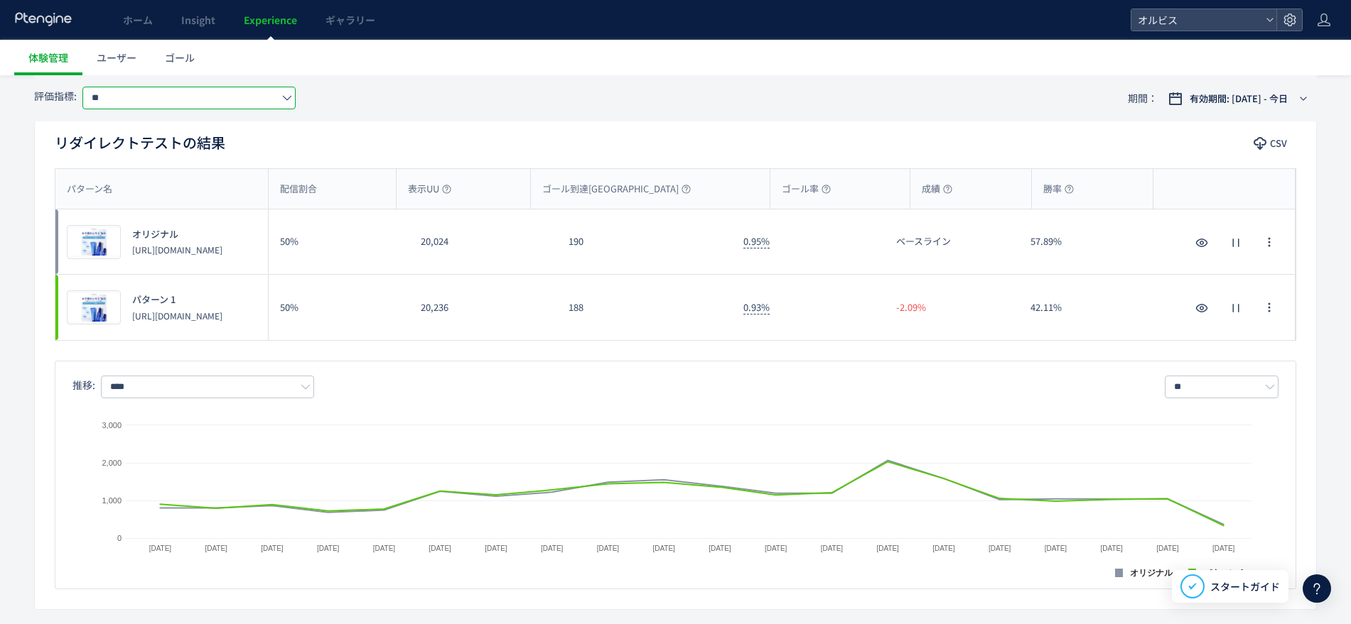
scroll to position [107, 0]
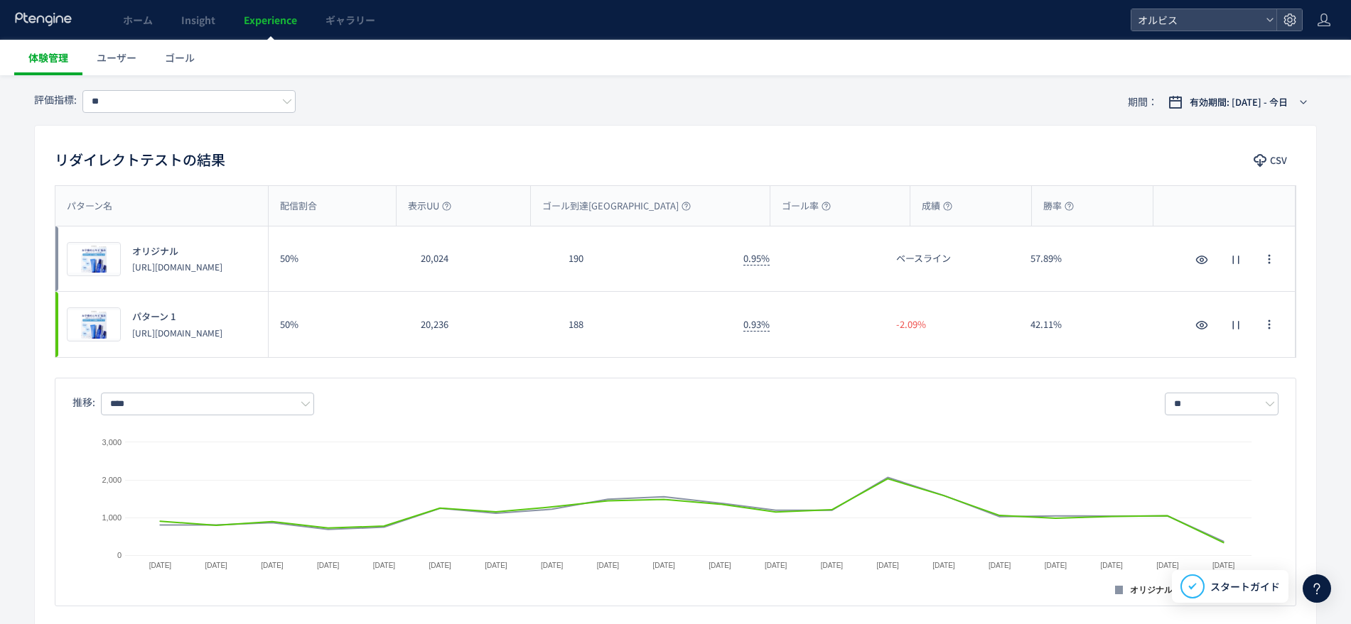
click at [62, 65] on link "体験管理" at bounding box center [48, 58] width 68 height 36
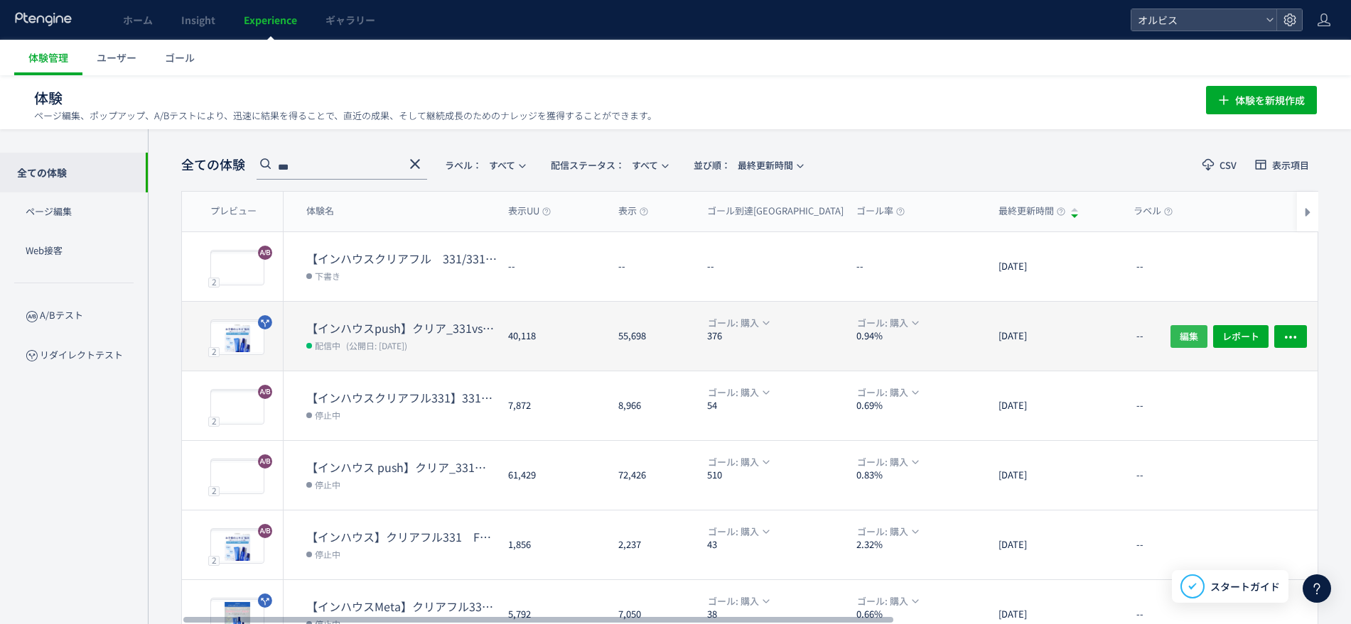
click at [1193, 332] on span "編集" at bounding box center [1188, 336] width 18 height 23
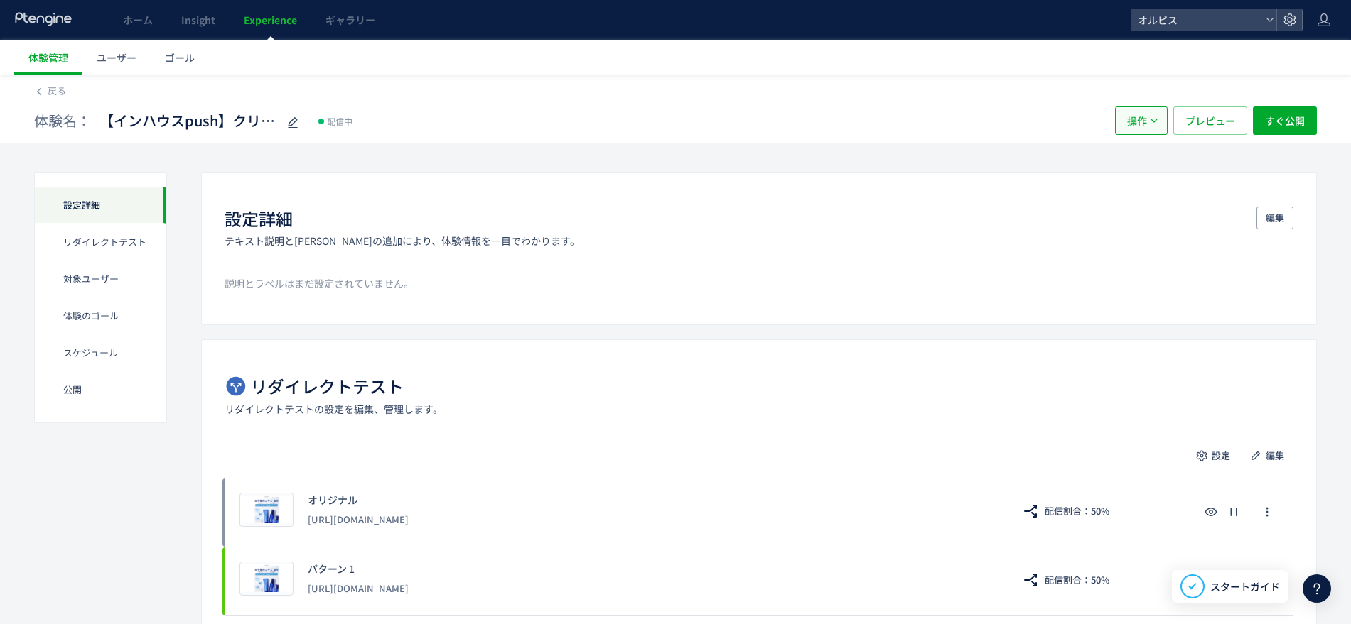
click at [1154, 129] on button "操作" at bounding box center [1141, 121] width 53 height 28
click at [1146, 202] on li "停止" at bounding box center [1141, 215] width 48 height 26
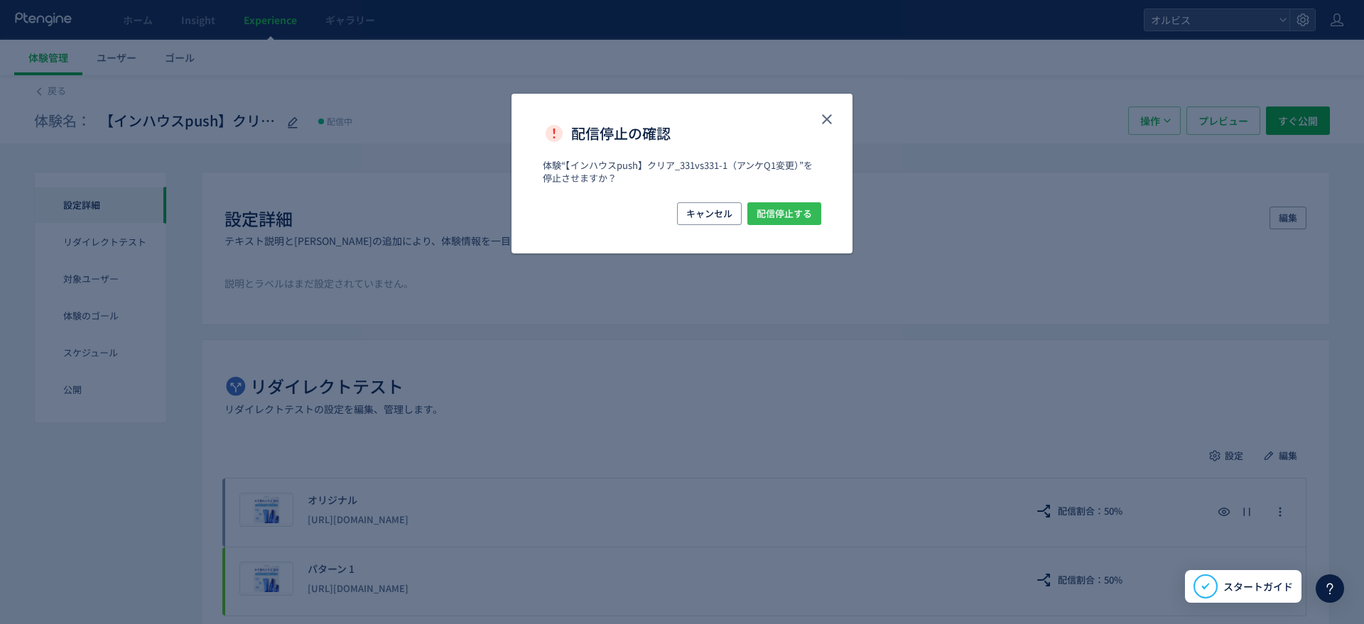
click at [784, 204] on span "配信停止する" at bounding box center [784, 213] width 55 height 23
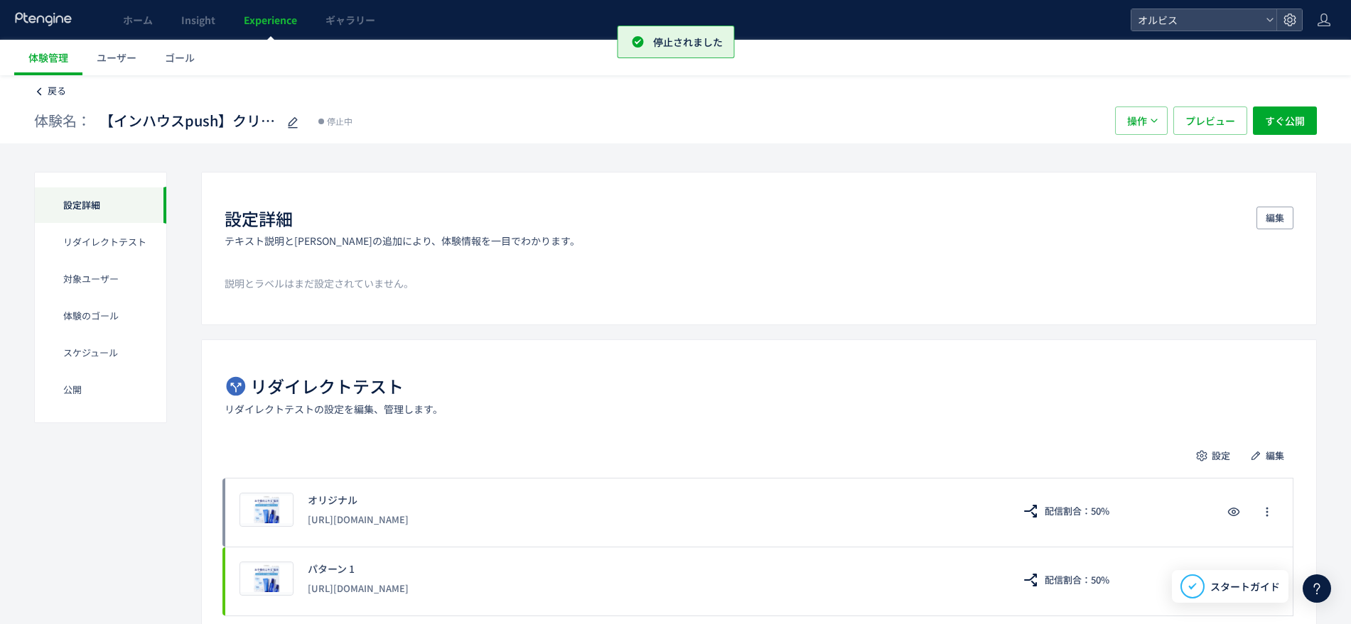
click at [54, 89] on span "戻る" at bounding box center [57, 90] width 18 height 13
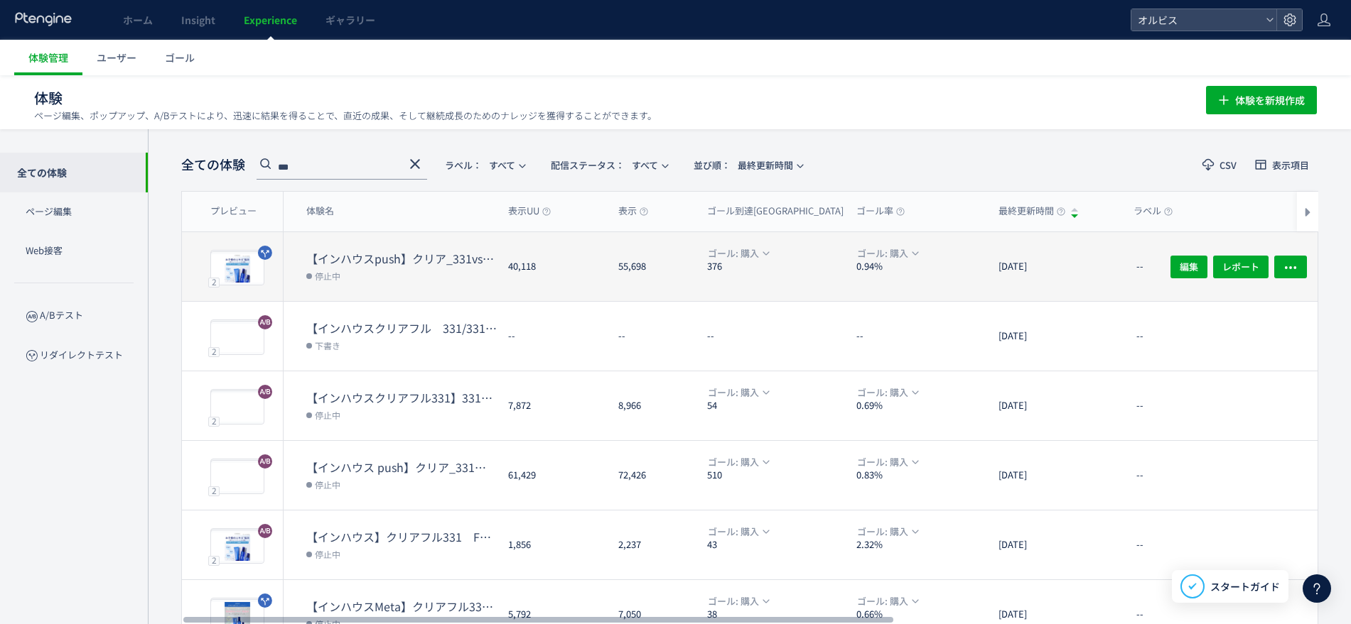
click at [494, 251] on dt "【インハウスpush】クリア_331vs331-1（アンケQ1変更）" at bounding box center [401, 259] width 190 height 16
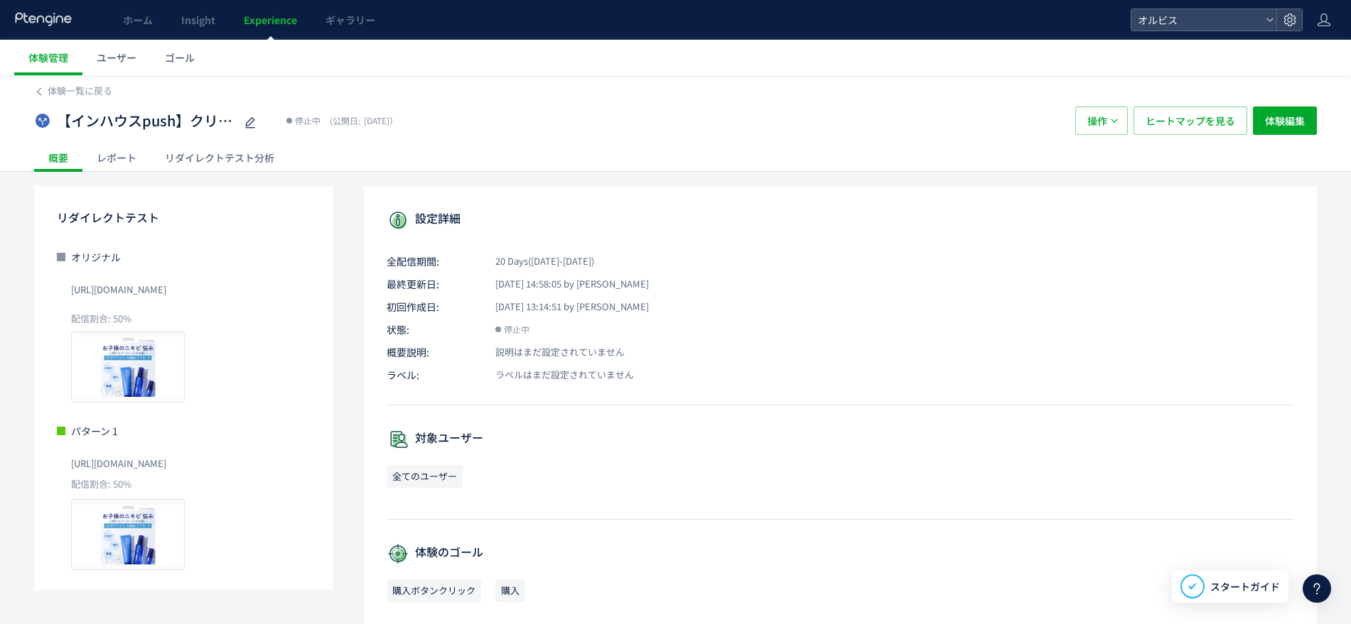
click at [845, 232] on div "設定詳細 全配信期間: 20 Days(2025/08/01-2025/08/20) 最終更新日: 2025/08/20 14:58:05 by オルビス 初…" at bounding box center [840, 563] width 953 height 755
click at [1091, 117] on span "操作" at bounding box center [1097, 121] width 20 height 28
click at [1270, 120] on span "体験編集" at bounding box center [1285, 121] width 40 height 28
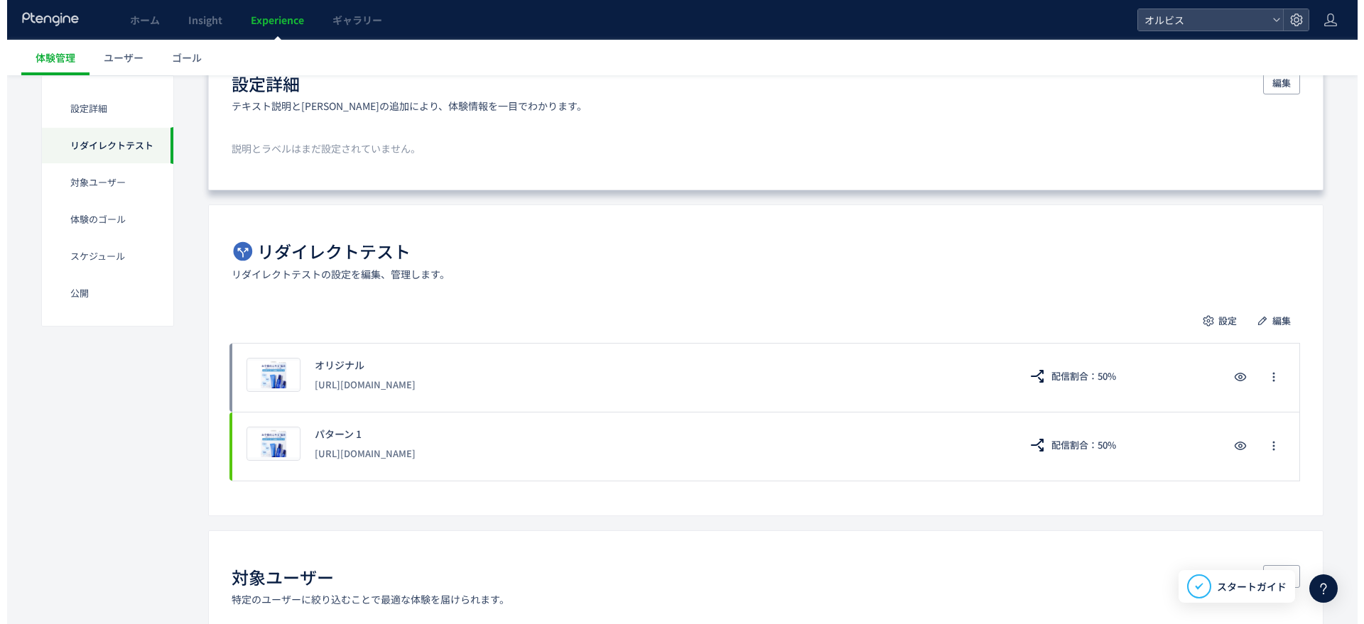
scroll to position [144, 0]
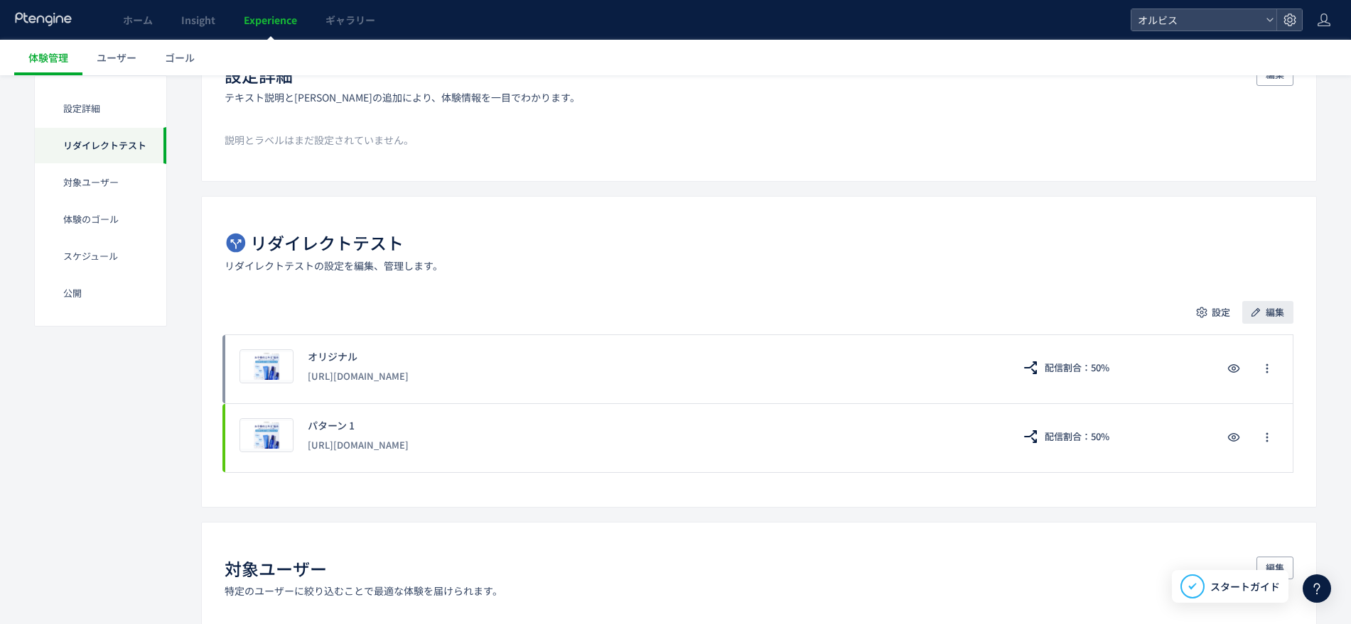
click at [1267, 318] on span "編集" at bounding box center [1274, 312] width 18 height 23
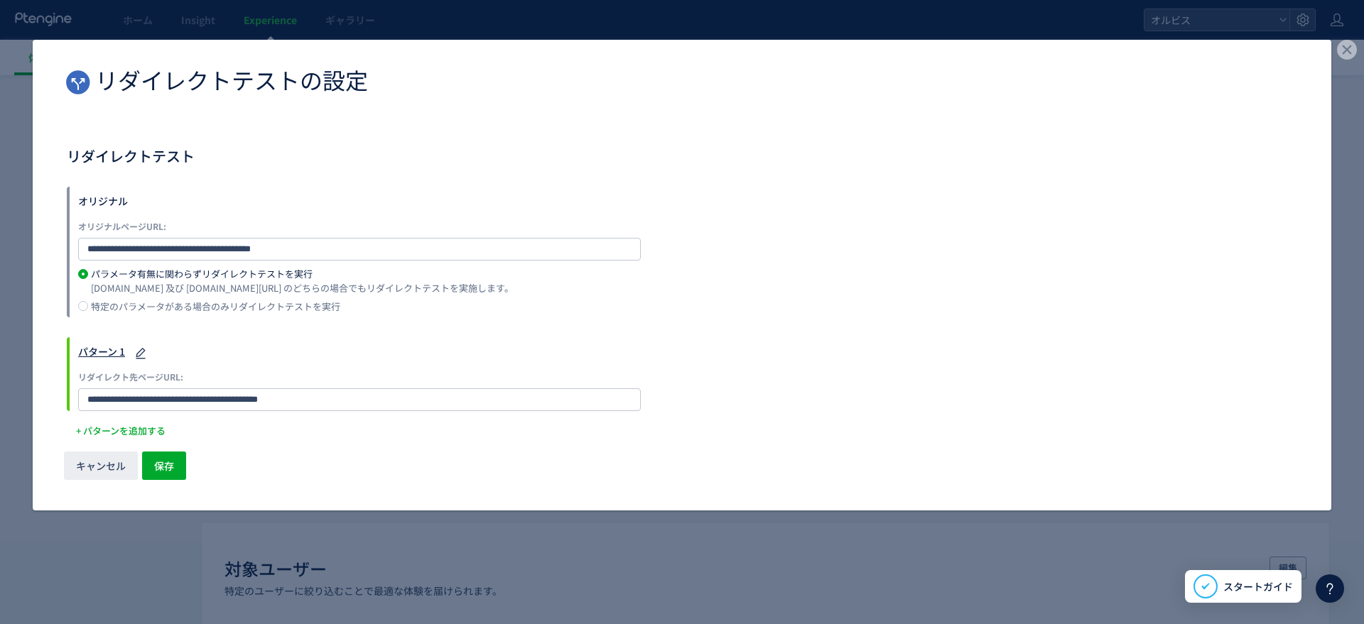
click at [139, 351] on use "dialog" at bounding box center [141, 353] width 10 height 11
click at [300, 390] on input "**********" at bounding box center [359, 400] width 563 height 23
type input "**********"
click at [100, 429] on span "+ パターンを追加する​" at bounding box center [121, 431] width 90 height 23
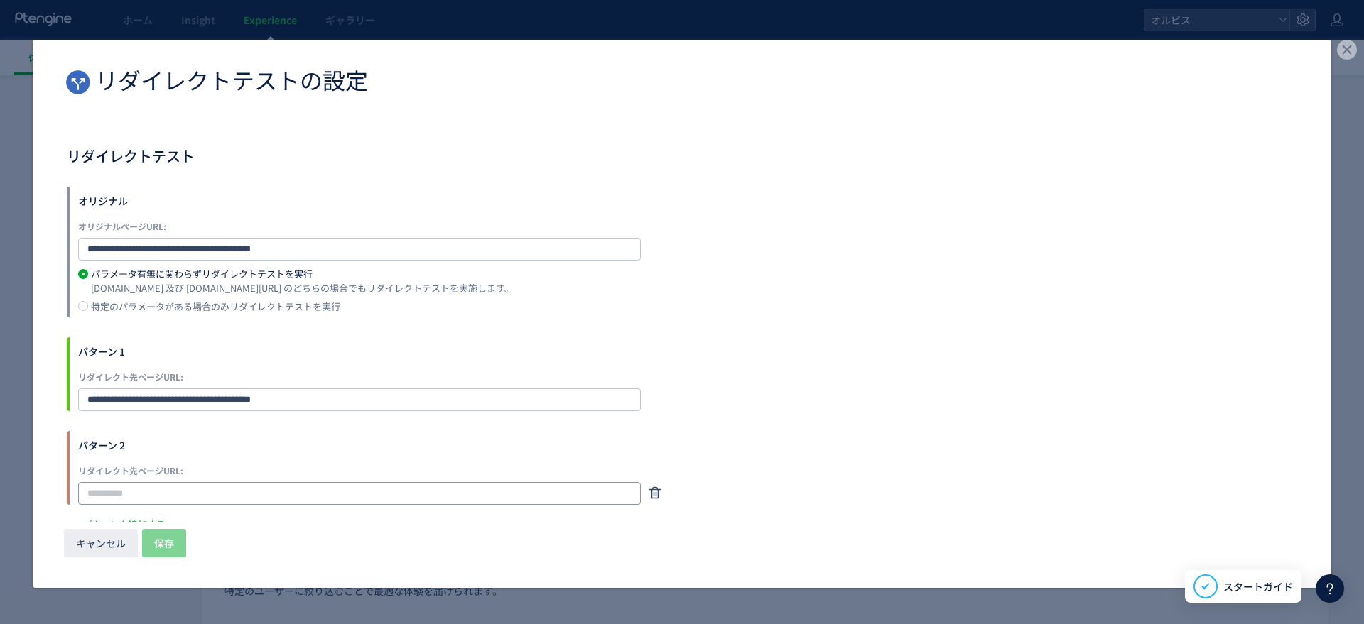
click at [184, 484] on input "dialog" at bounding box center [359, 493] width 563 height 23
paste input "**********"
type input "**********"
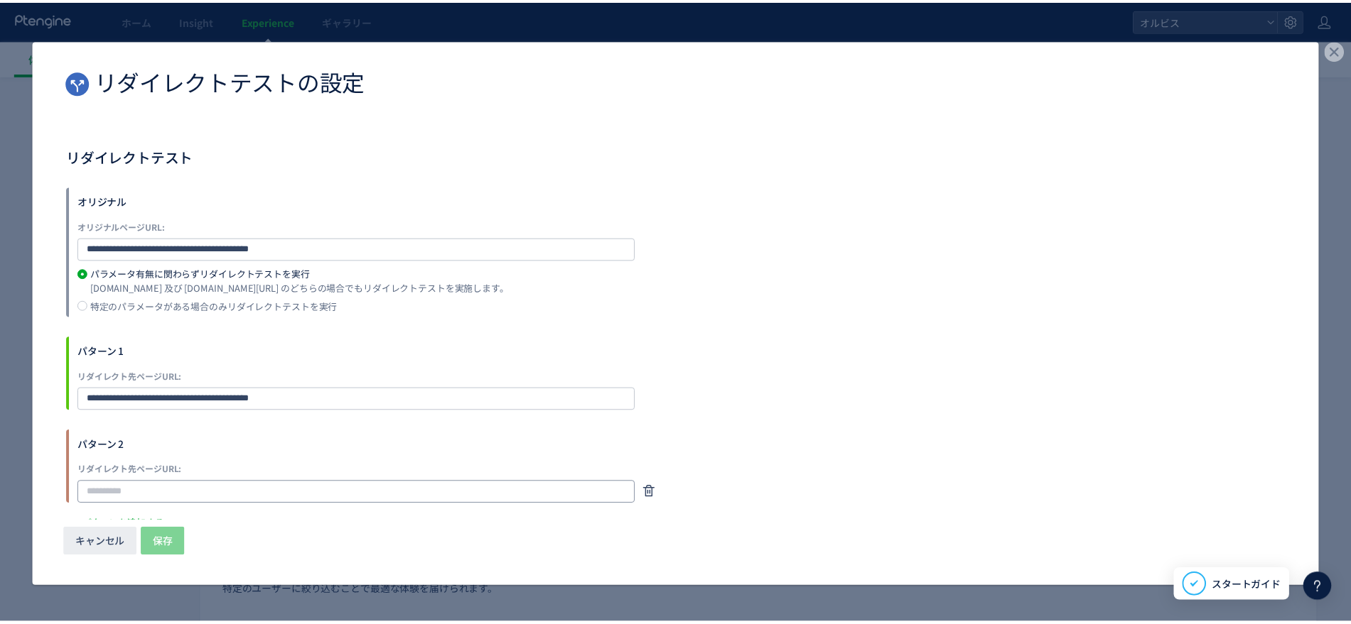
scroll to position [0, 0]
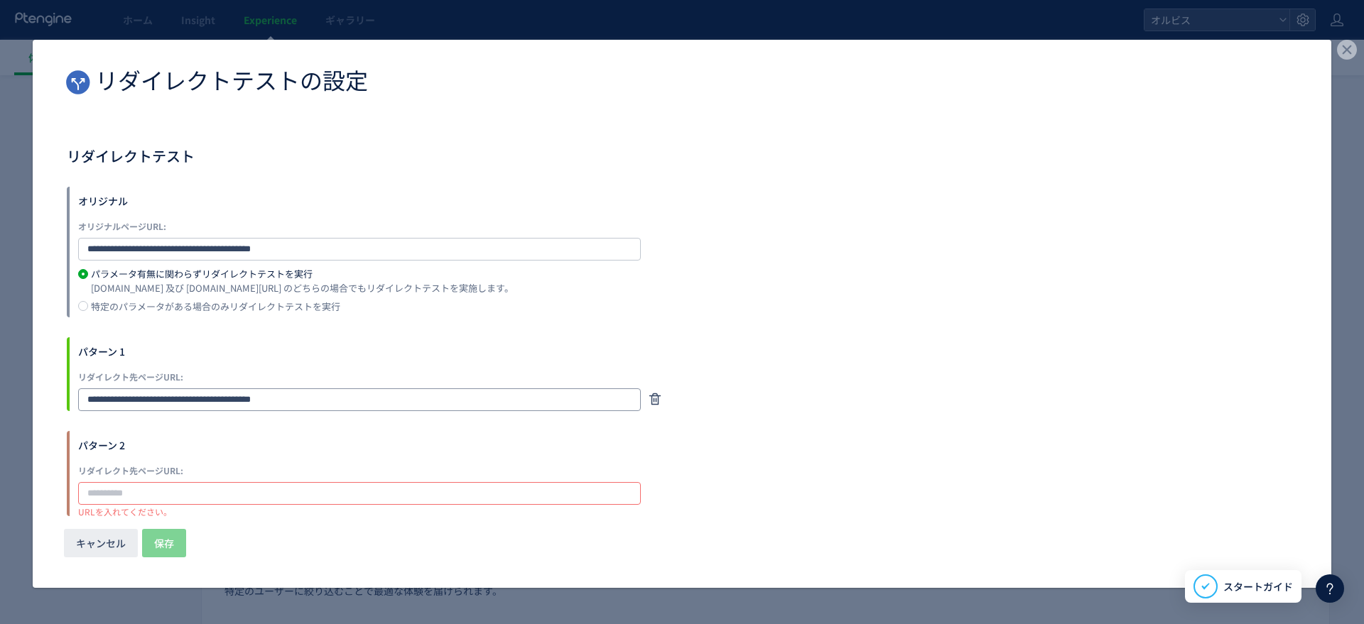
drag, startPoint x: 293, startPoint y: 401, endPoint x: 82, endPoint y: 383, distance: 211.7
click at [82, 383] on div "**********" at bounding box center [359, 390] width 563 height 41
click at [103, 488] on input "dialog" at bounding box center [359, 493] width 563 height 23
paste input "**********"
click at [276, 489] on input "**********" at bounding box center [359, 493] width 563 height 23
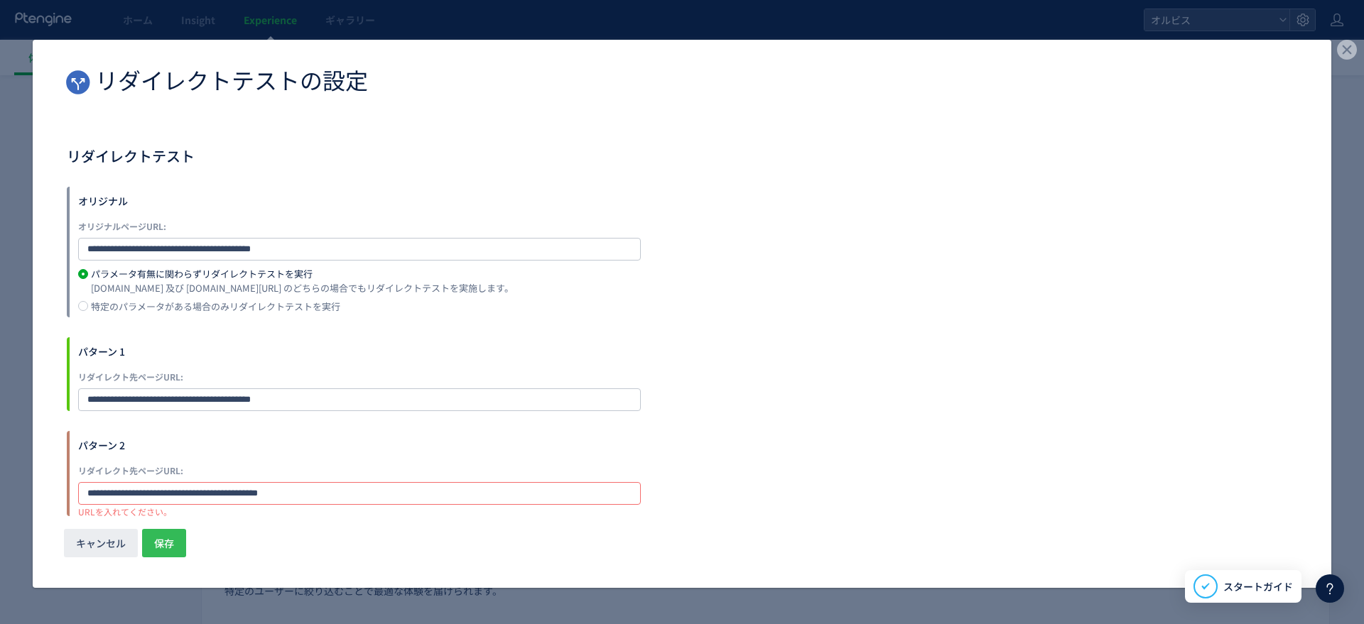
type input "**********"
click at [173, 541] on span "保存" at bounding box center [164, 543] width 20 height 28
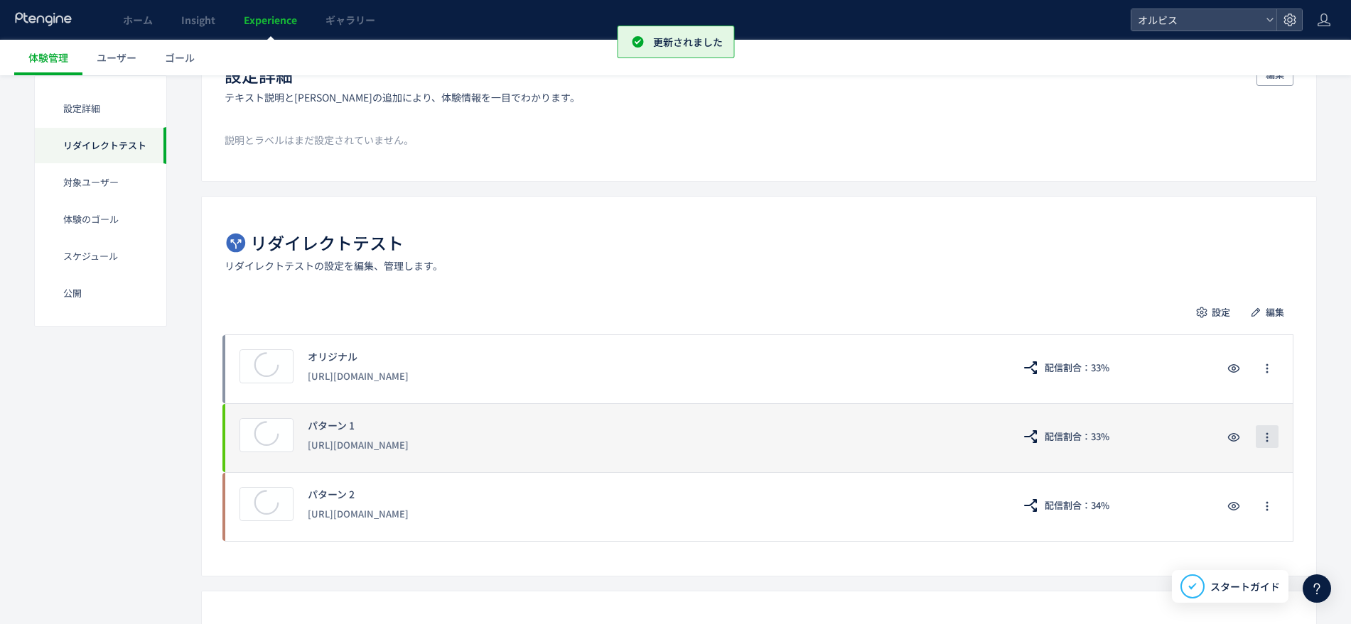
click at [1270, 440] on icon "button" at bounding box center [1266, 437] width 11 height 11
click at [1114, 459] on div "プレビュー パターン 1 https://pr.orbis.co.jp/cosmetics/clearful/331/ 配信割合：33%" at bounding box center [758, 438] width 1068 height 69
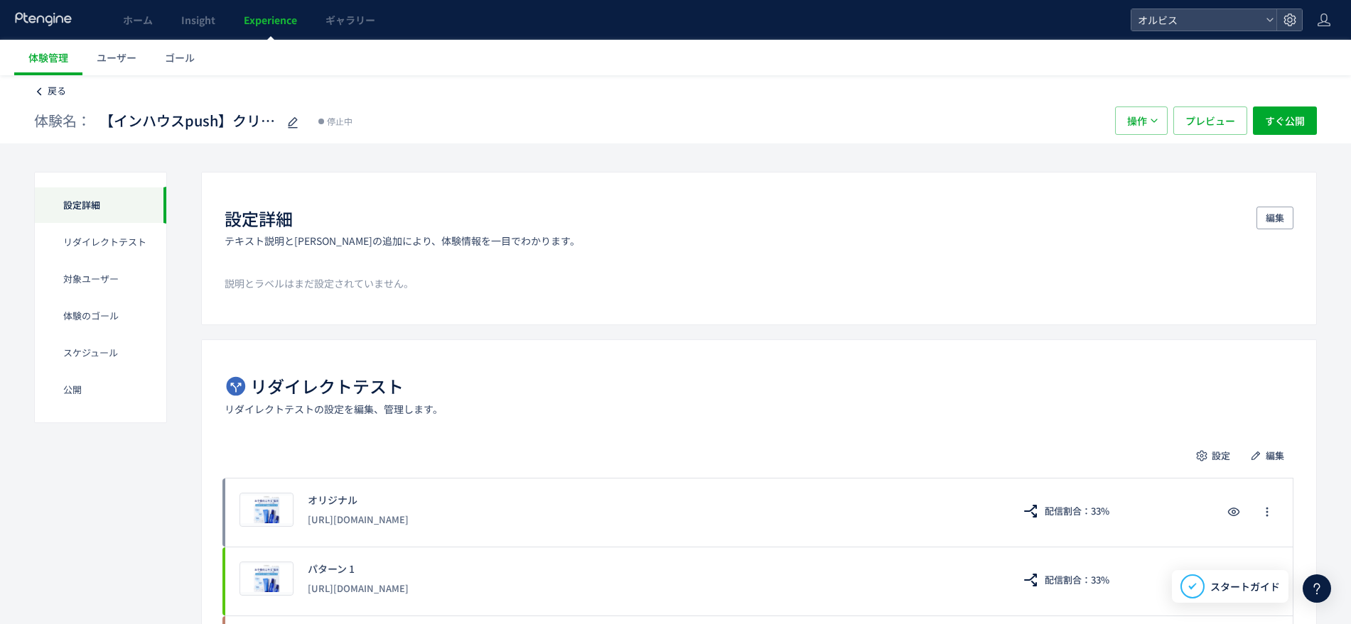
click at [55, 90] on span "戻る" at bounding box center [57, 90] width 18 height 13
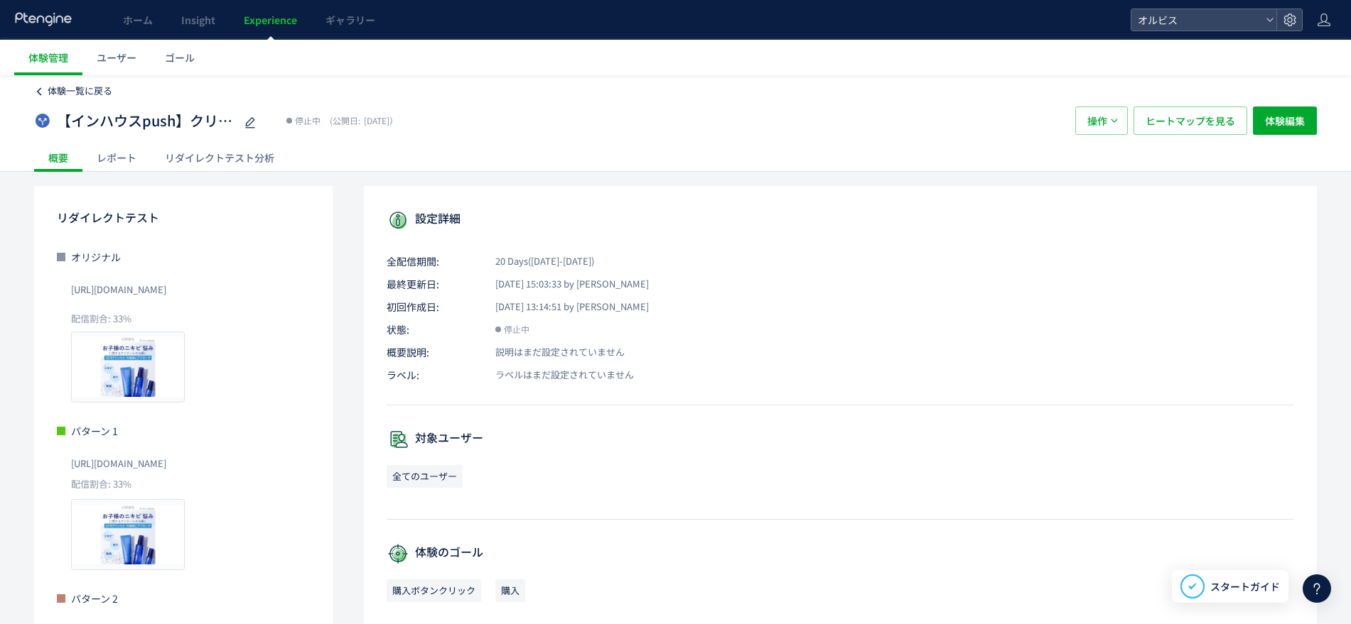
click at [97, 88] on span "体験一覧に戻る" at bounding box center [80, 90] width 65 height 13
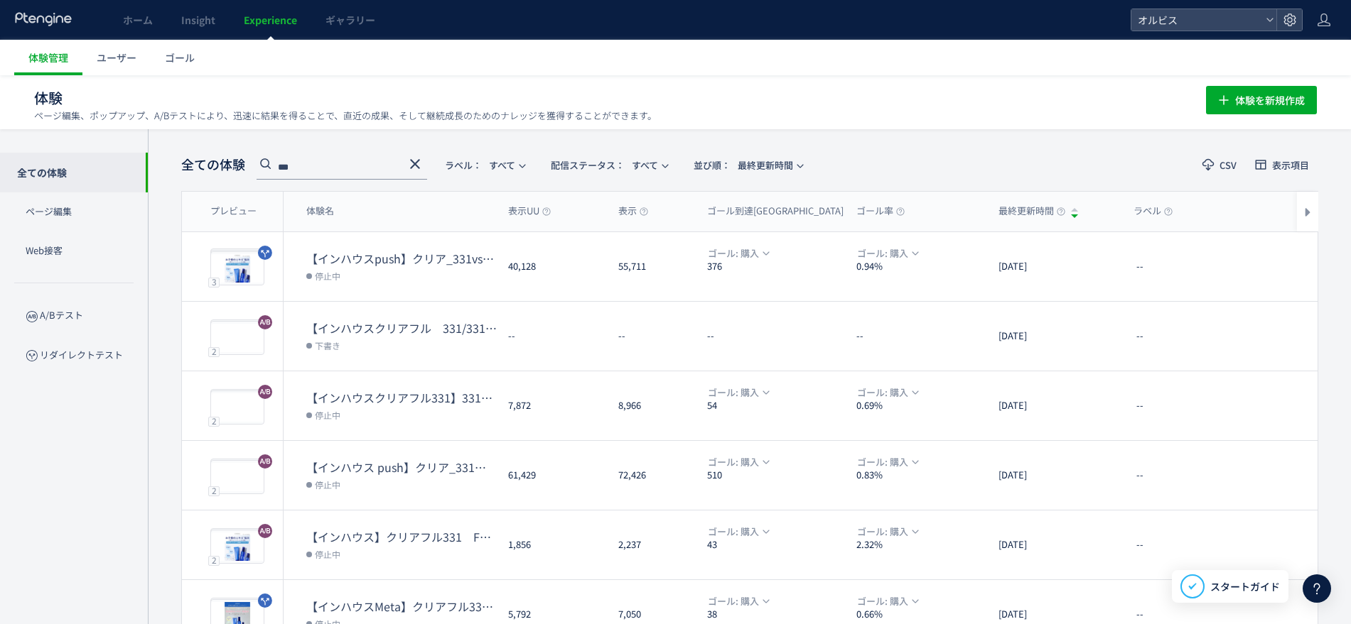
click at [413, 162] on icon at bounding box center [414, 164] width 17 height 17
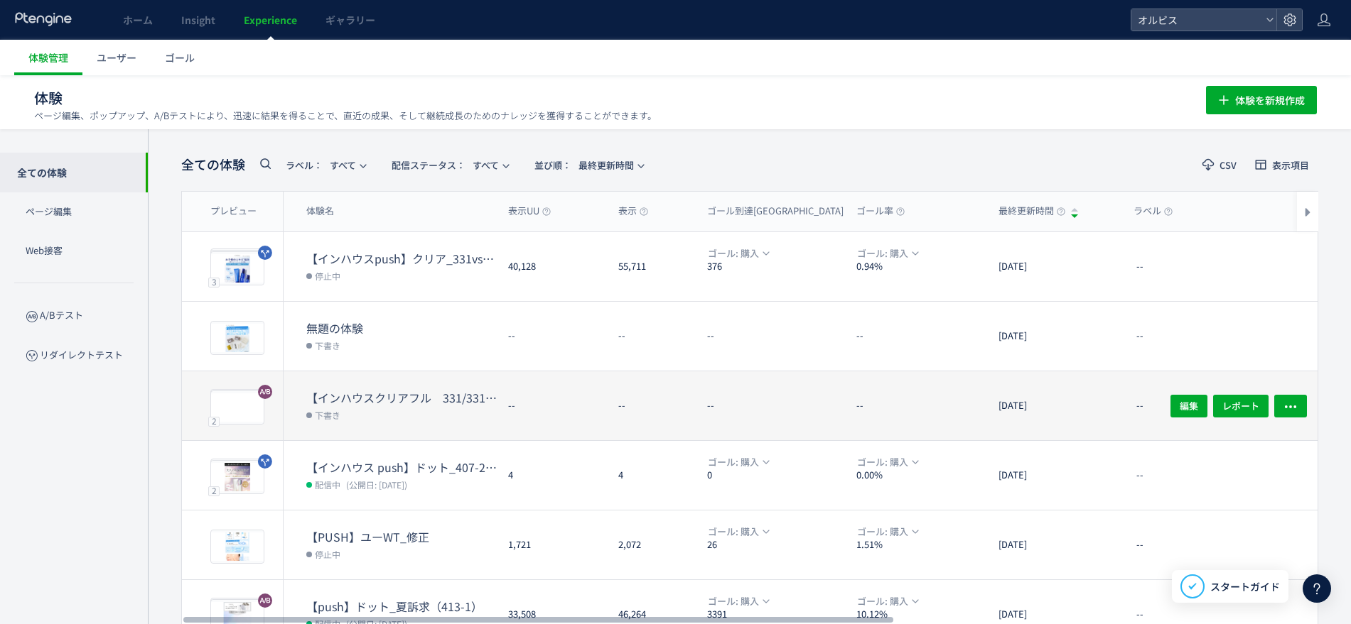
click at [447, 416] on dd "下書き" at bounding box center [401, 415] width 190 height 18
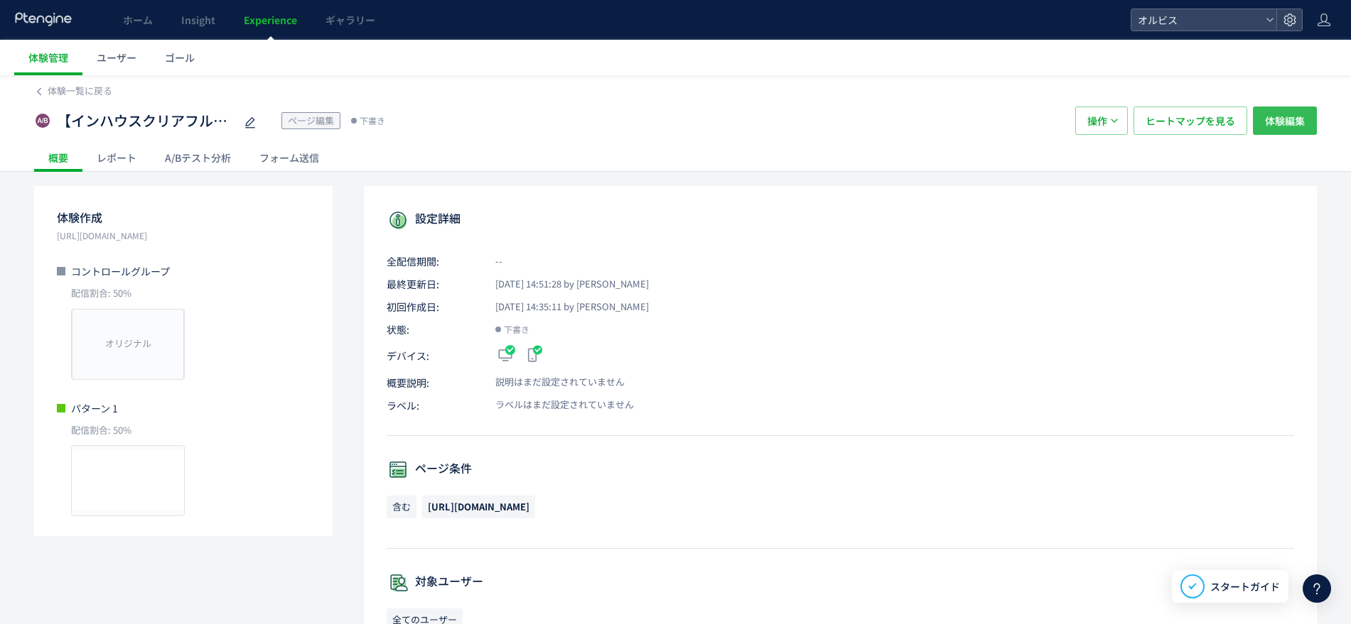
click at [1275, 124] on span "体験編集" at bounding box center [1285, 121] width 40 height 28
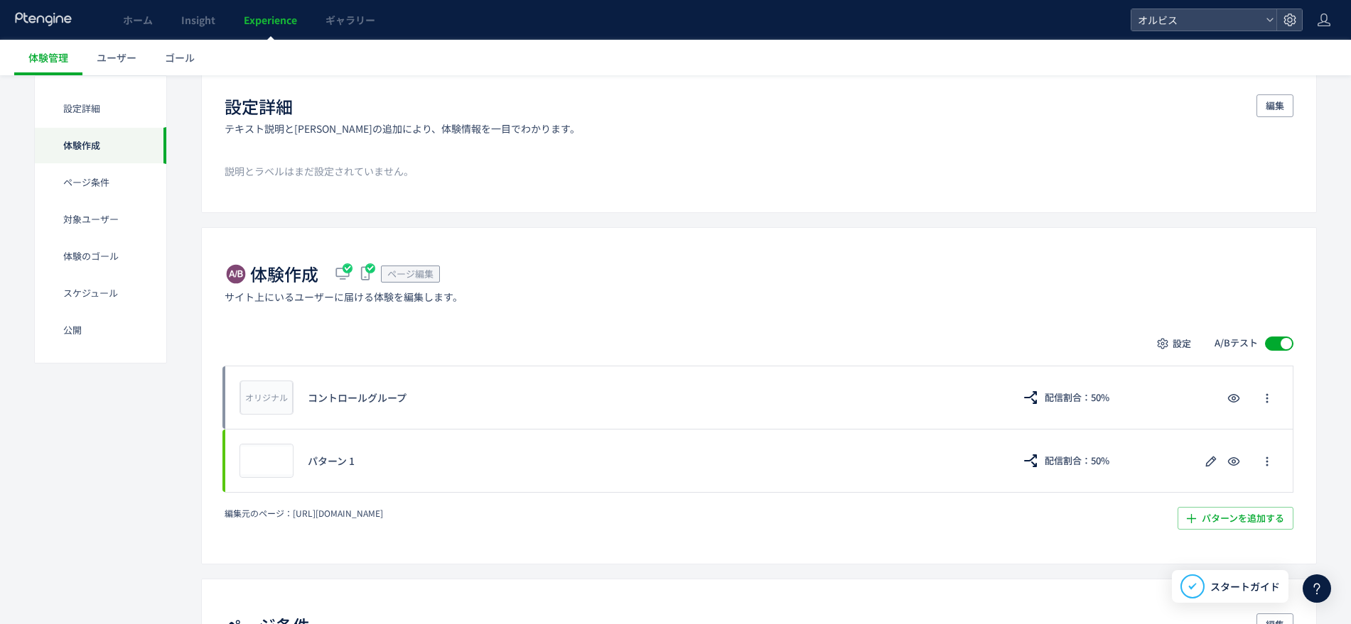
scroll to position [178, 0]
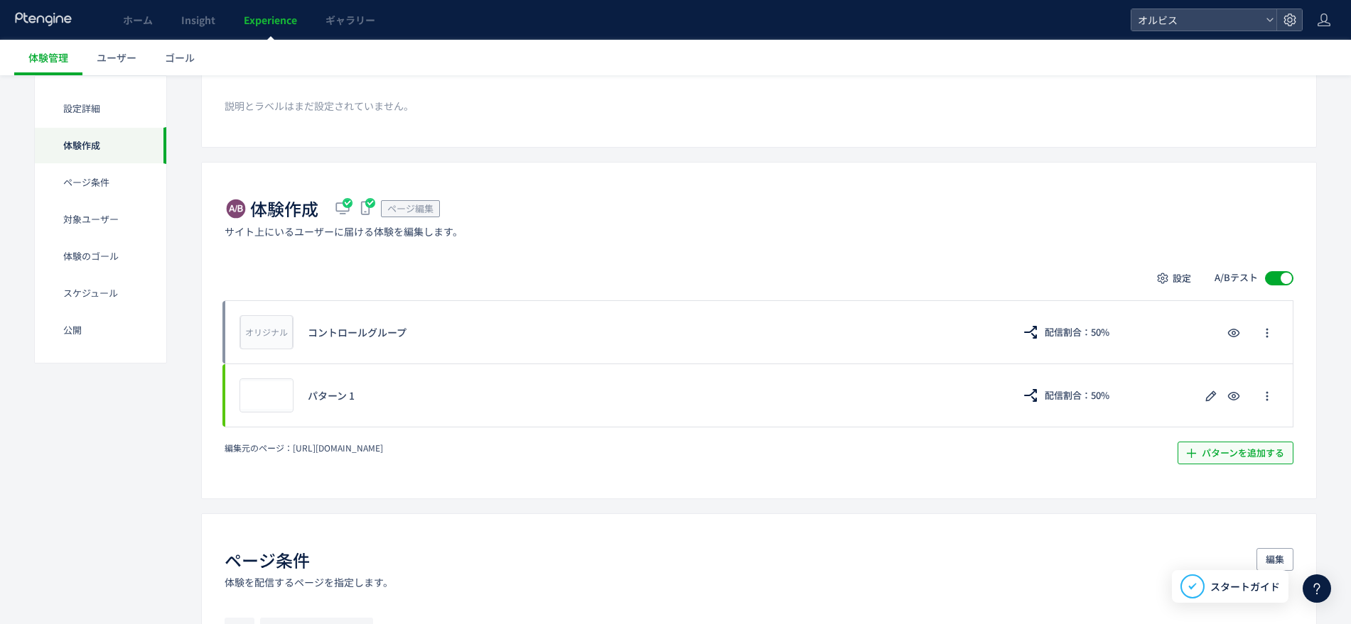
click at [1210, 460] on span "パターンを追加する​" at bounding box center [1242, 453] width 82 height 23
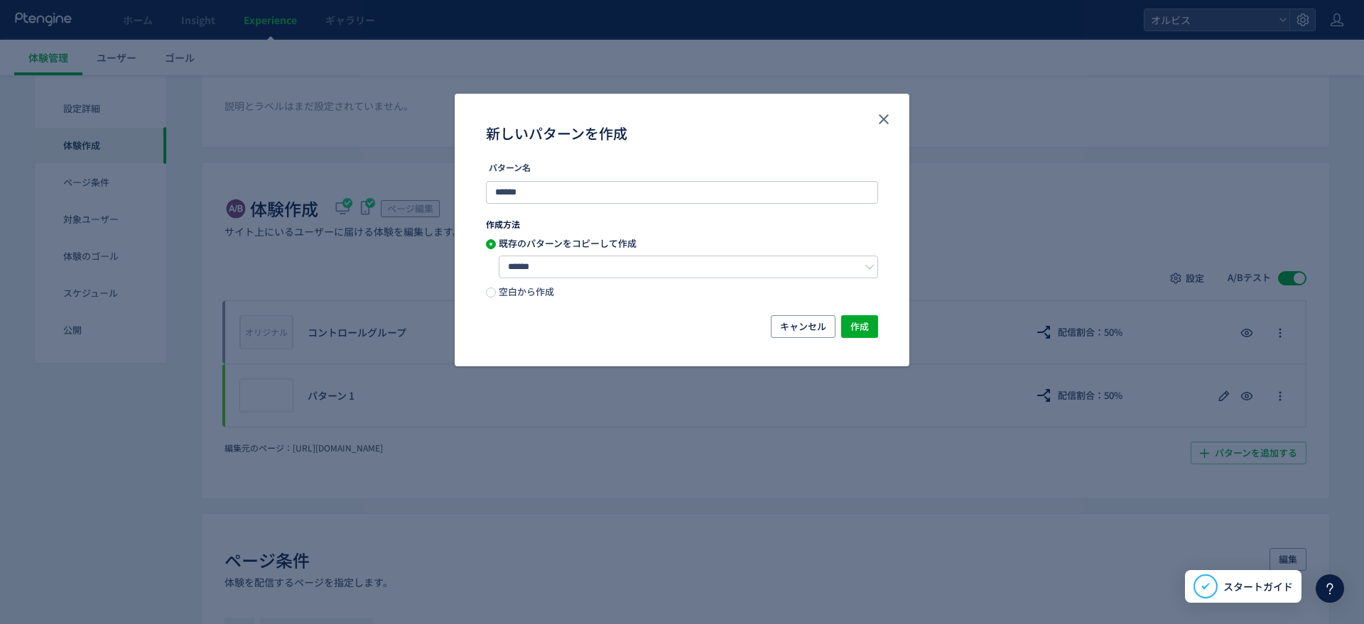
click at [509, 287] on span "空白から作成" at bounding box center [525, 291] width 58 height 13
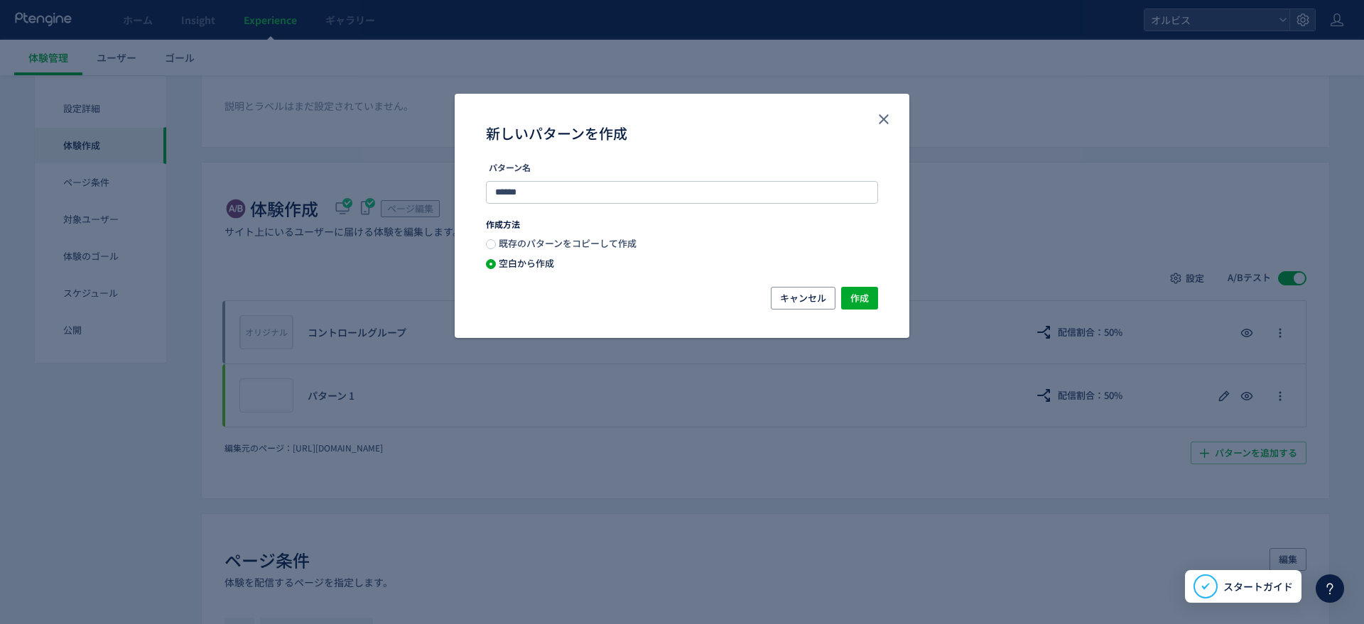
click at [522, 248] on span "既存のパターンをコピーして作成" at bounding box center [566, 243] width 141 height 13
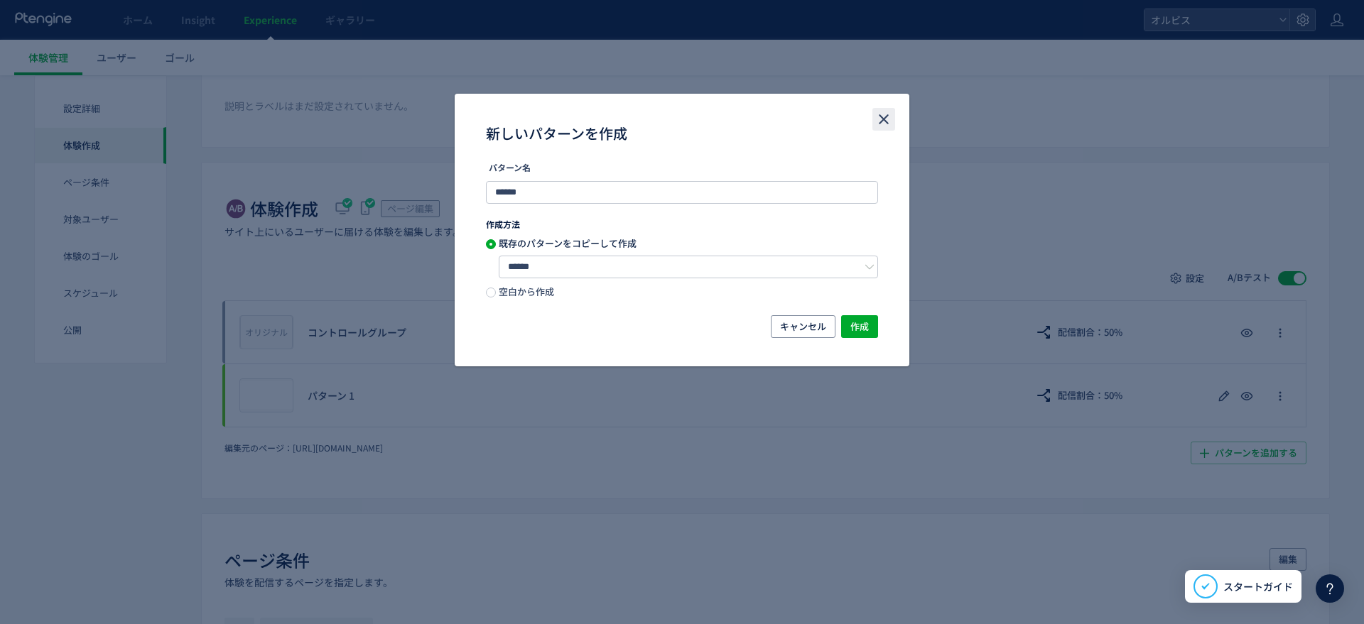
click at [891, 122] on icon "close" at bounding box center [883, 119] width 17 height 17
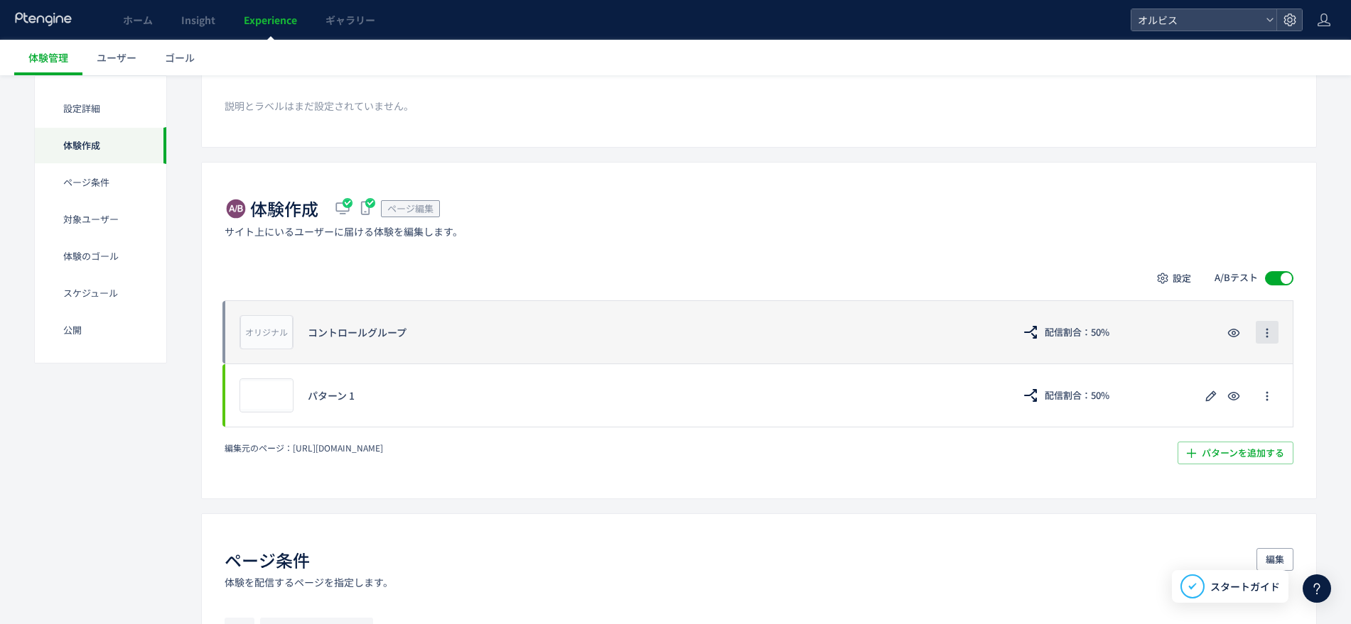
click at [1270, 337] on icon "button" at bounding box center [1266, 333] width 11 height 11
click at [1128, 310] on div "オリジナル プレビュー コントロールグループ 配信割合：50%" at bounding box center [758, 332] width 1068 height 63
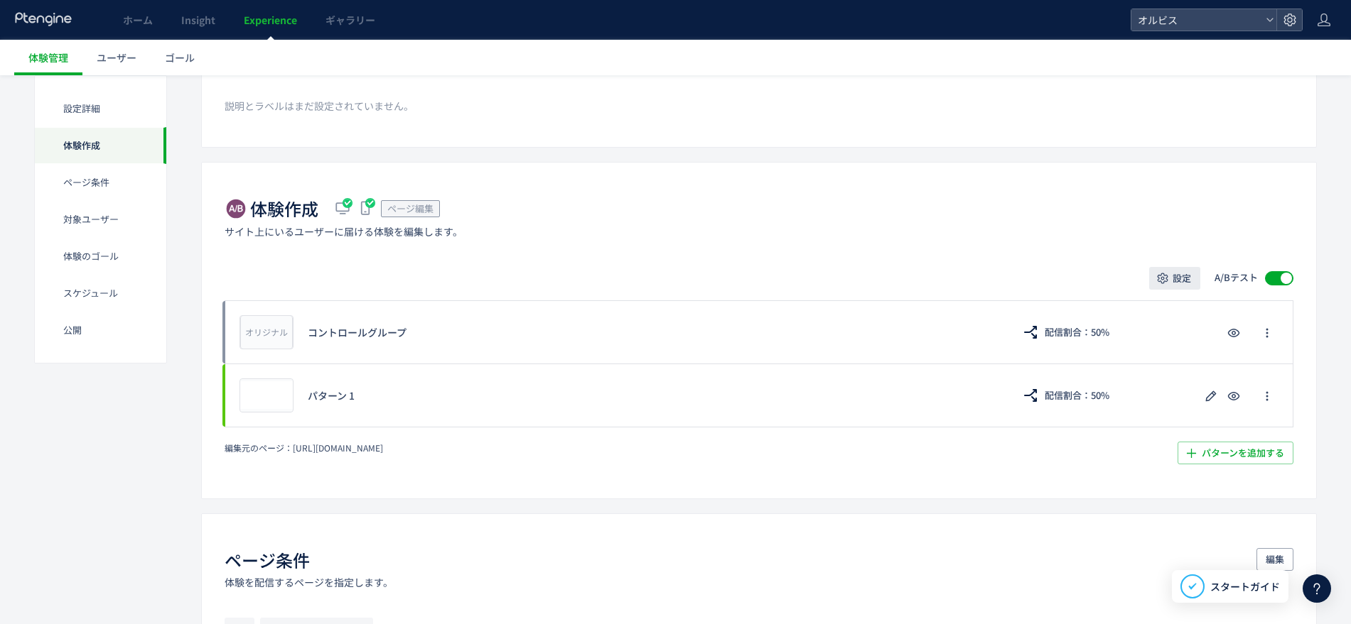
click at [1172, 287] on span "設定" at bounding box center [1181, 278] width 18 height 23
click at [1060, 271] on div "設定 A/Bテスト" at bounding box center [758, 278] width 1068 height 23
click at [830, 197] on div "体験作成 ページ編集 サイト上にいるユーザーに届ける体験を編集します。" at bounding box center [758, 217] width 1068 height 41
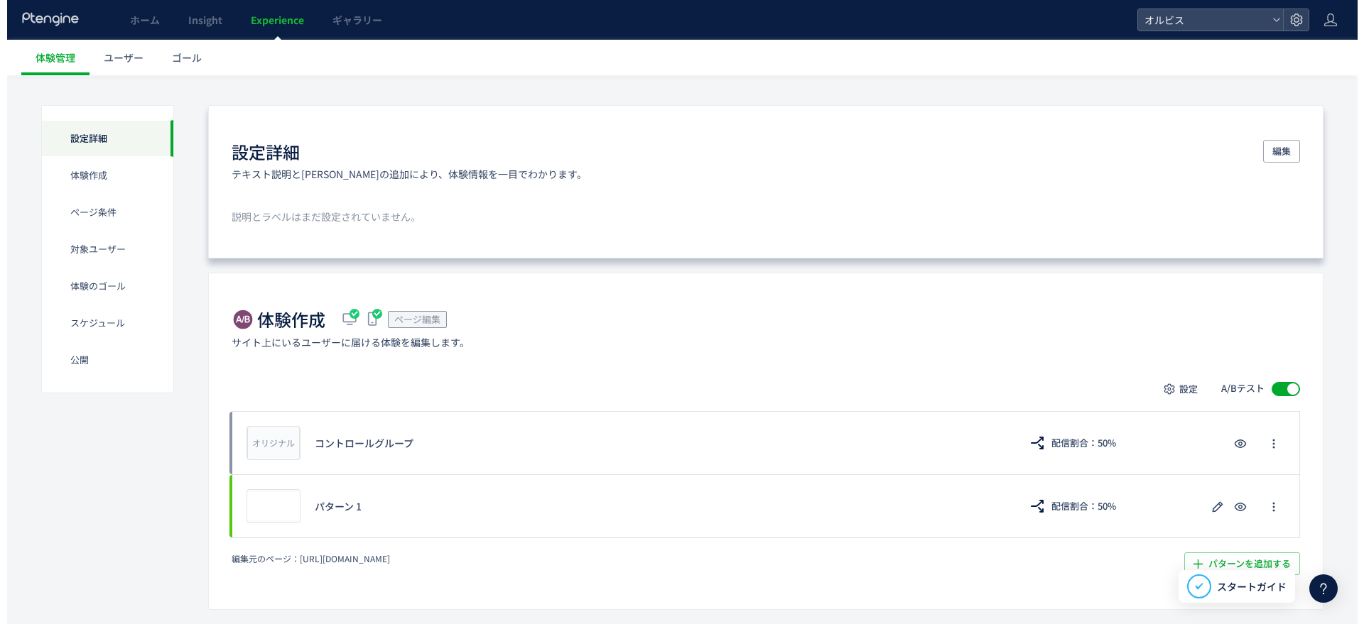
scroll to position [0, 0]
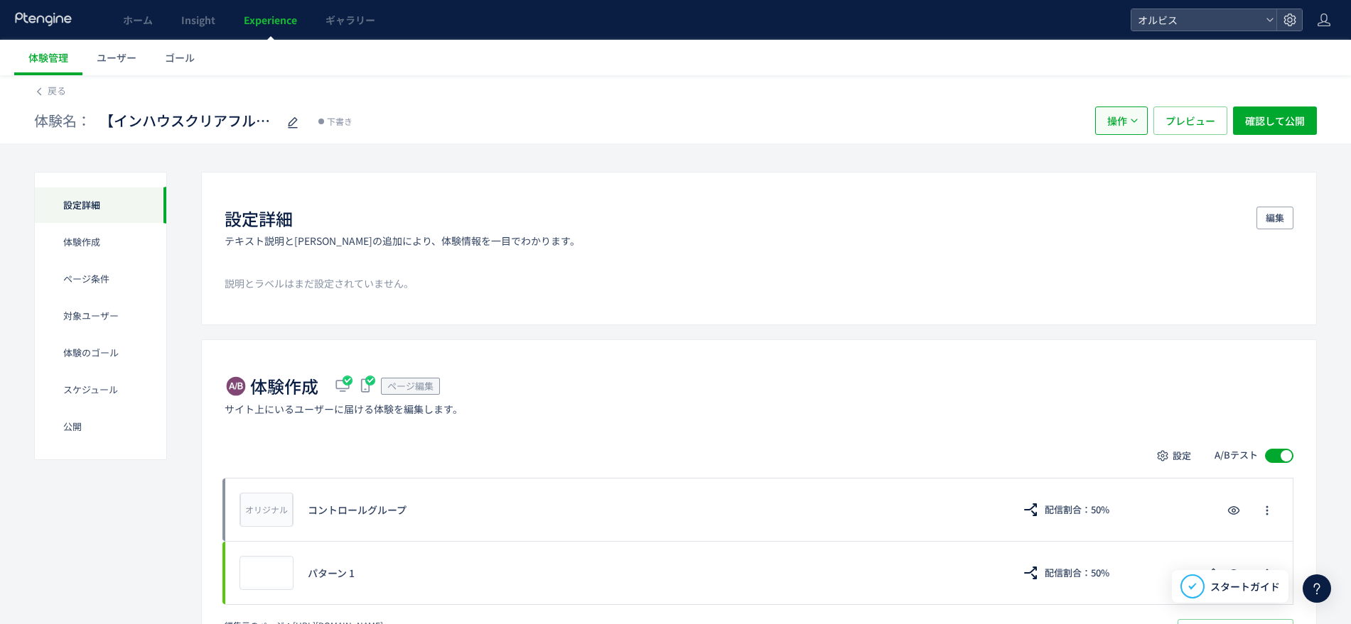
click at [1115, 126] on span "操作" at bounding box center [1117, 121] width 20 height 28
click at [1128, 196] on li "削除" at bounding box center [1121, 190] width 48 height 26
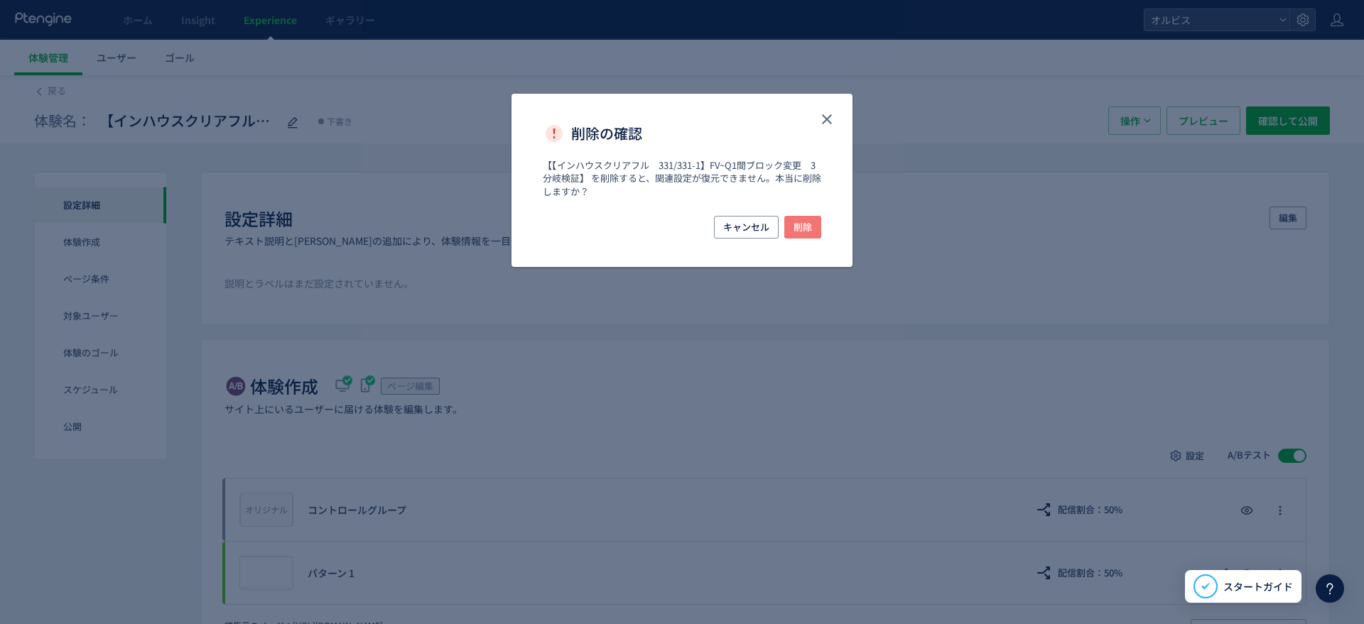
click at [808, 225] on span "削除" at bounding box center [803, 227] width 18 height 23
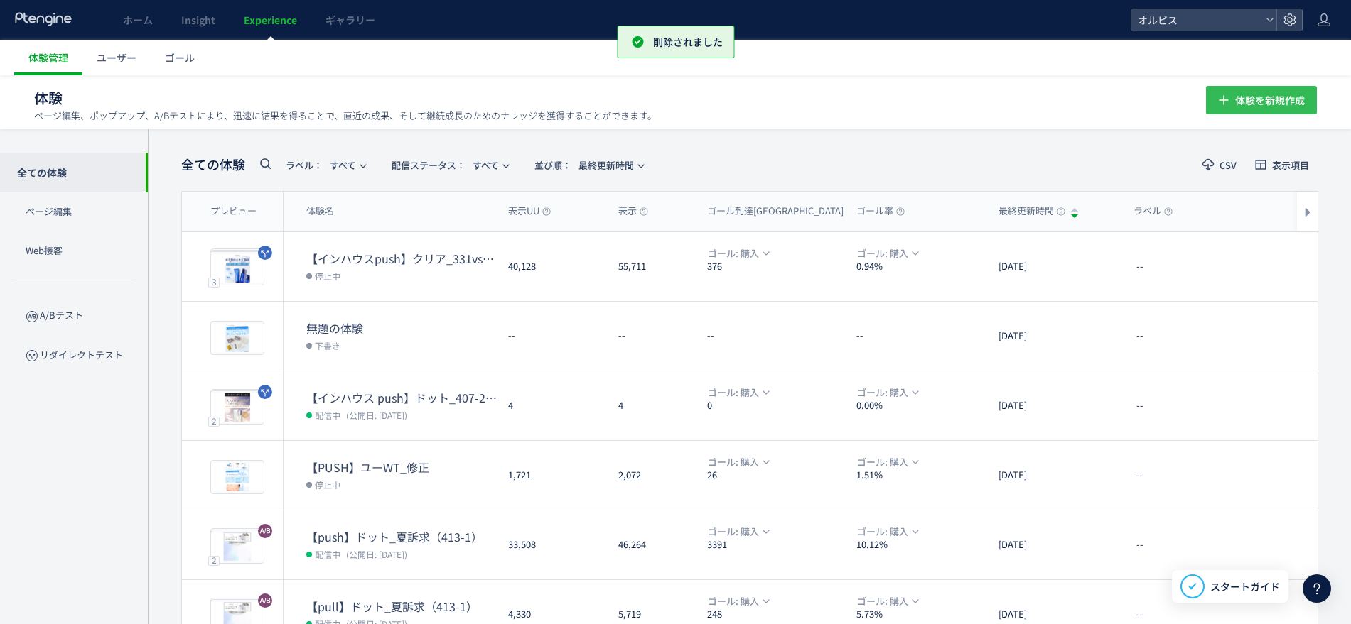
click at [1246, 107] on span "体験を新規作成" at bounding box center [1270, 100] width 70 height 28
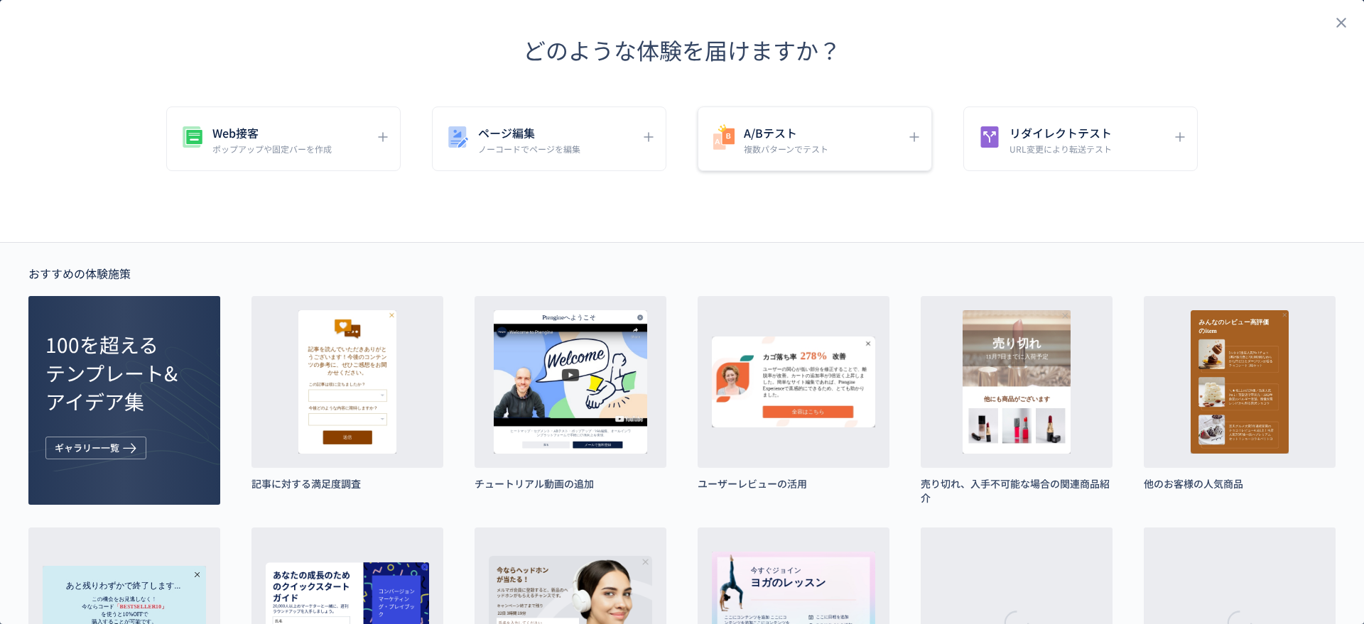
click at [799, 144] on p "複数パターンでテスト" at bounding box center [786, 149] width 85 height 12
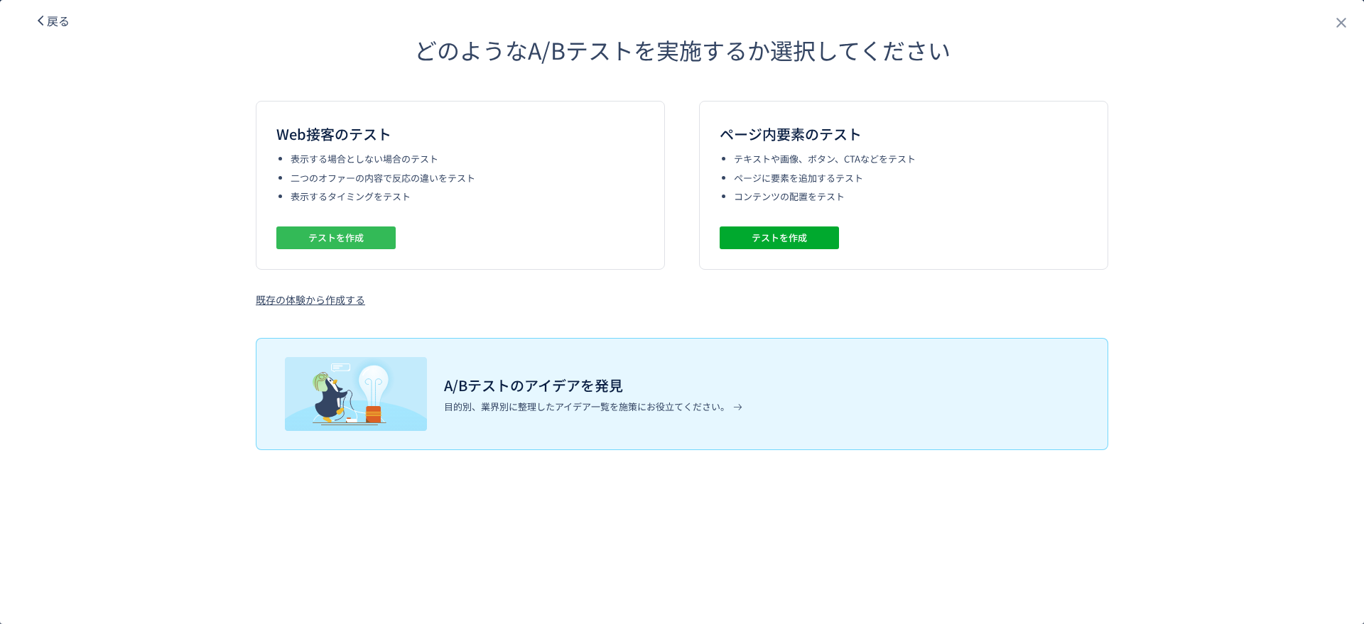
click at [343, 241] on span "テストを作成" at bounding box center [335, 238] width 55 height 23
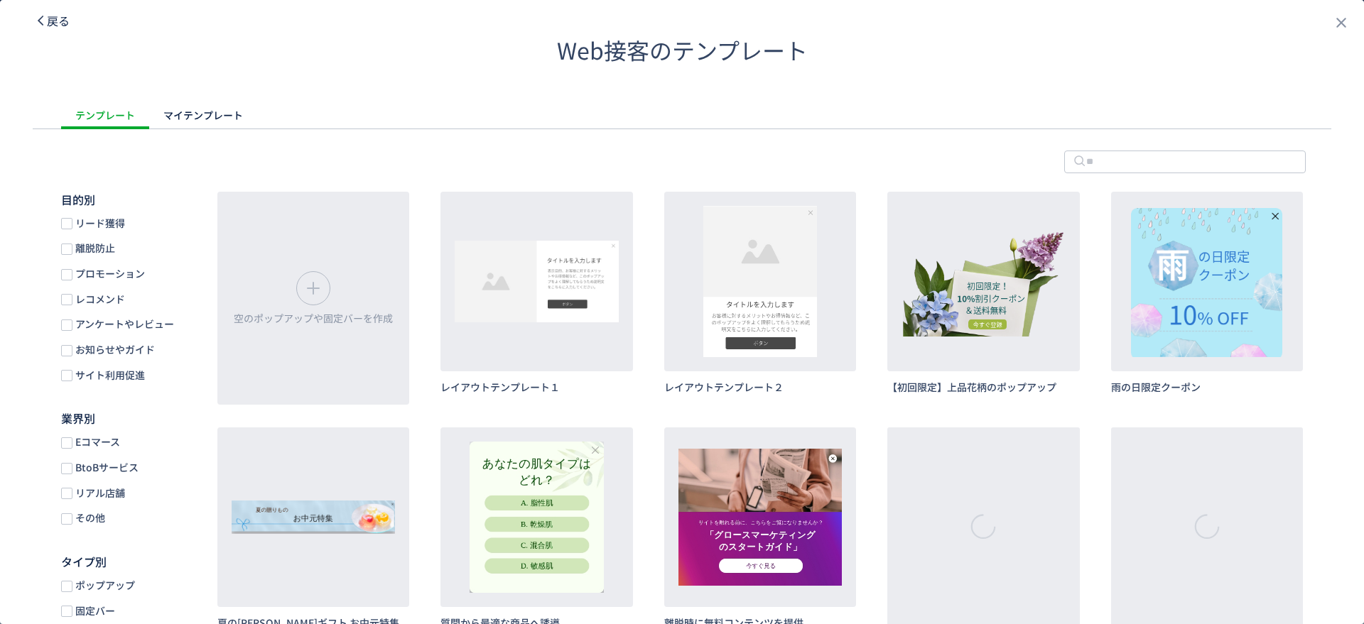
click at [48, 21] on span "戻る" at bounding box center [58, 20] width 23 height 17
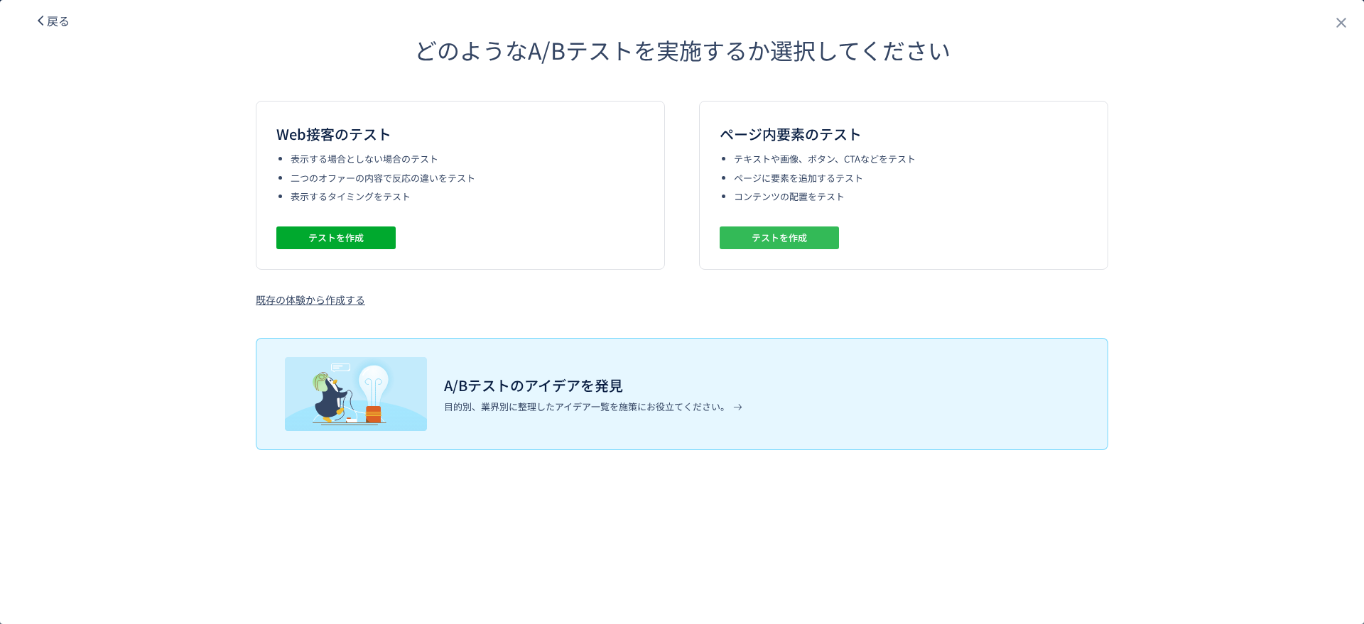
click at [765, 242] on span "テストを作成" at bounding box center [779, 238] width 55 height 23
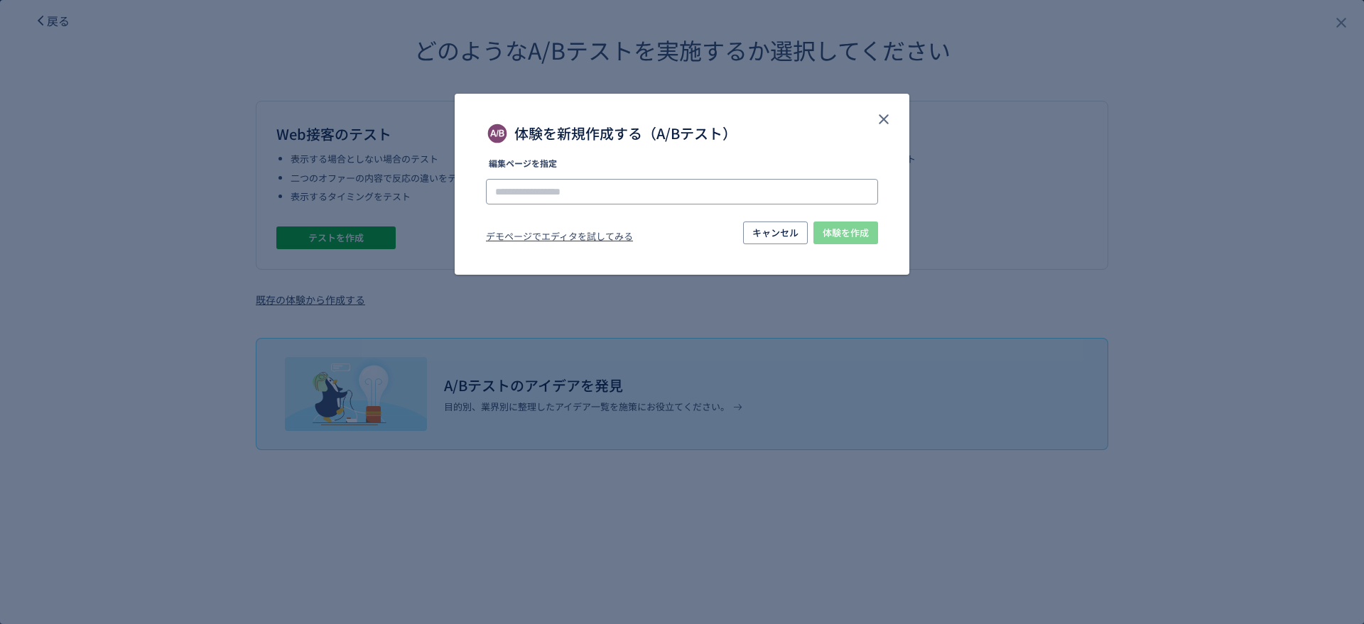
click at [657, 188] on input "体験を新規作成する（A/Bテスト）" at bounding box center [682, 192] width 392 height 26
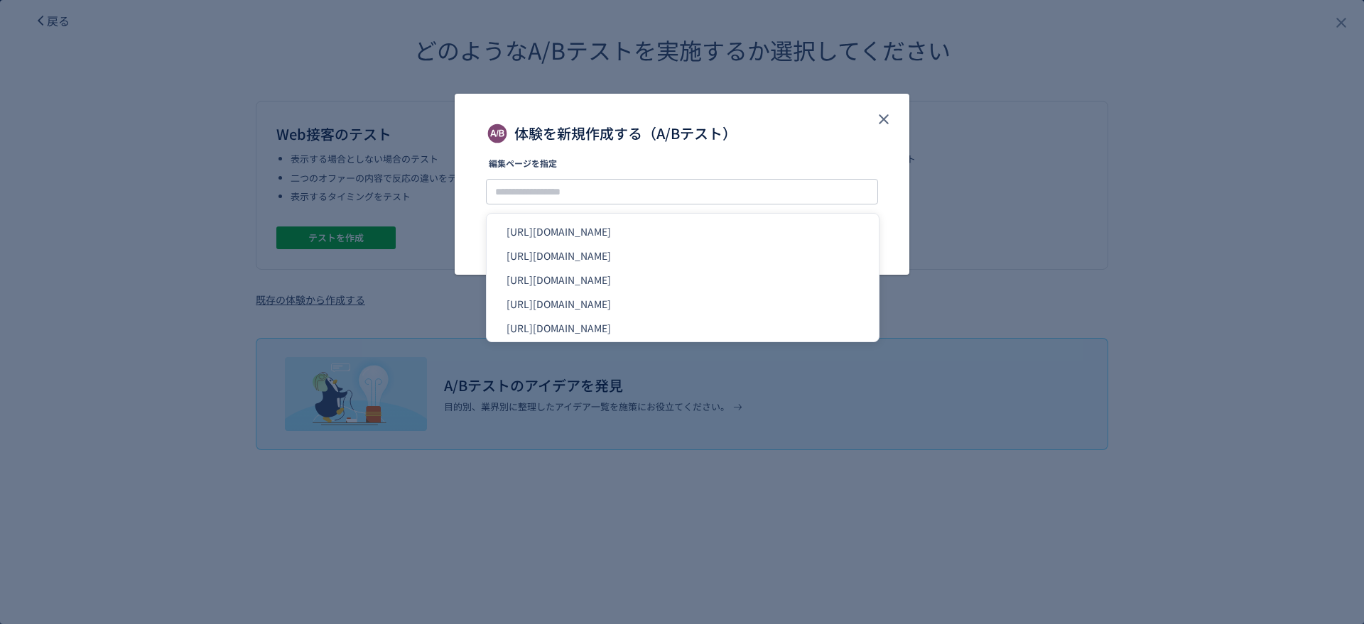
click at [635, 137] on span "体験を新規作成する（A/Bテスト）" at bounding box center [625, 133] width 222 height 23
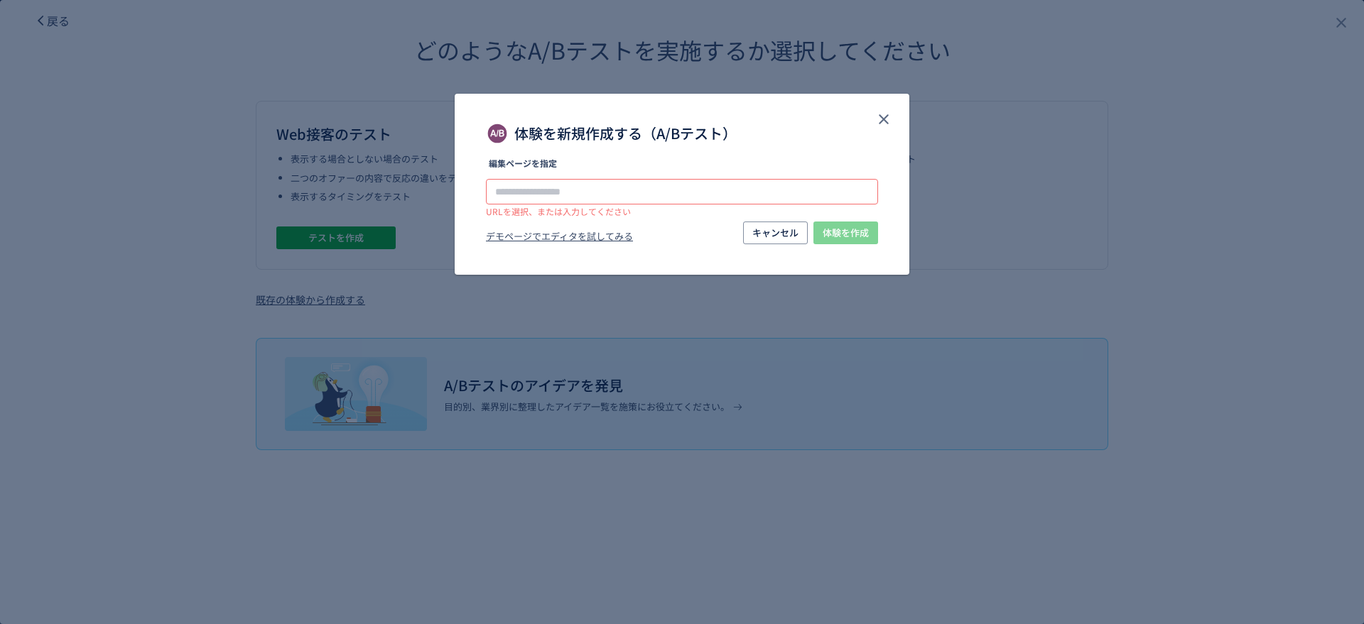
click at [612, 195] on input "体験を新規作成する（A/Bテスト）" at bounding box center [682, 192] width 392 height 26
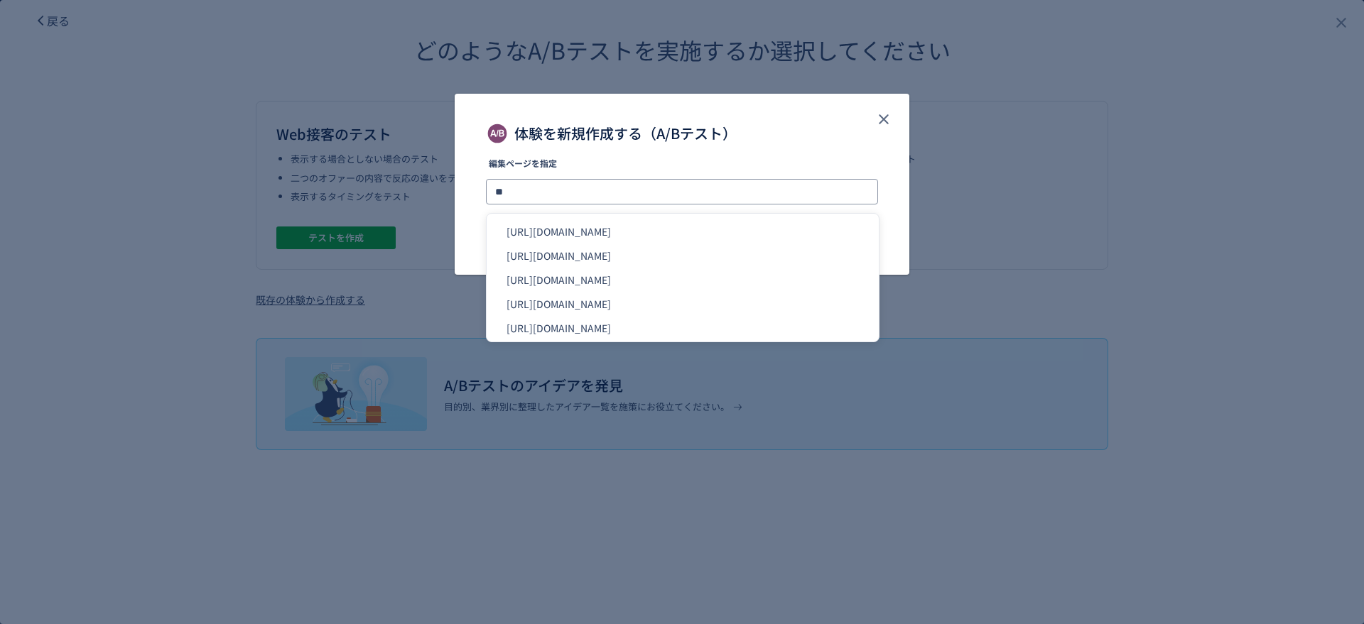
type input "*"
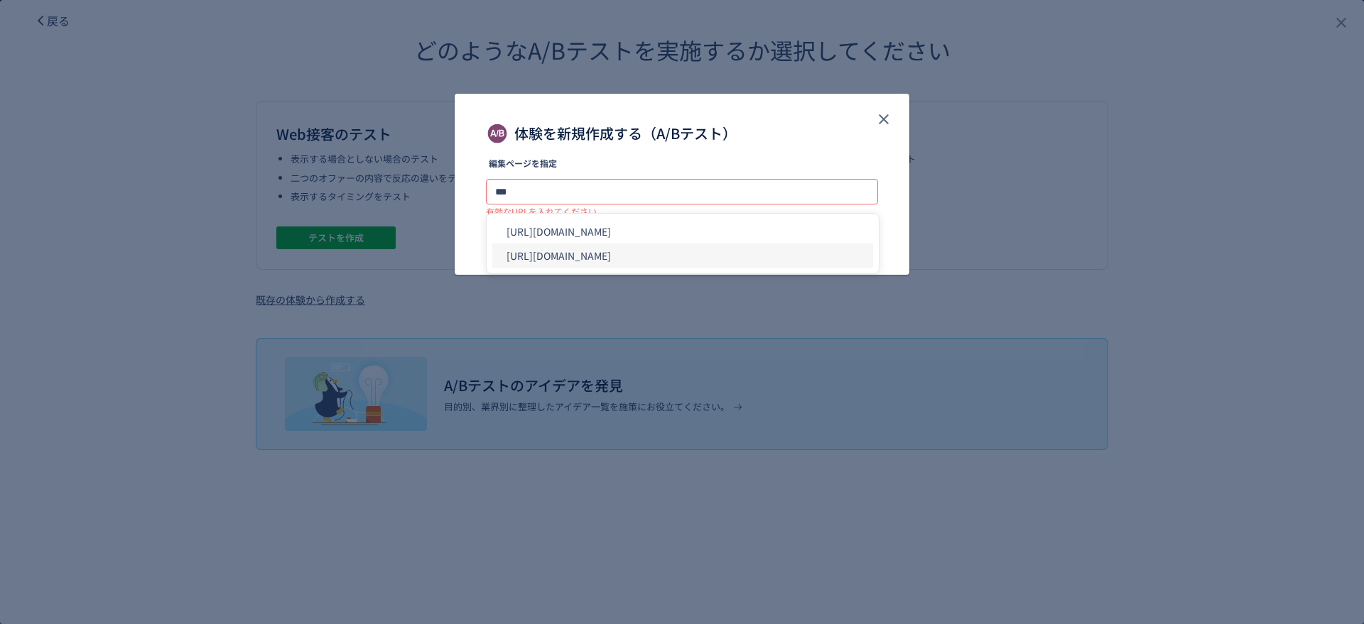
click at [649, 256] on li "https://pr.orbis.co.jp/cosmetics/clearful/331/" at bounding box center [682, 256] width 381 height 24
type input "**********"
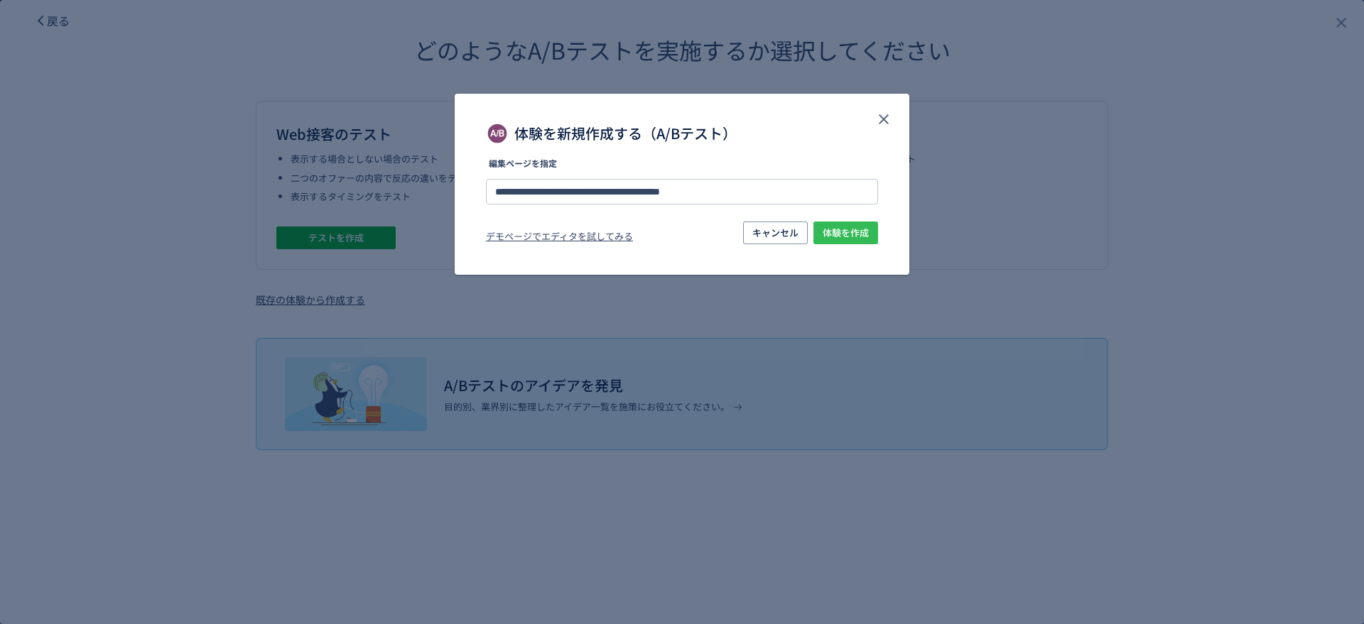
click at [851, 227] on span "体験を作成" at bounding box center [846, 233] width 46 height 23
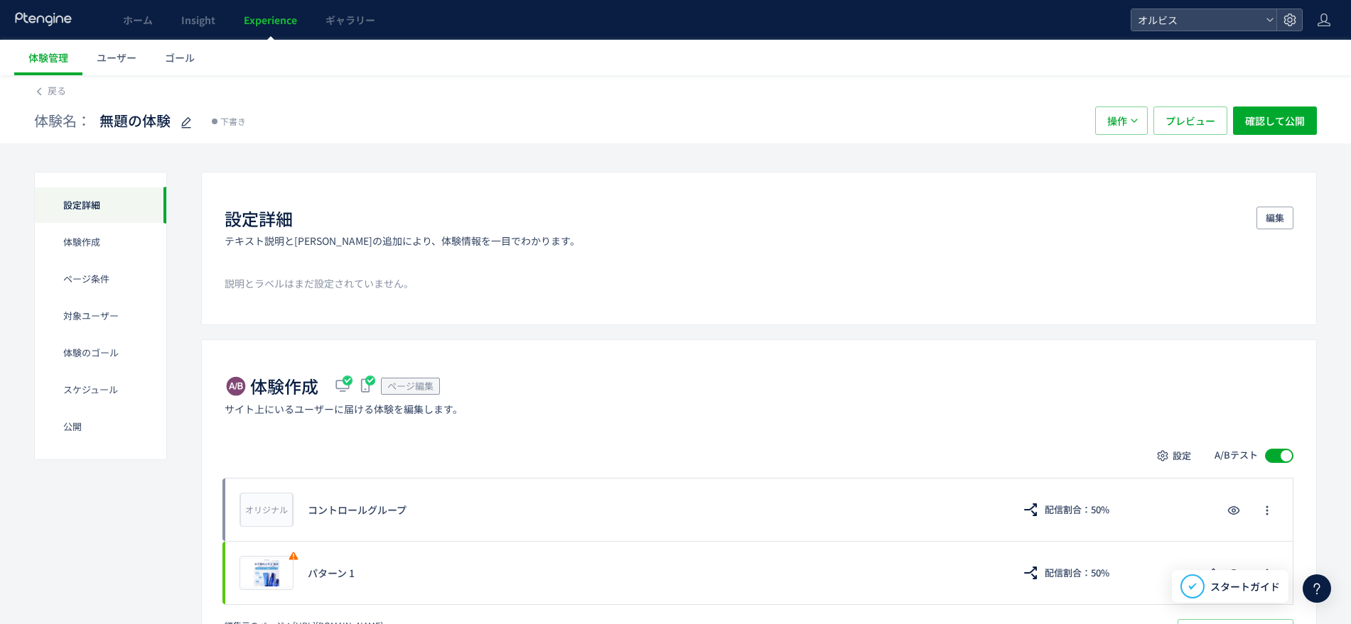
click at [1057, 46] on ul "体験管理 ユーザー ゴール" at bounding box center [682, 58] width 1336 height 36
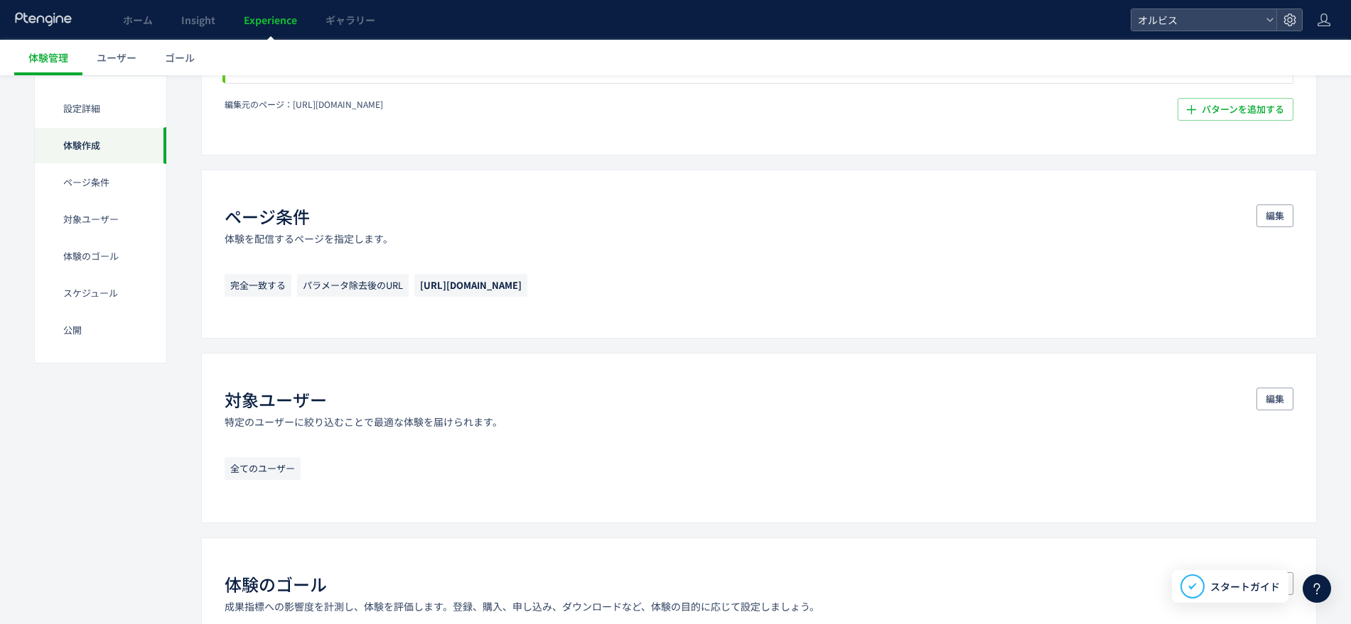
scroll to position [710, 0]
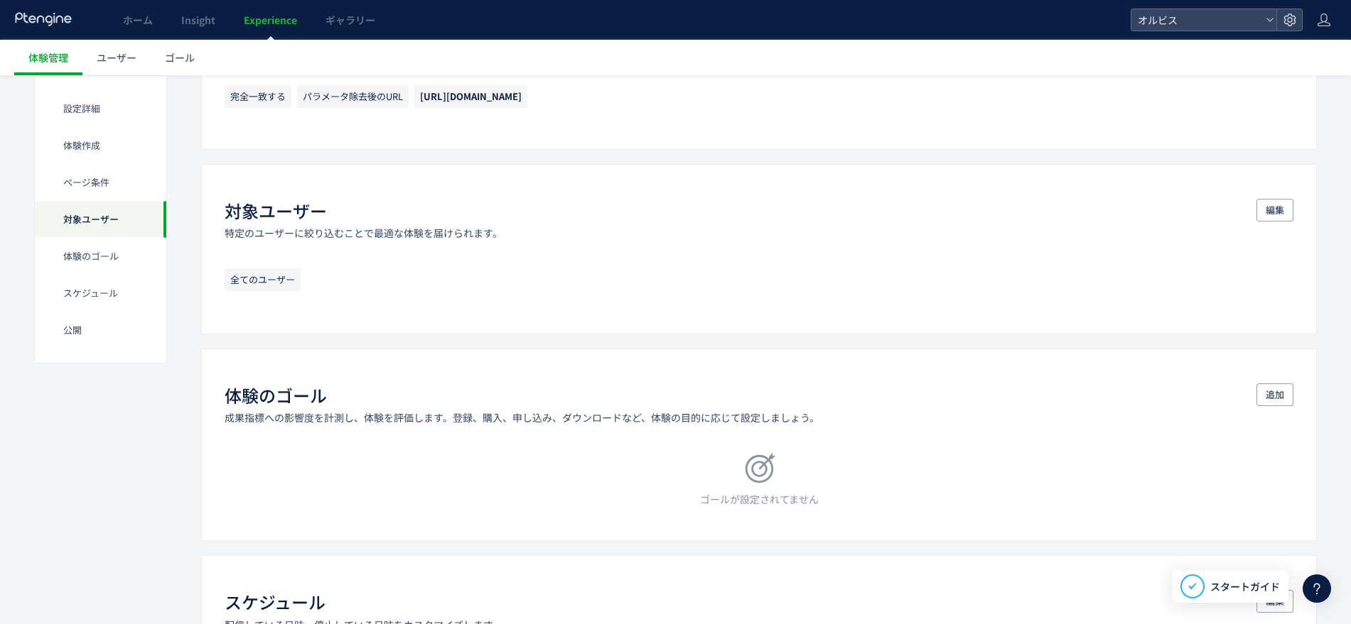
click at [880, 53] on ul "体験管理 ユーザー ゴール" at bounding box center [682, 58] width 1336 height 36
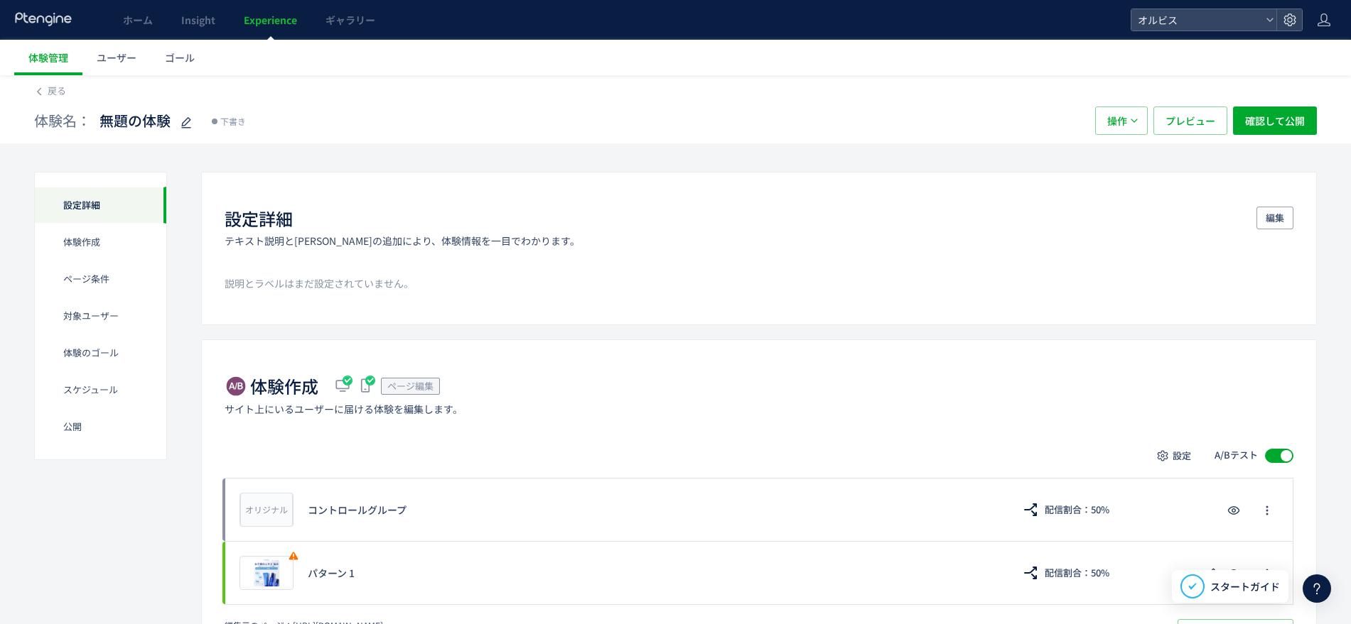
scroll to position [124, 0]
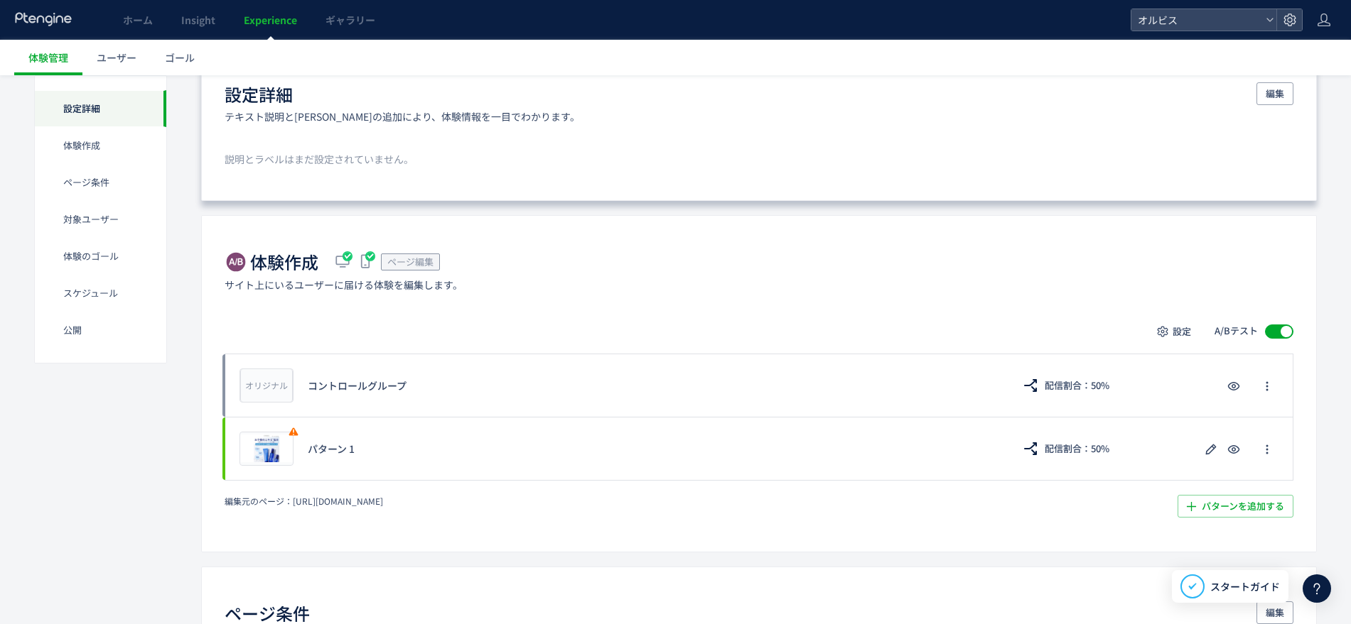
click at [823, 121] on div "設定詳細 テキスト説明とラベルの追加により、体験情報を一目でわかります。 編集" at bounding box center [758, 102] width 1068 height 41
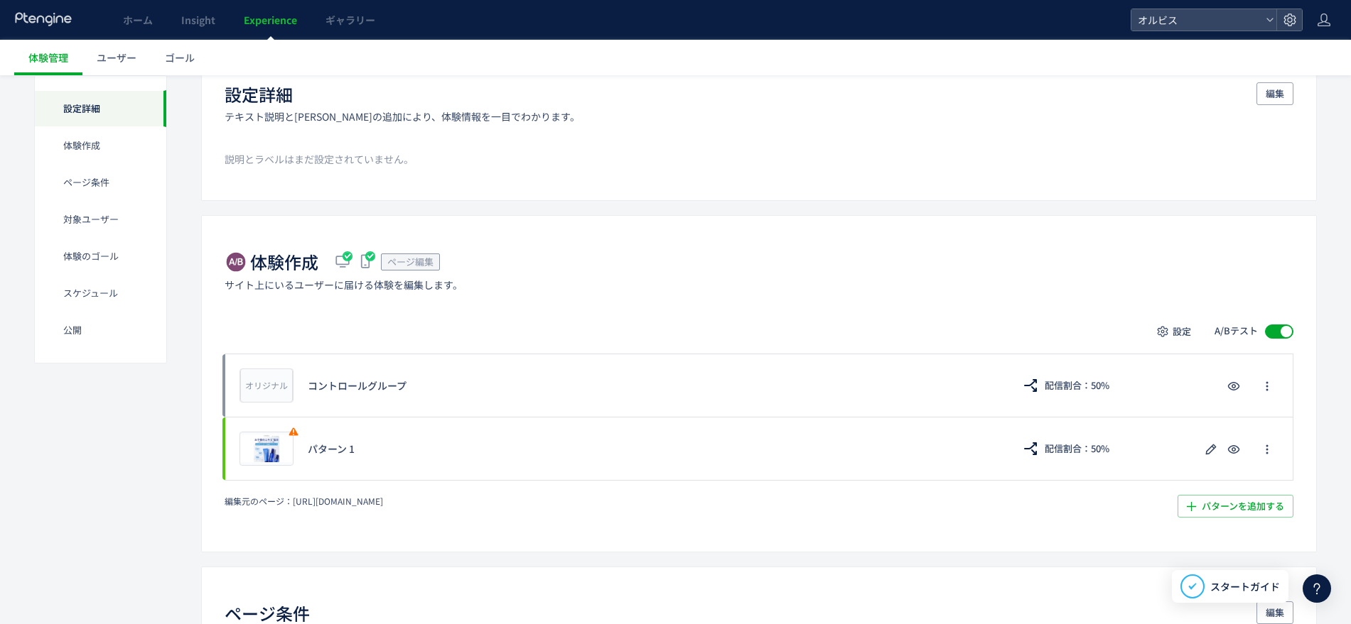
scroll to position [0, 0]
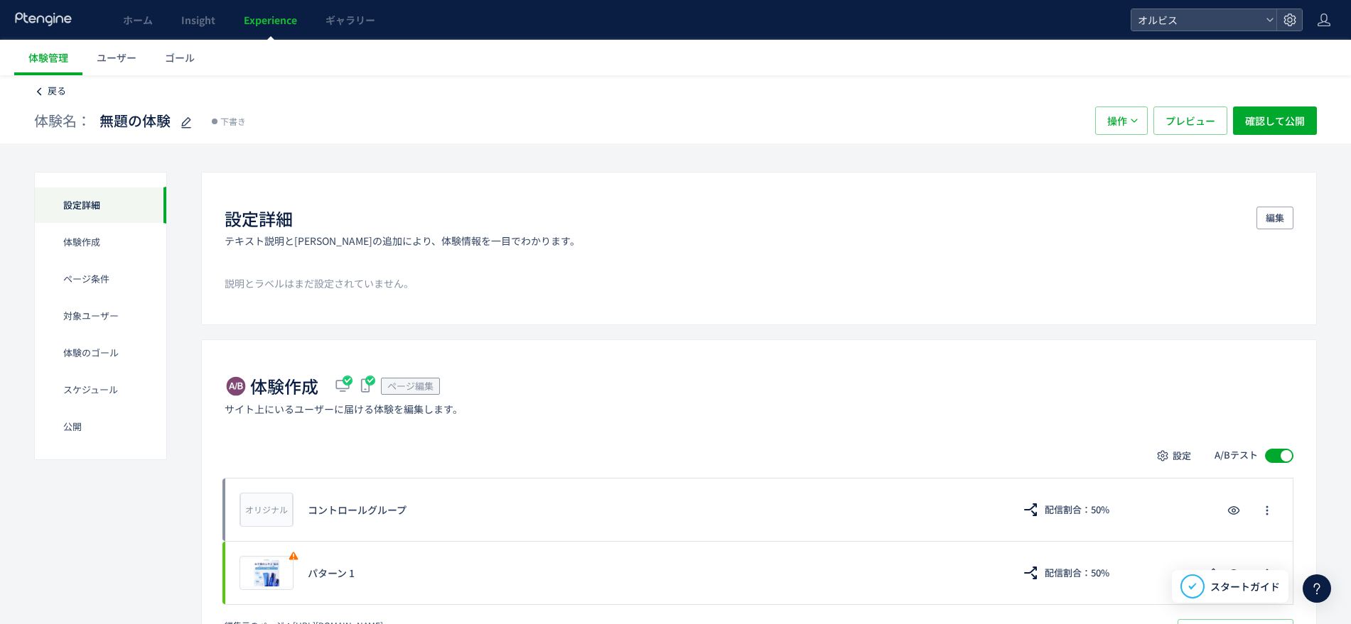
click at [55, 85] on span "戻る" at bounding box center [57, 90] width 18 height 13
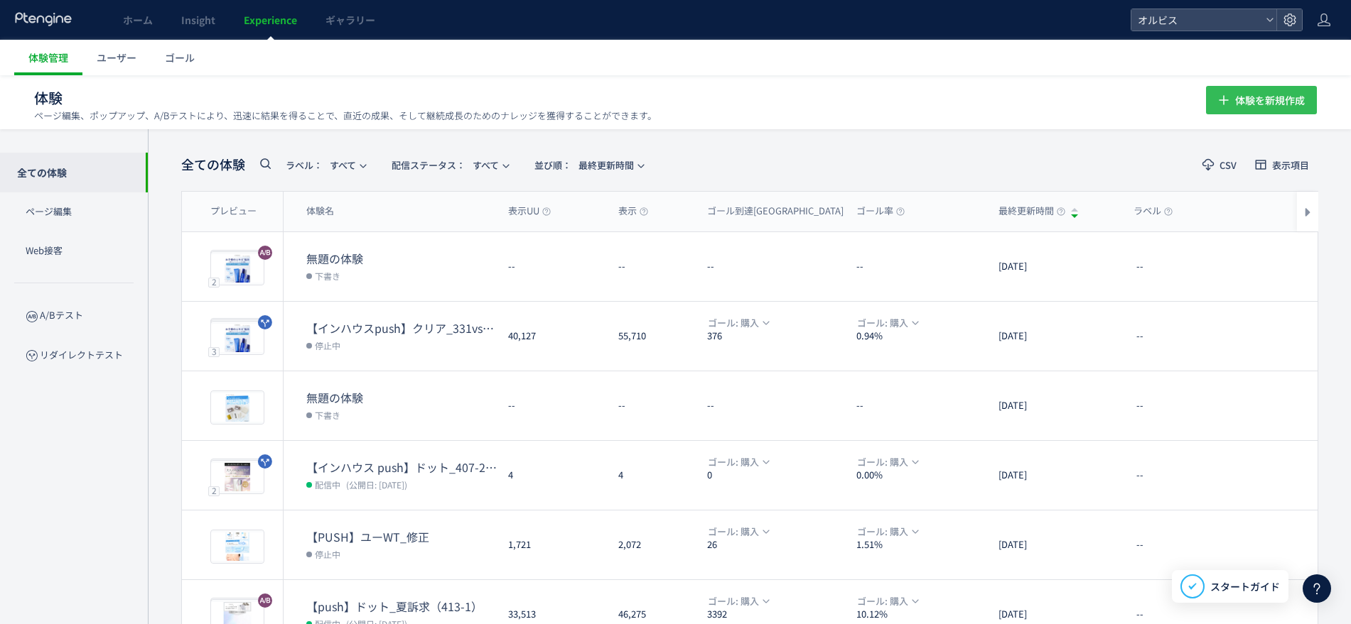
click at [1247, 98] on span "体験を新規作成" at bounding box center [1270, 100] width 70 height 28
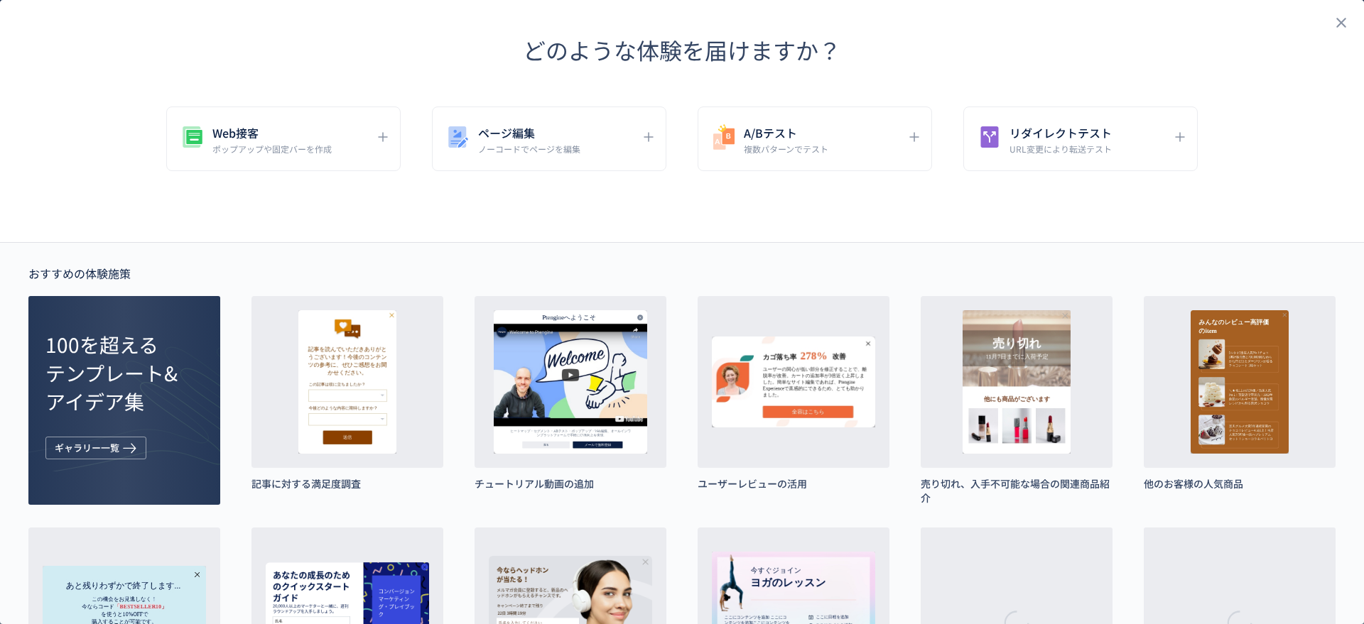
click at [946, 110] on div "Web接客 ポップアップや固定バーを作成 ページ編集 ノーコードでページを編集 A/Bテスト 複数パターンでテスト リダイレクトテスト URL変更により転送テ…" at bounding box center [682, 139] width 1364 height 65
click at [857, 138] on div "A/Bテスト 複数パターンでテスト" at bounding box center [804, 139] width 189 height 32
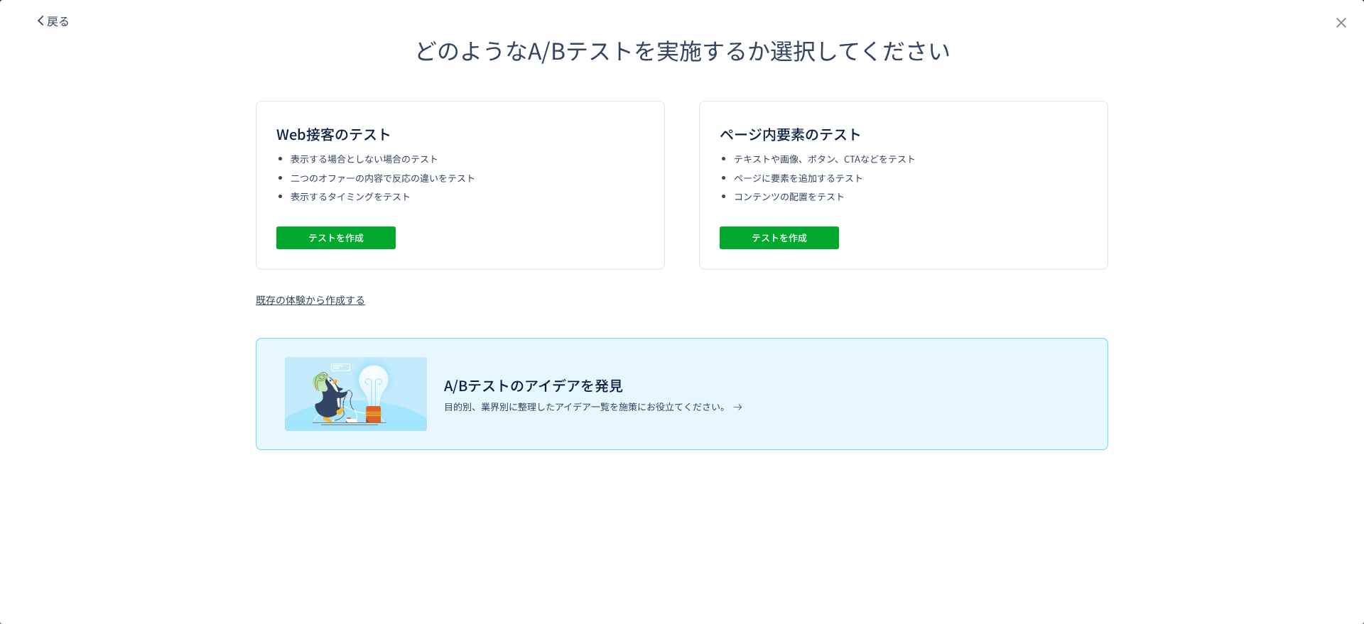
click at [41, 18] on icon "dialog" at bounding box center [40, 20] width 13 height 13
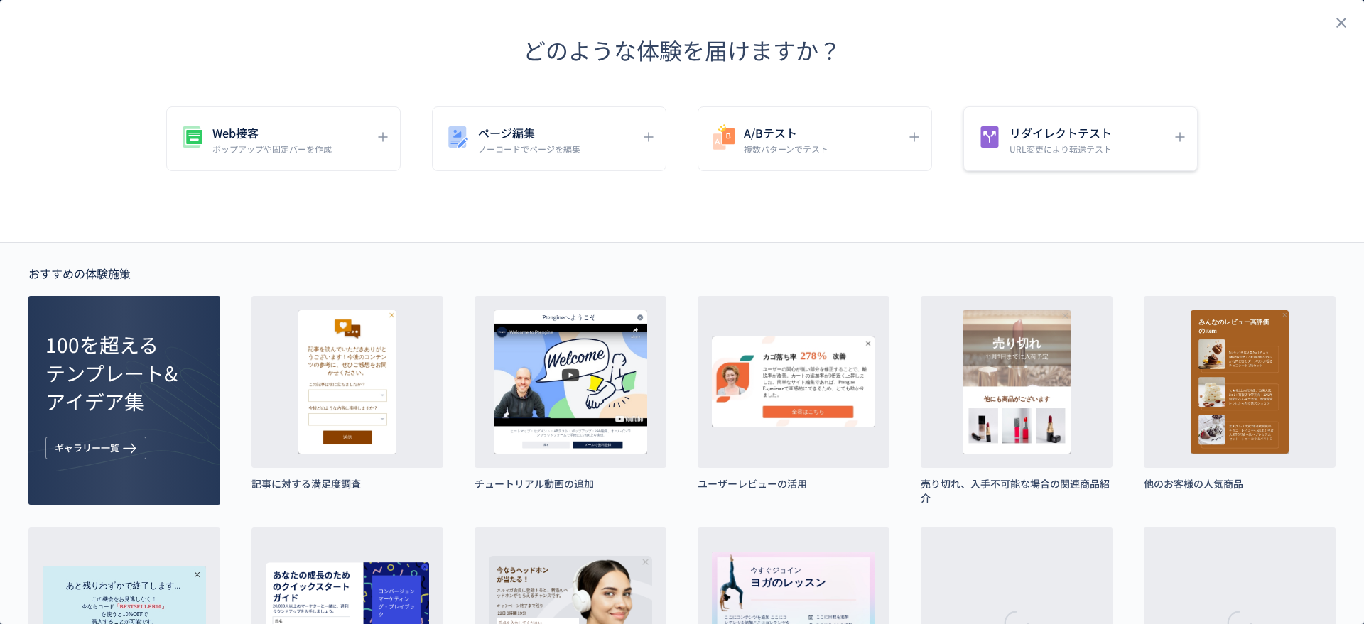
click at [1077, 109] on div "リダイレクトテスト URL変更により転送テスト" at bounding box center [1080, 139] width 234 height 65
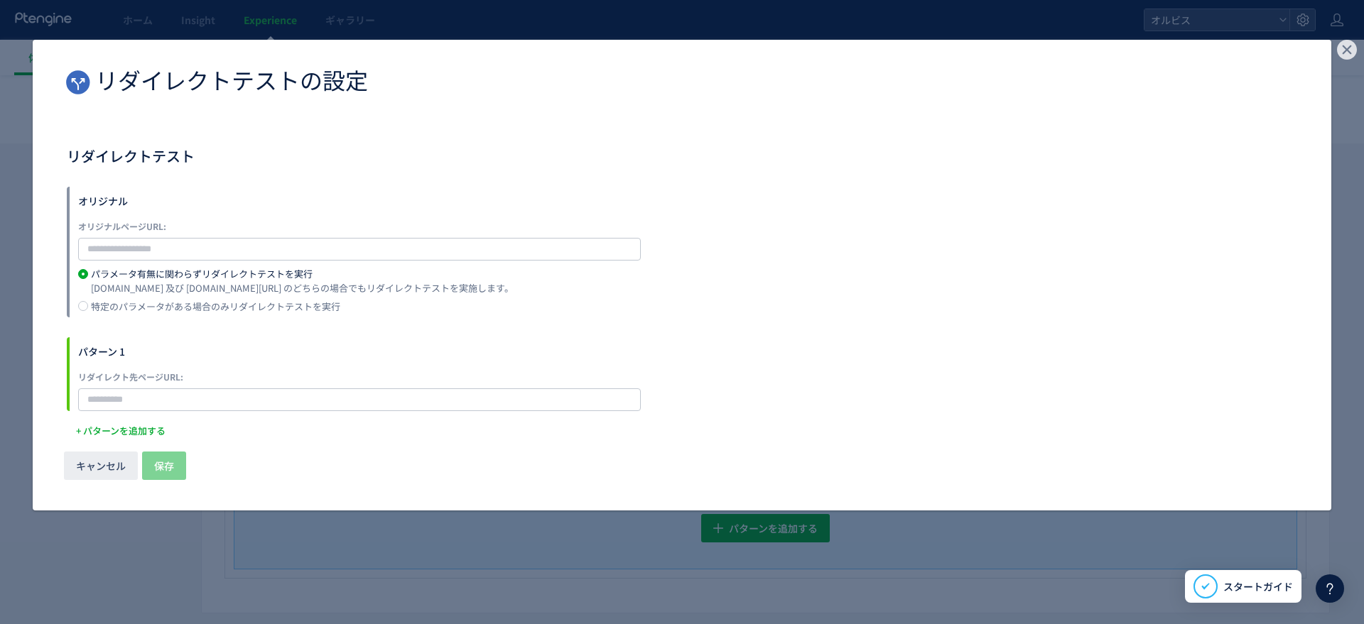
click at [1354, 51] on use "dialog" at bounding box center [1347, 50] width 20 height 20
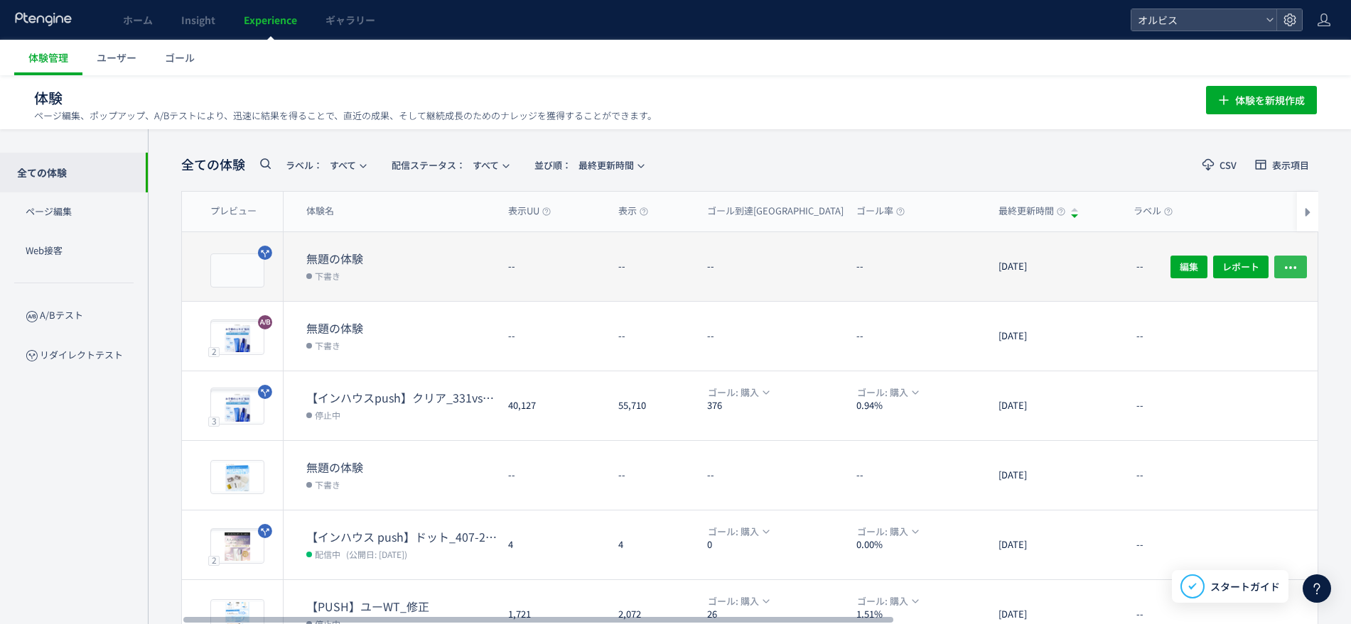
click at [1299, 269] on button "button" at bounding box center [1290, 266] width 33 height 23
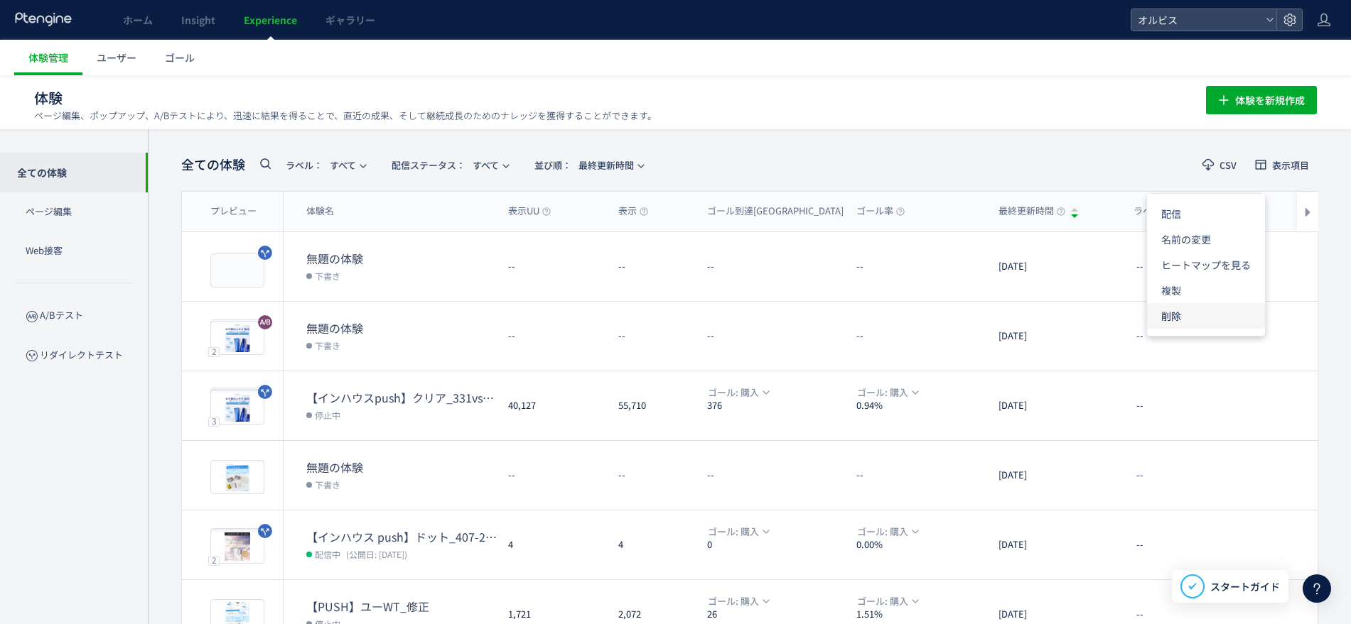
click at [1206, 321] on li "削除" at bounding box center [1206, 316] width 118 height 26
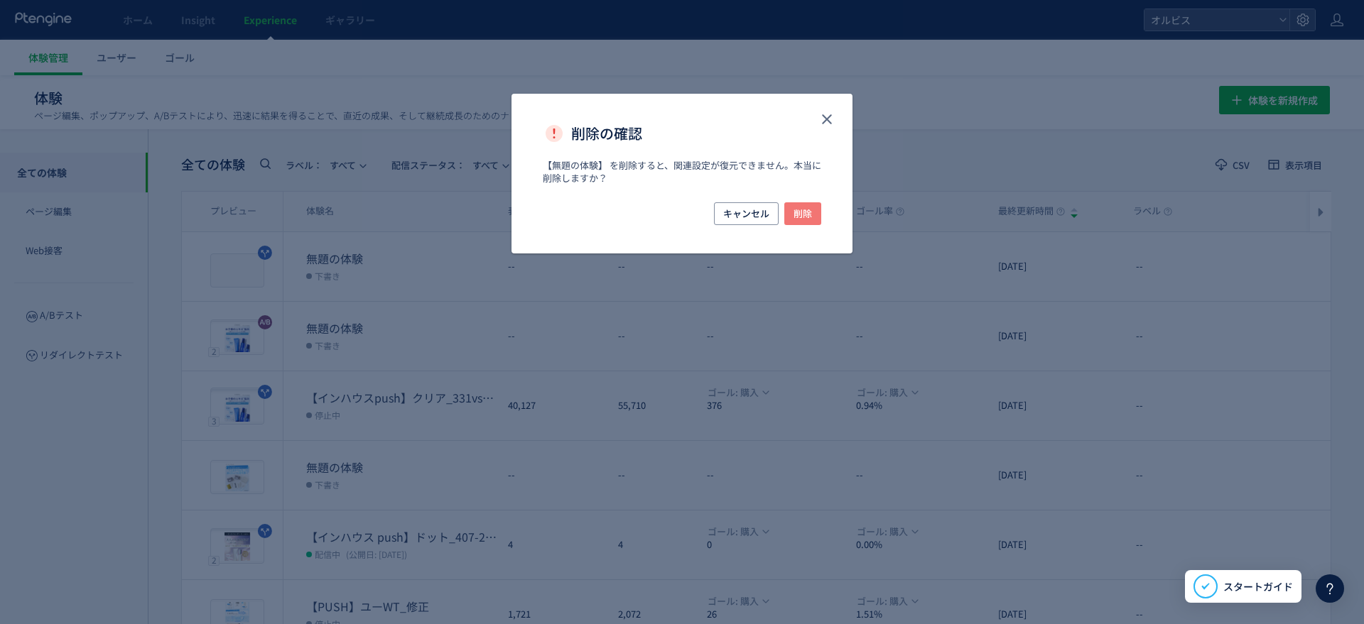
click at [803, 205] on span "削除" at bounding box center [803, 213] width 18 height 23
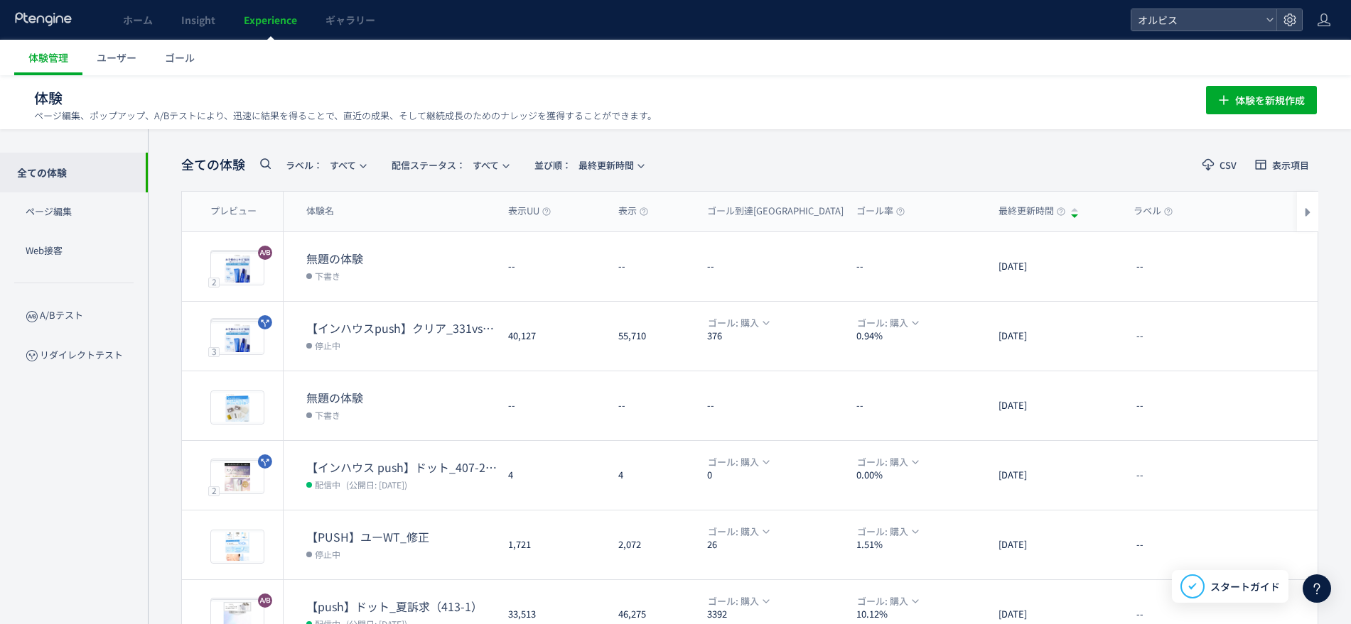
click at [264, 162] on icon at bounding box center [264, 163] width 17 height 17
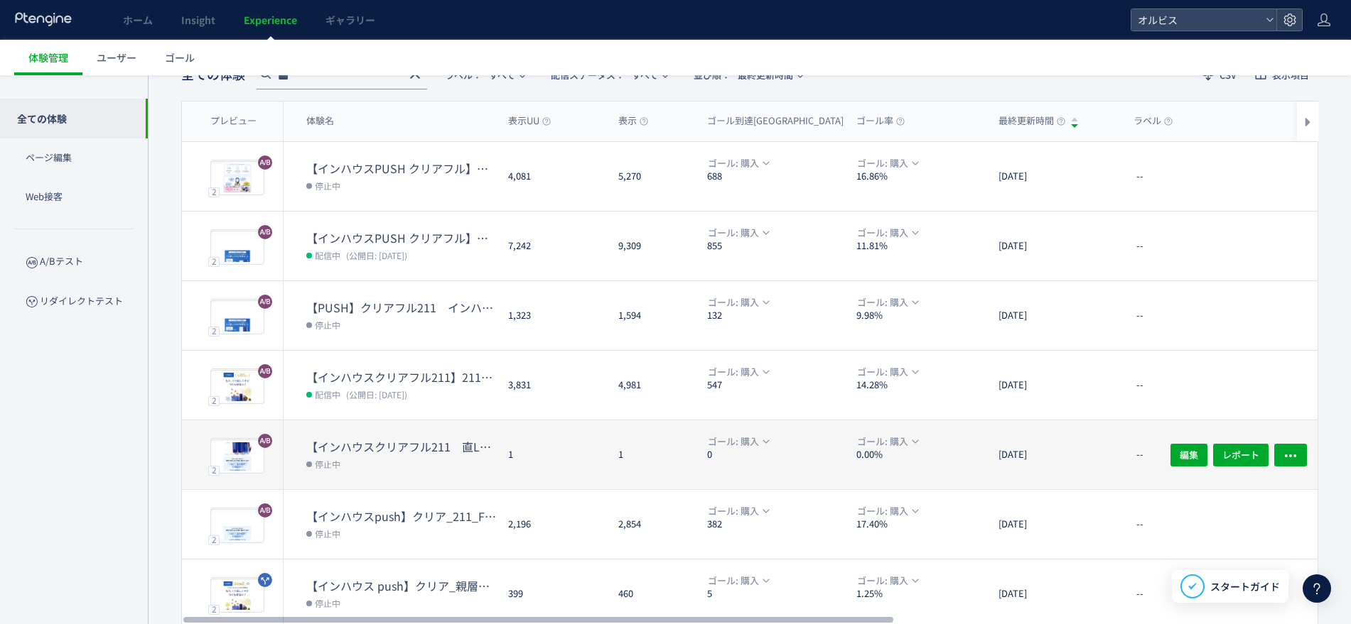
scroll to position [178, 0]
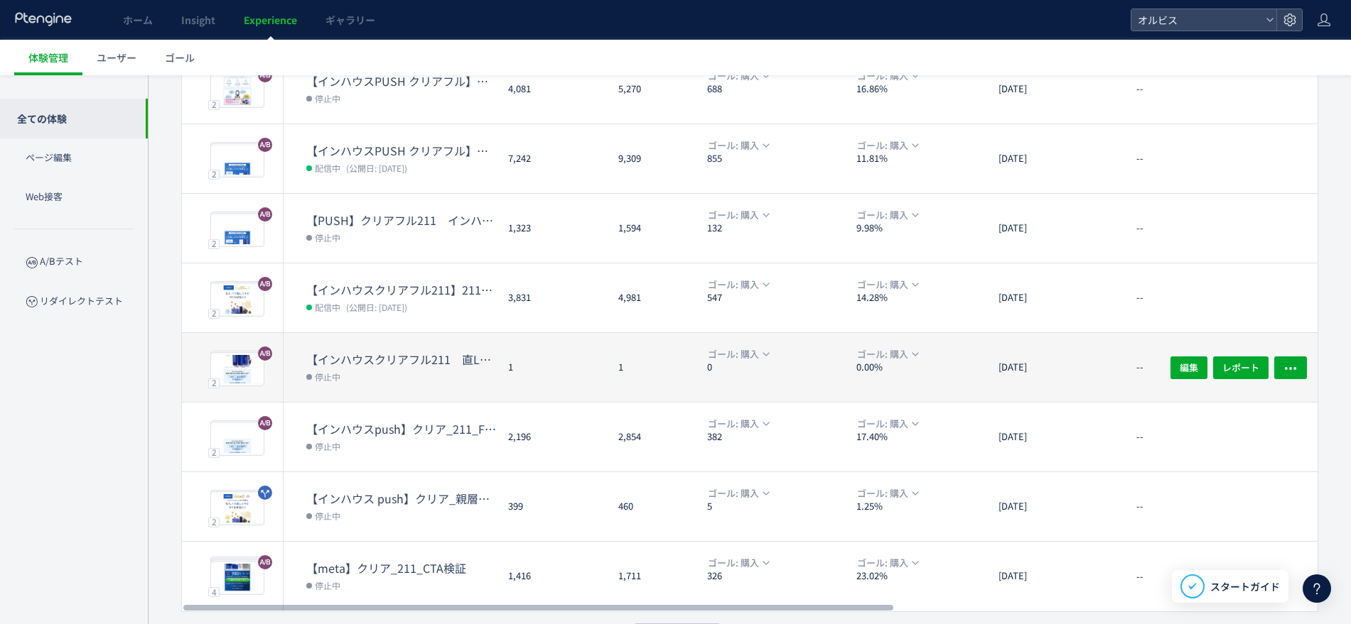
type input "***"
click at [458, 390] on dl "【インハウスクリアフル211　直LP導線のみ】ブロック位置変更 停止中" at bounding box center [401, 377] width 190 height 50
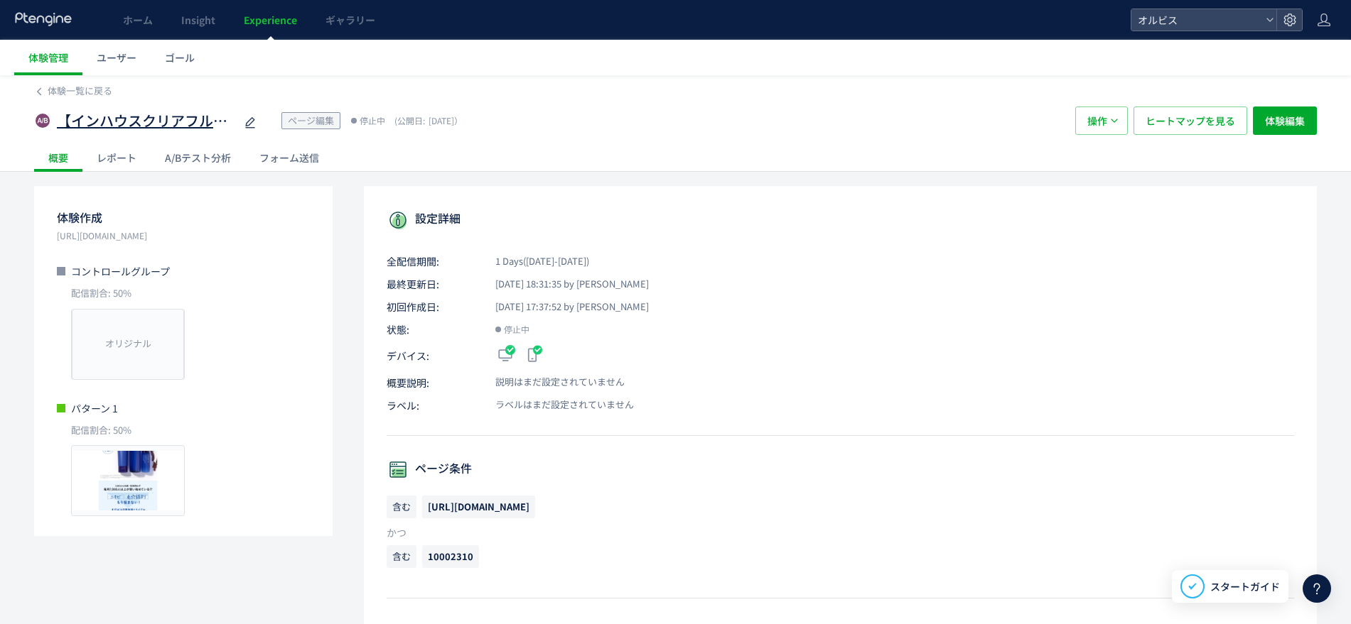
click at [124, 124] on span "【インハウスクリアフル211　直LP導線のみ】ブロック位置変更" at bounding box center [146, 121] width 178 height 21
click at [230, 160] on div "A/Bテスト分析" at bounding box center [198, 158] width 94 height 28
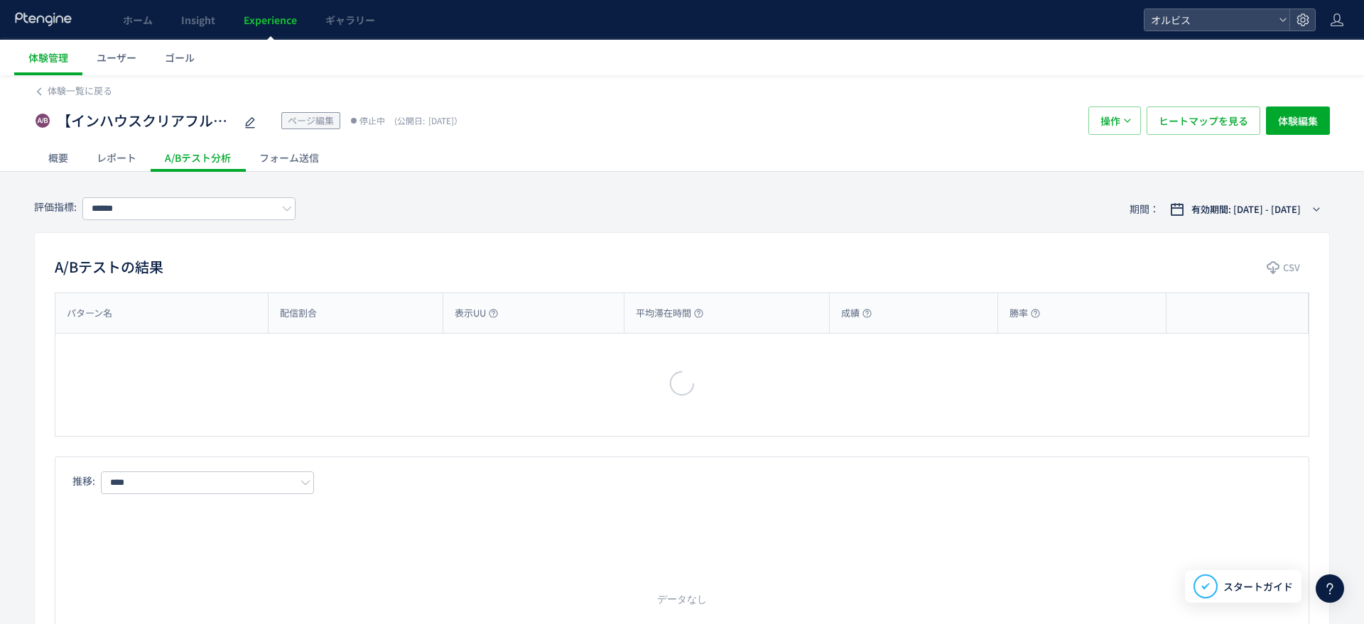
type input "*********"
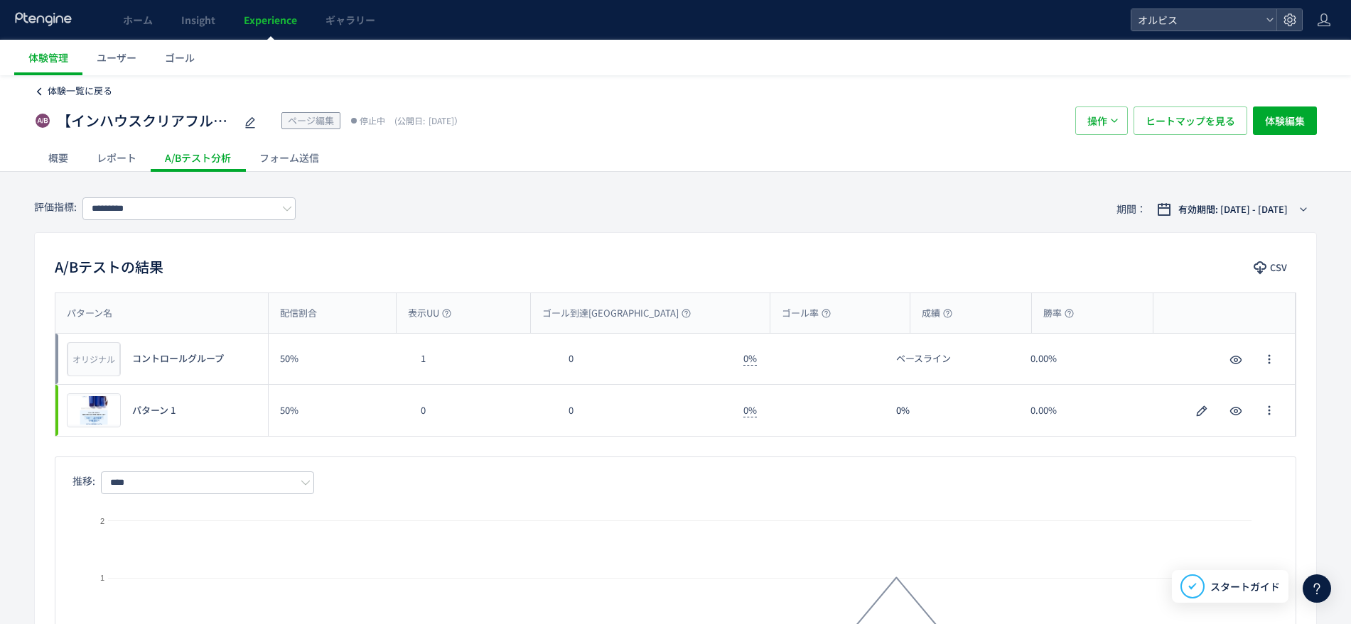
click at [59, 86] on span "体験一覧に戻る" at bounding box center [80, 90] width 65 height 13
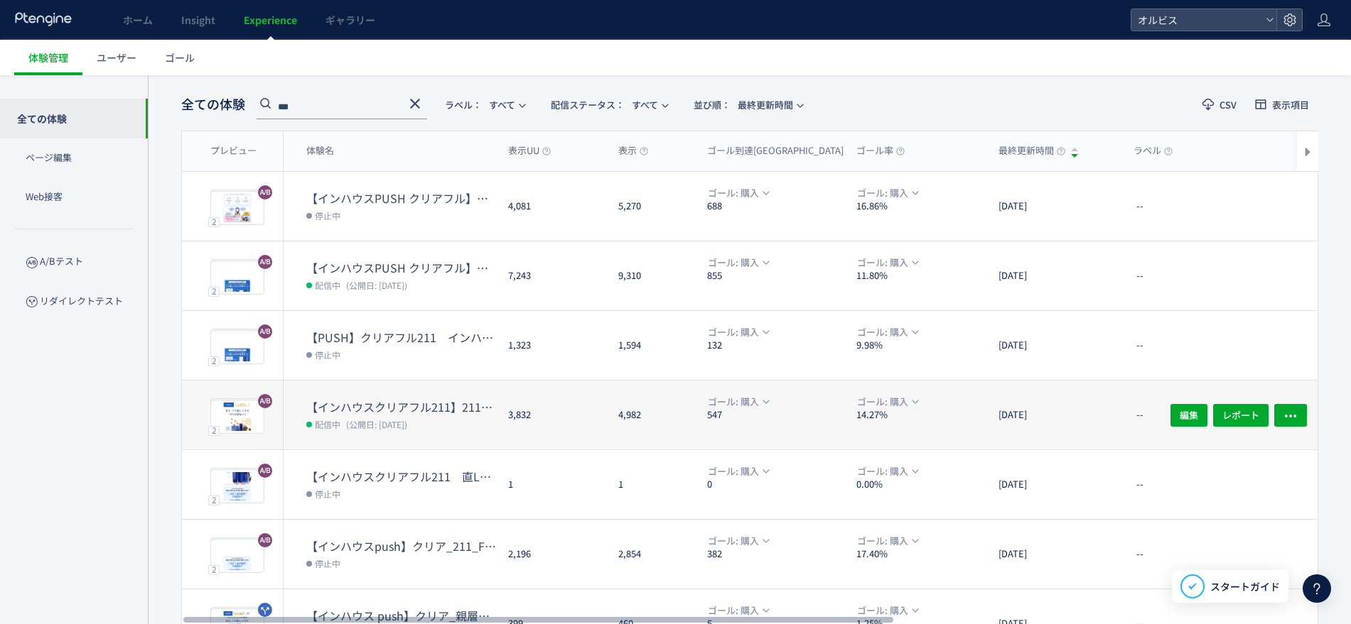
click at [446, 402] on dt "【インハウスクリアフル211】211　口コミ＆2ndCVブロックトルツメ検証※10002310除外" at bounding box center [401, 407] width 190 height 16
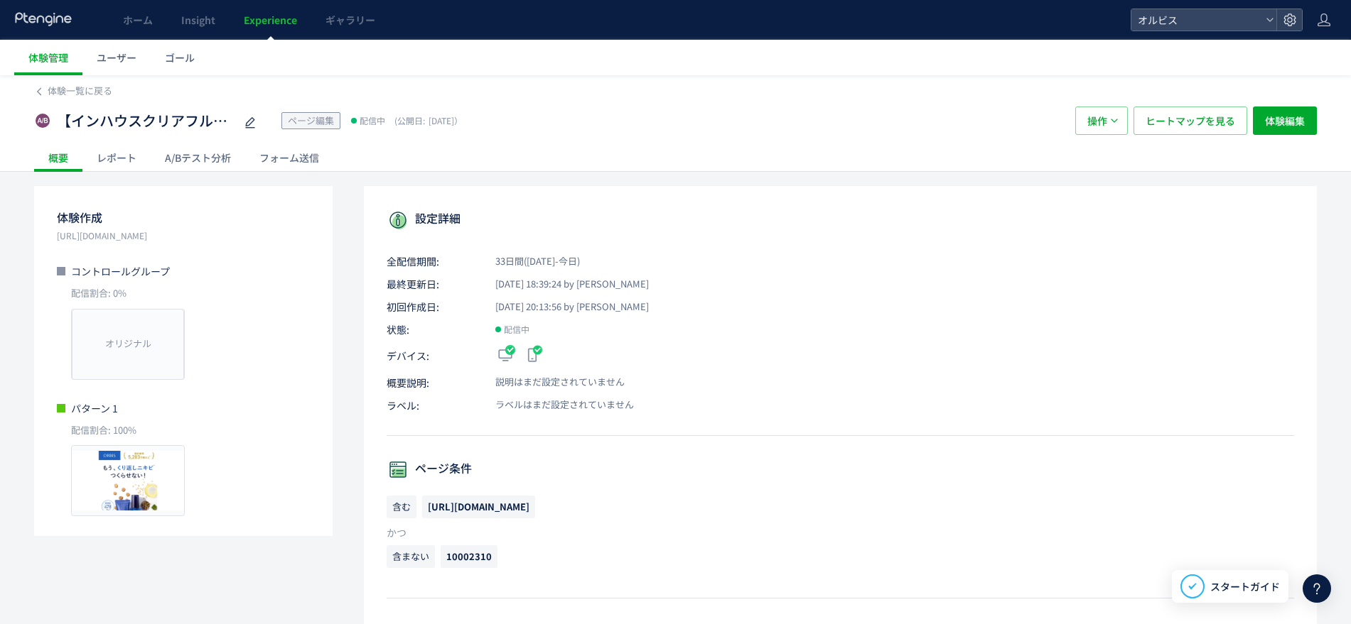
click at [200, 145] on div "A/Bテスト分析" at bounding box center [198, 158] width 94 height 28
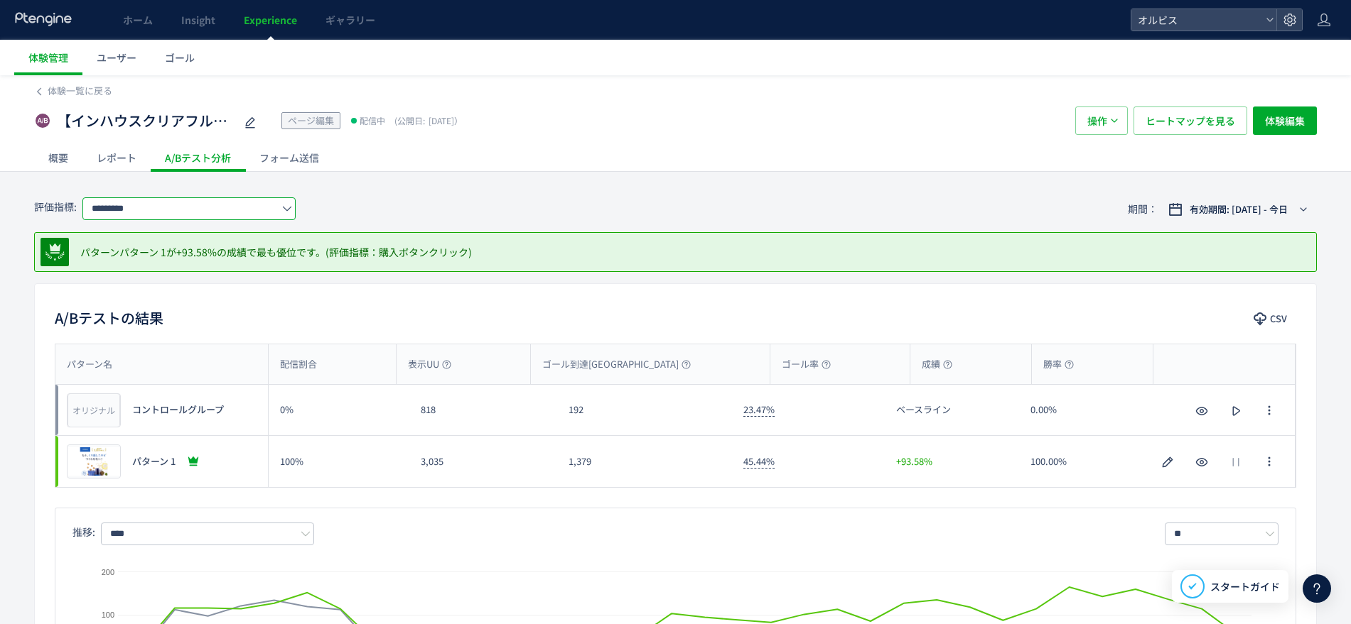
click at [254, 209] on input "*********" at bounding box center [188, 208] width 213 height 23
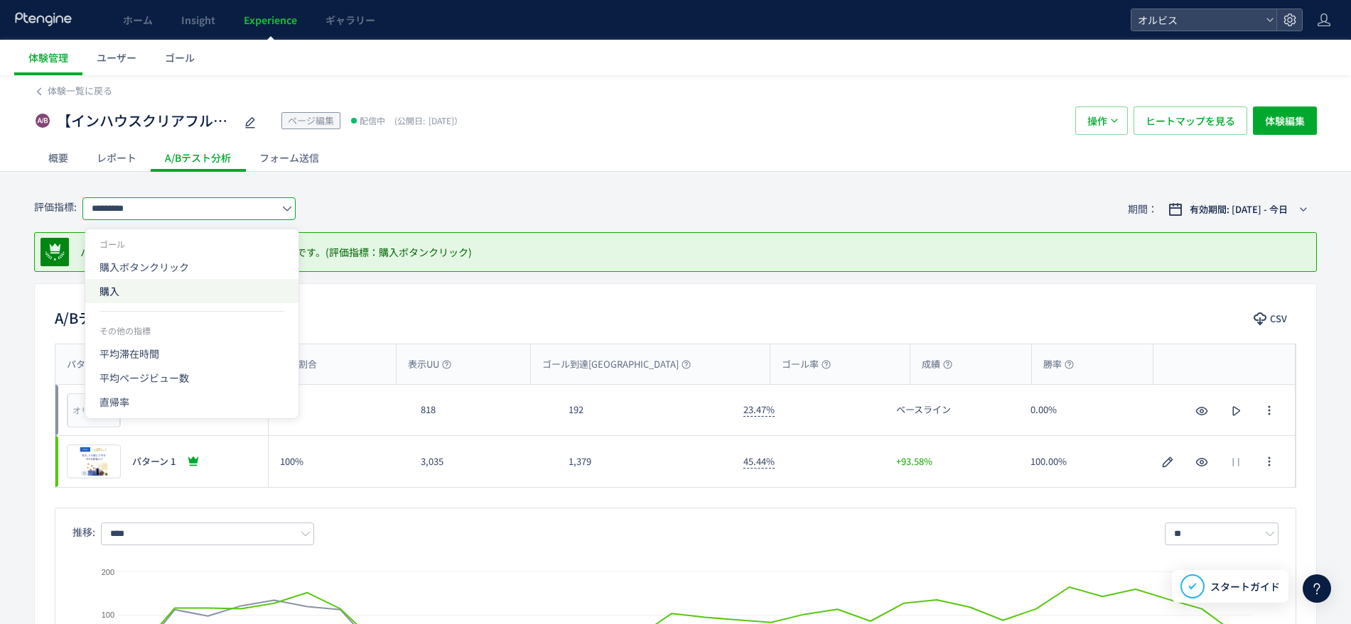
click at [230, 281] on span "購入" at bounding box center [191, 291] width 185 height 24
type input "**"
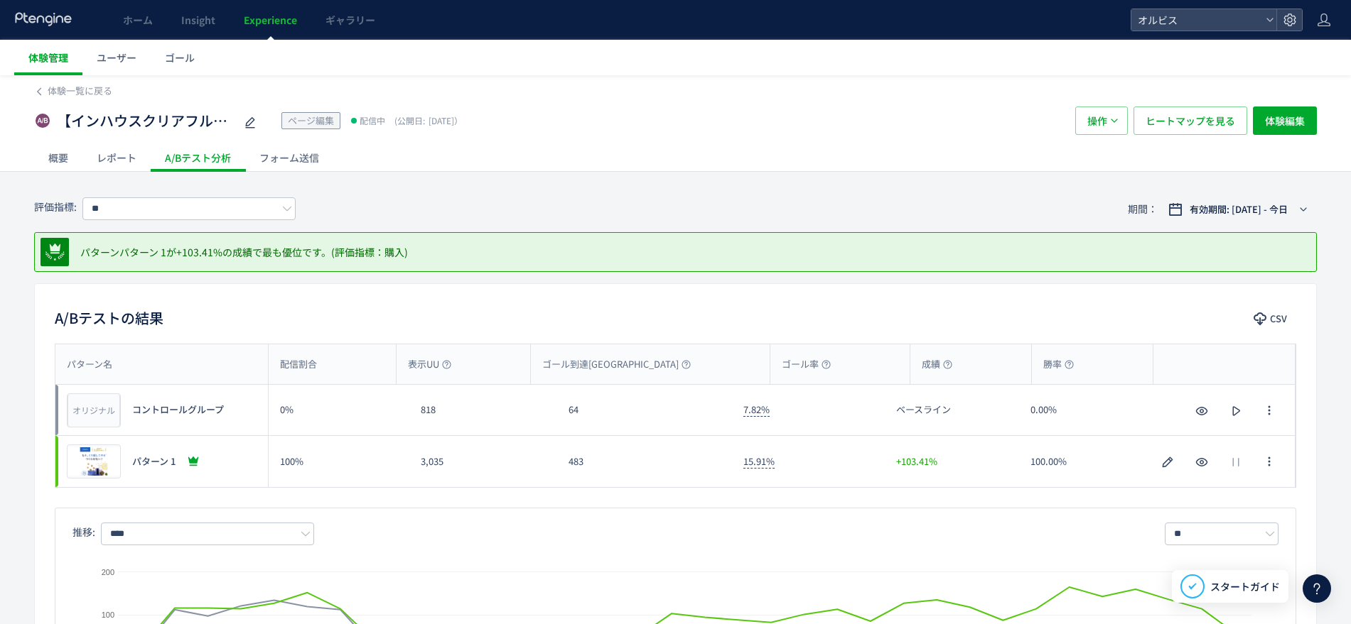
click at [45, 53] on span "体験管理" at bounding box center [48, 57] width 40 height 14
